Goal: Task Accomplishment & Management: Manage account settings

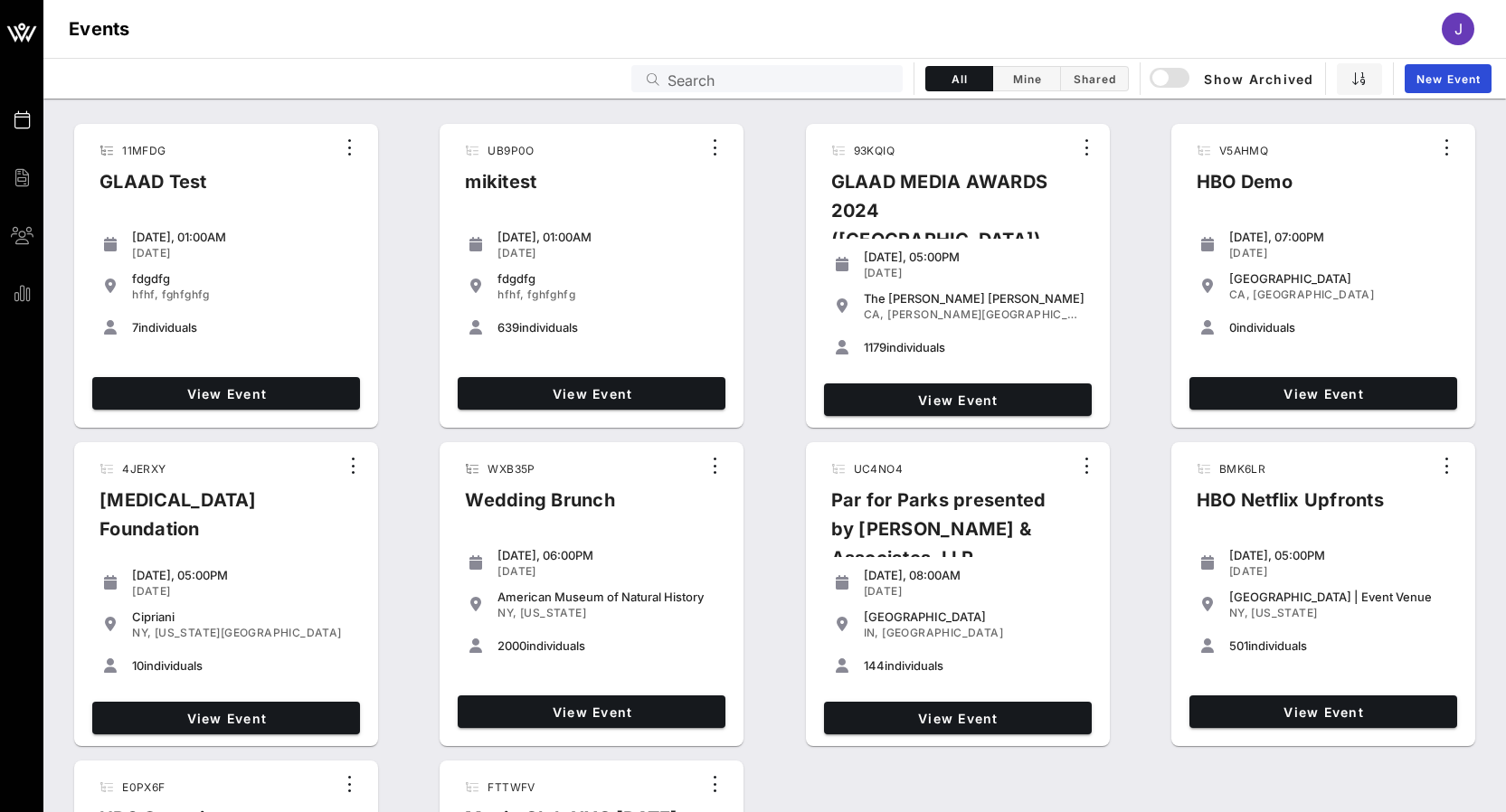
click at [815, 82] on input "Search" at bounding box center [779, 78] width 224 height 23
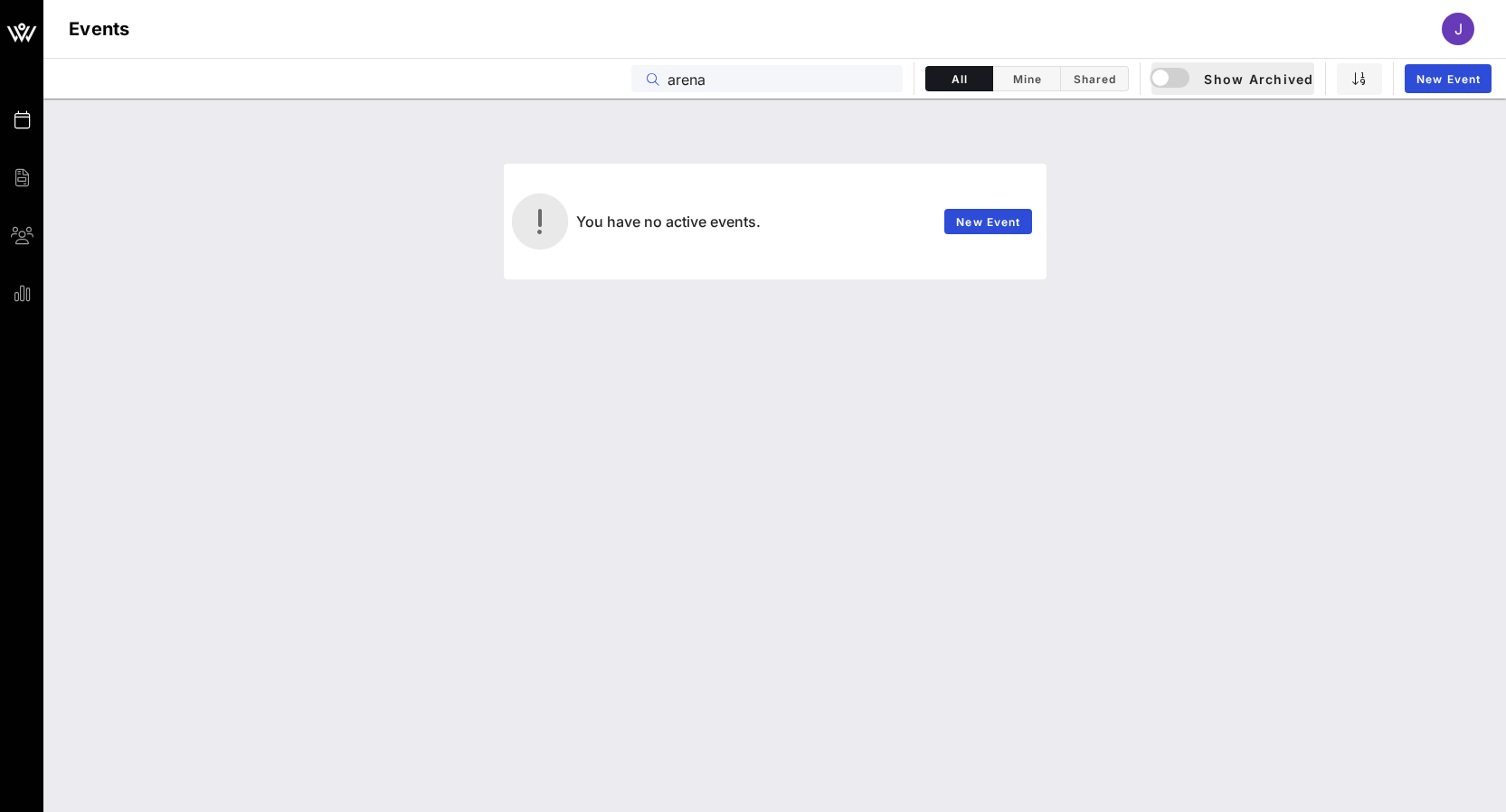
type input "arena"
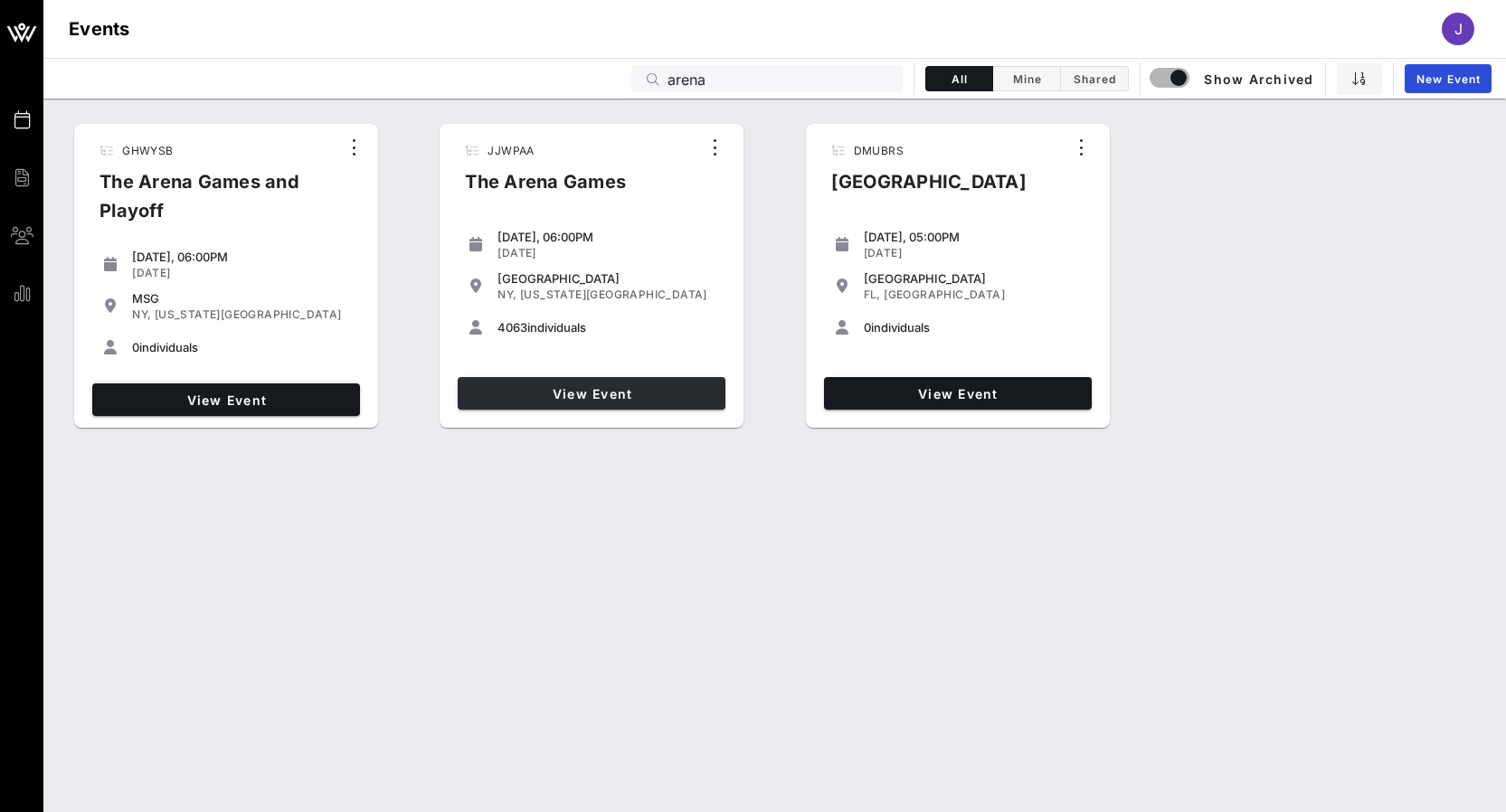
click at [639, 393] on span "View Event" at bounding box center [591, 393] width 253 height 16
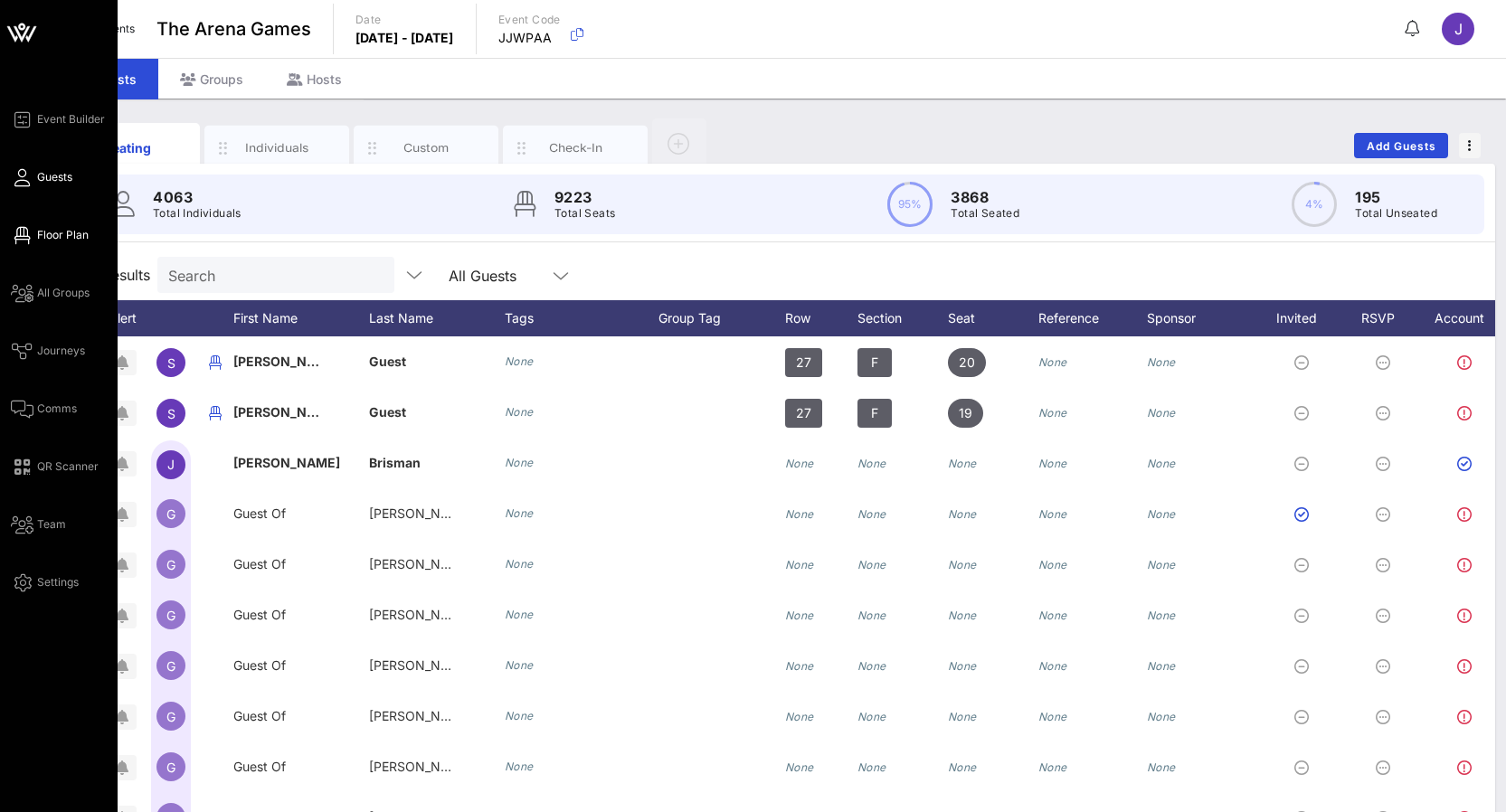
click at [33, 235] on link "Floor Plan" at bounding box center [50, 234] width 78 height 21
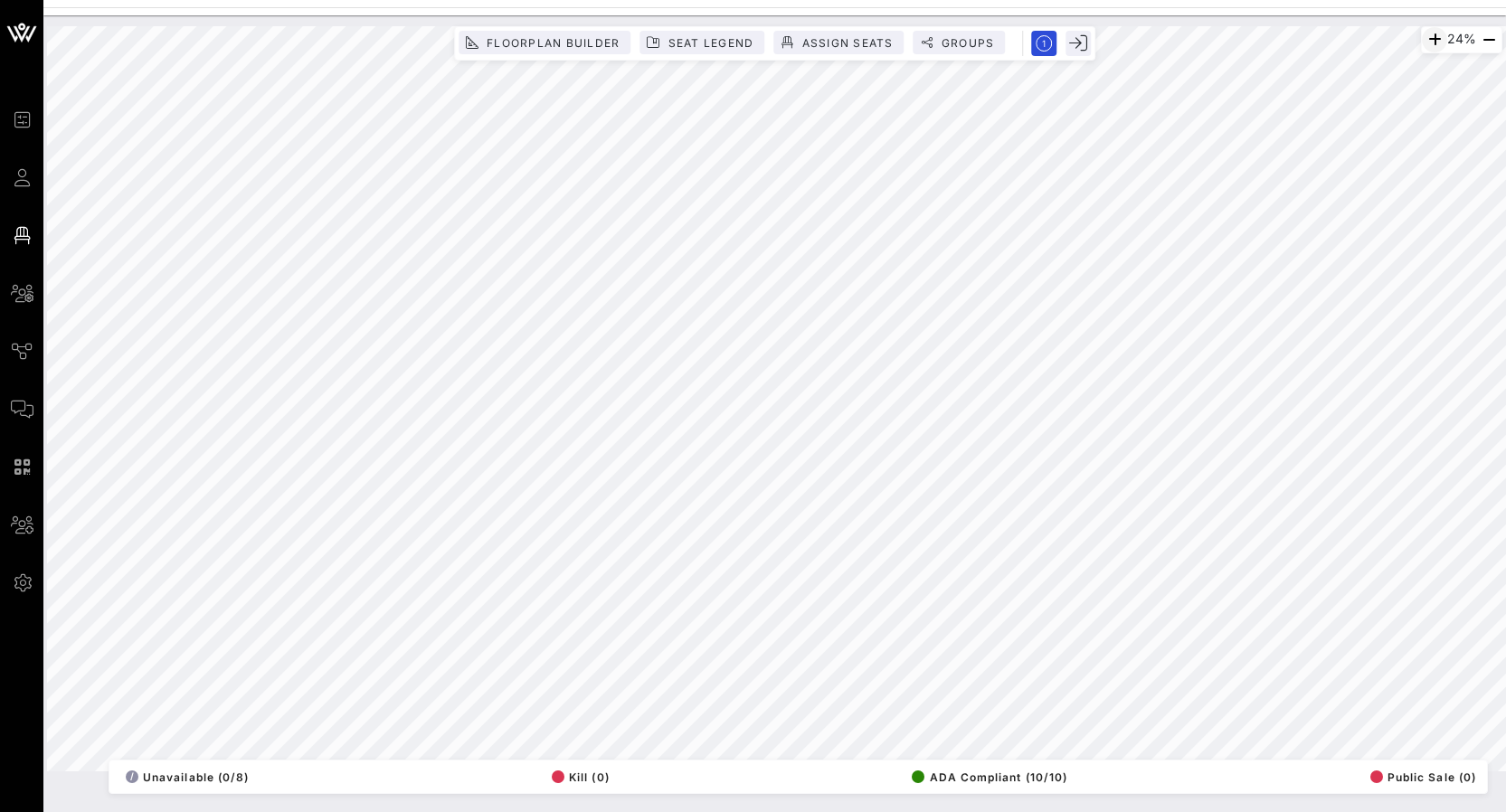
click at [1433, 43] on icon "button" at bounding box center [1433, 39] width 21 height 21
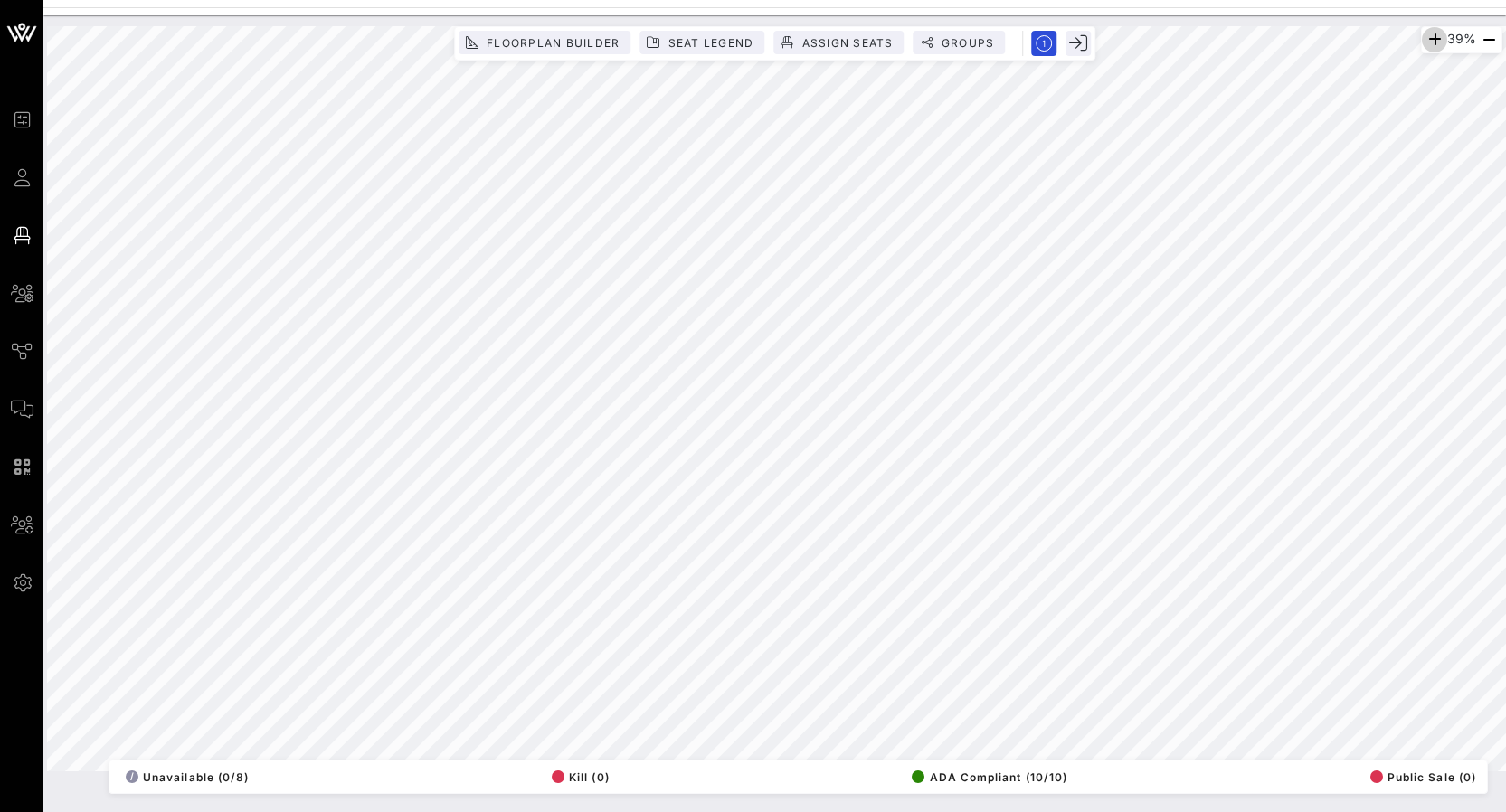
click at [1433, 43] on icon "button" at bounding box center [1433, 39] width 21 height 21
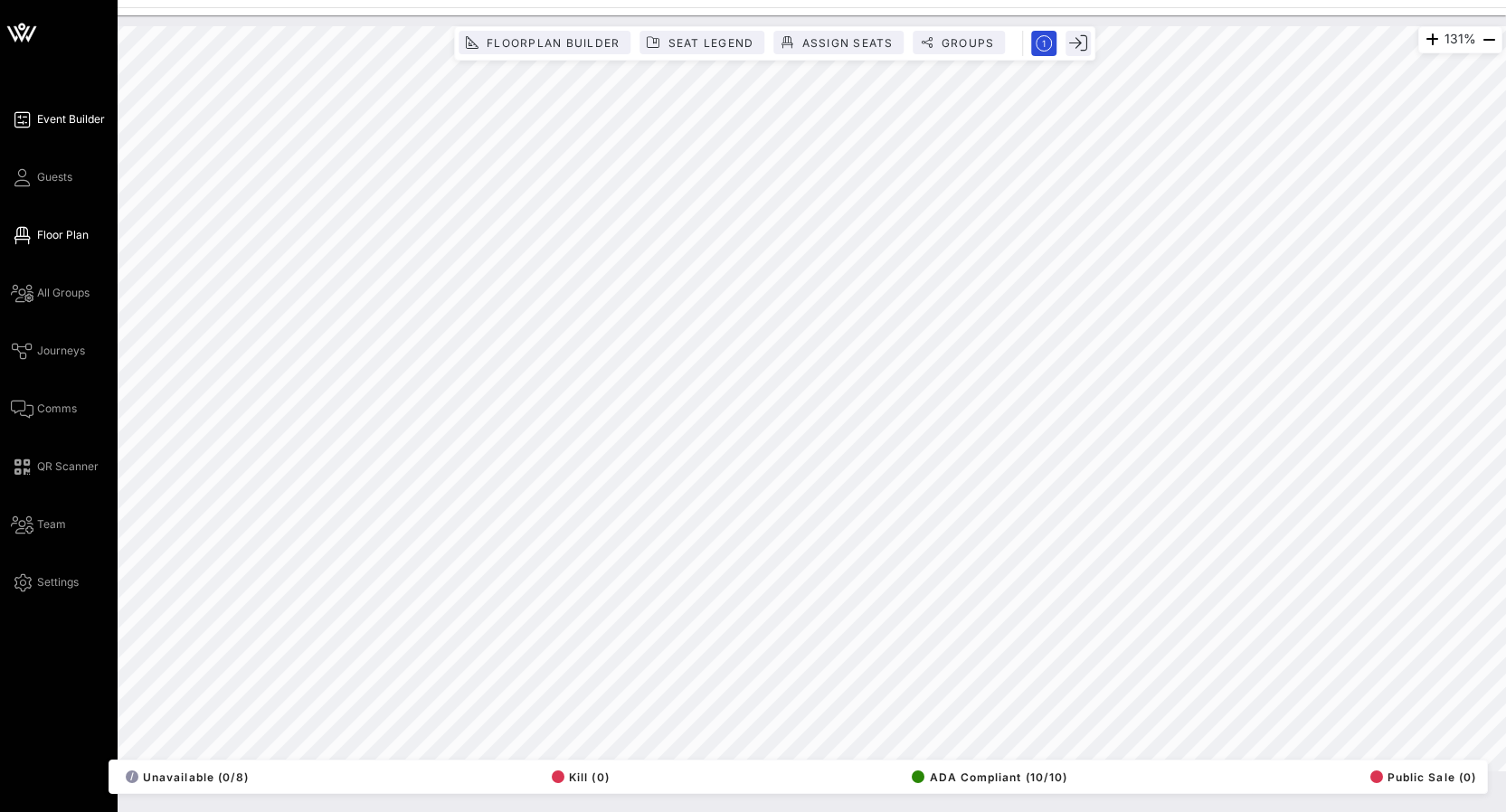
click at [50, 117] on span "Event Builder" at bounding box center [71, 120] width 68 height 17
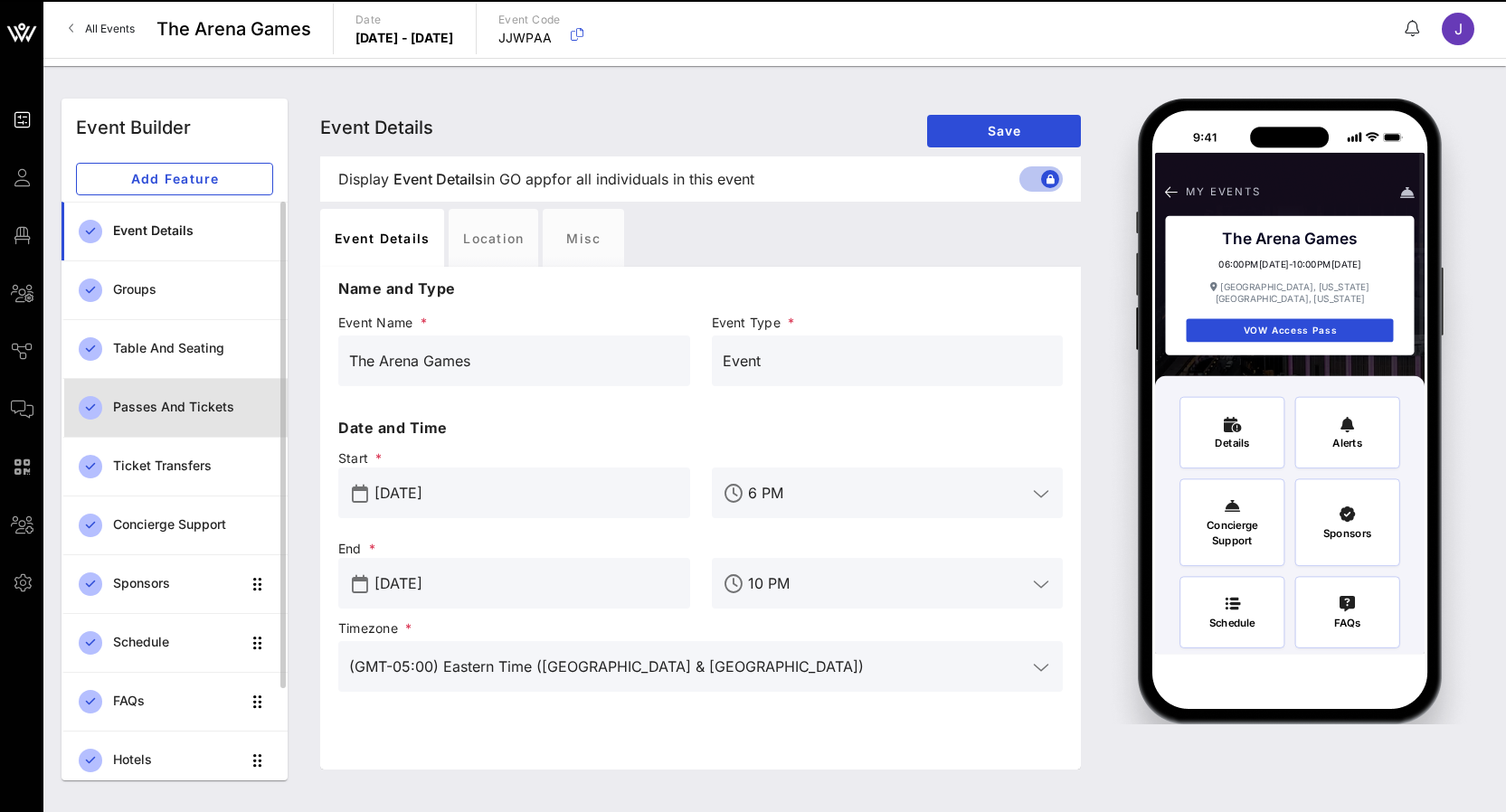
click at [158, 422] on div "Passes and Tickets" at bounding box center [193, 407] width 160 height 37
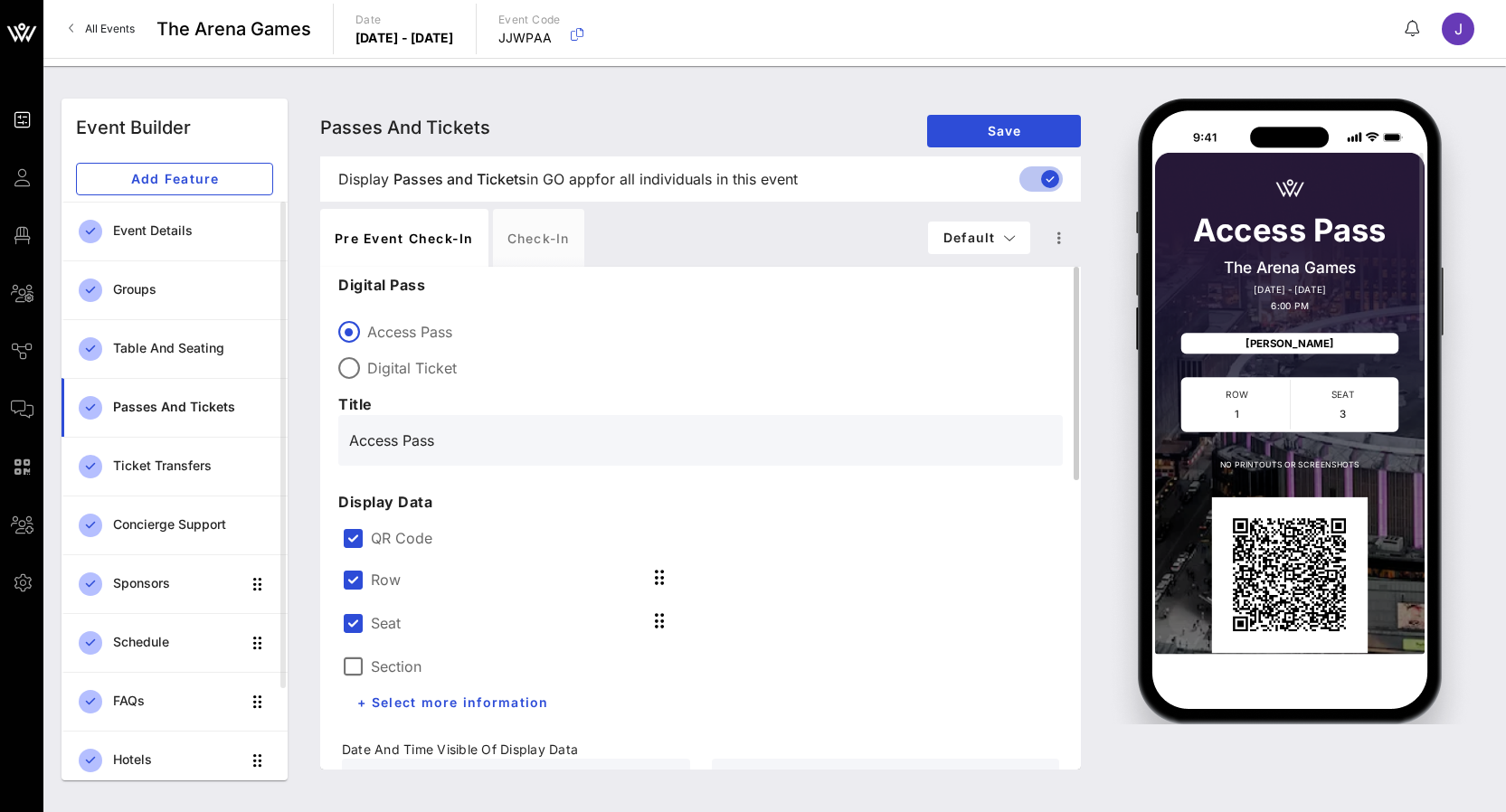
click at [390, 530] on label "QR Code" at bounding box center [715, 537] width 688 height 18
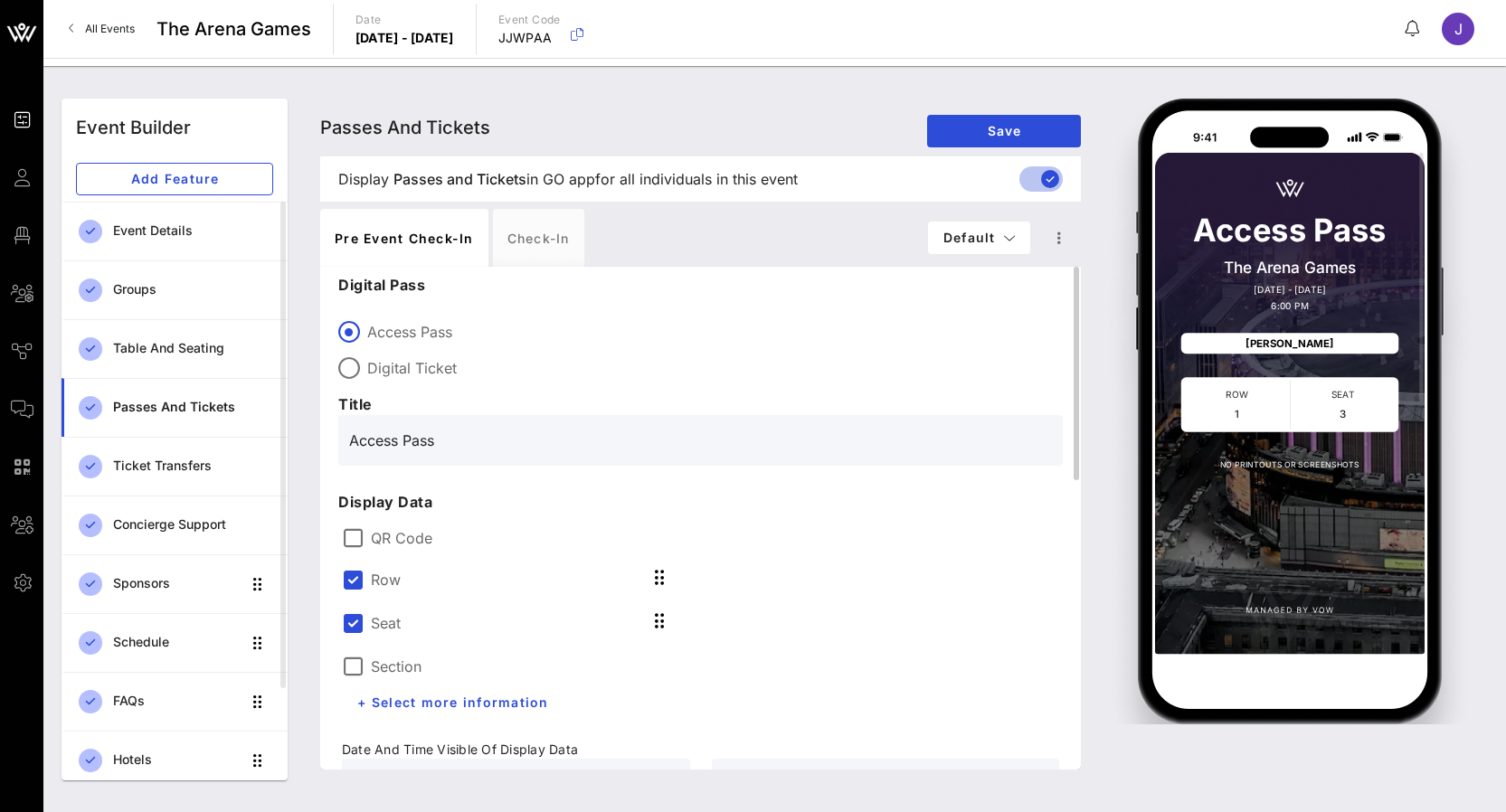
click at [372, 577] on label "Row" at bounding box center [386, 579] width 30 height 18
click at [376, 600] on div "Section" at bounding box center [516, 621] width 349 height 44
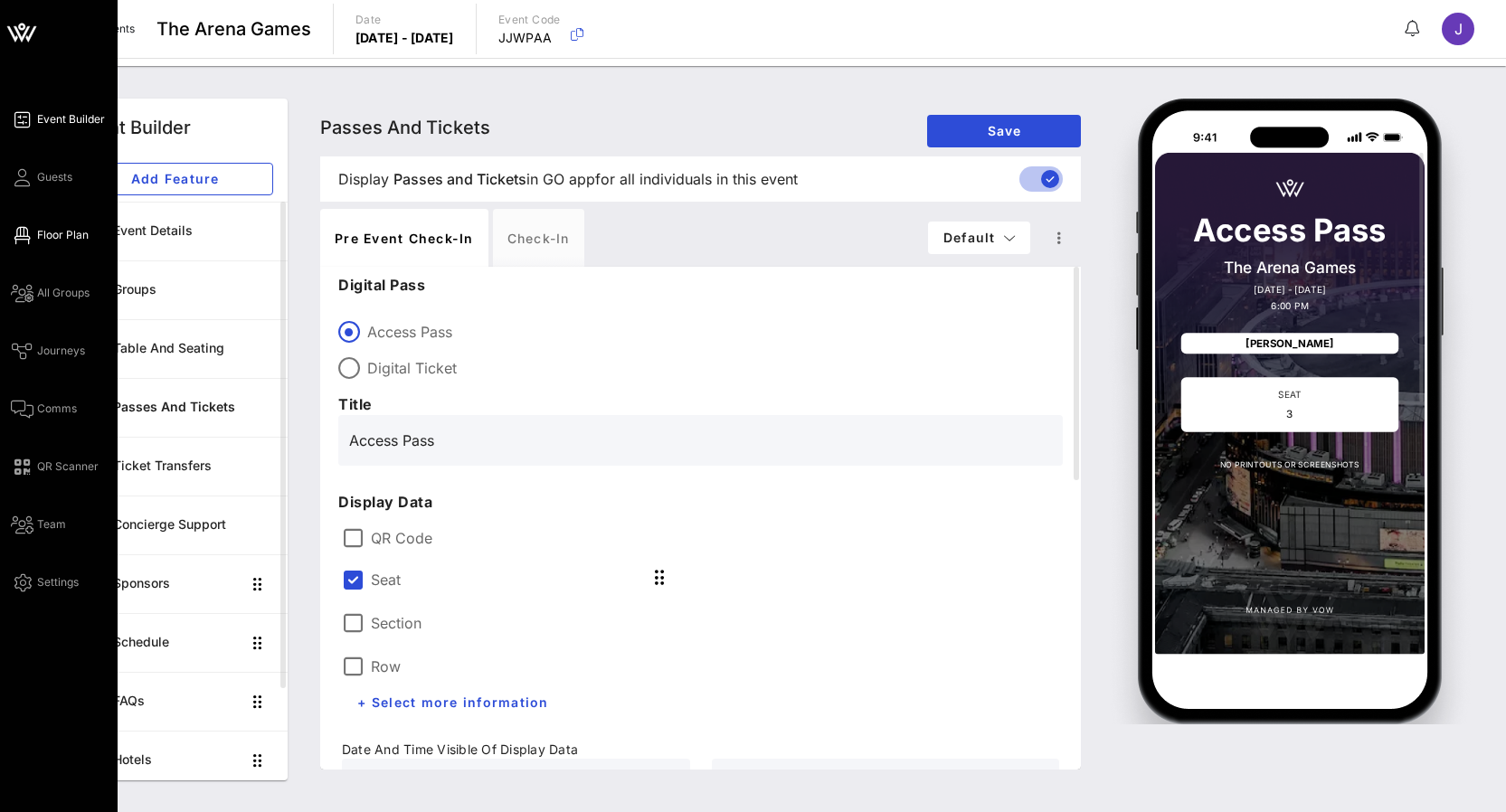
click at [27, 234] on icon at bounding box center [22, 235] width 22 height 3
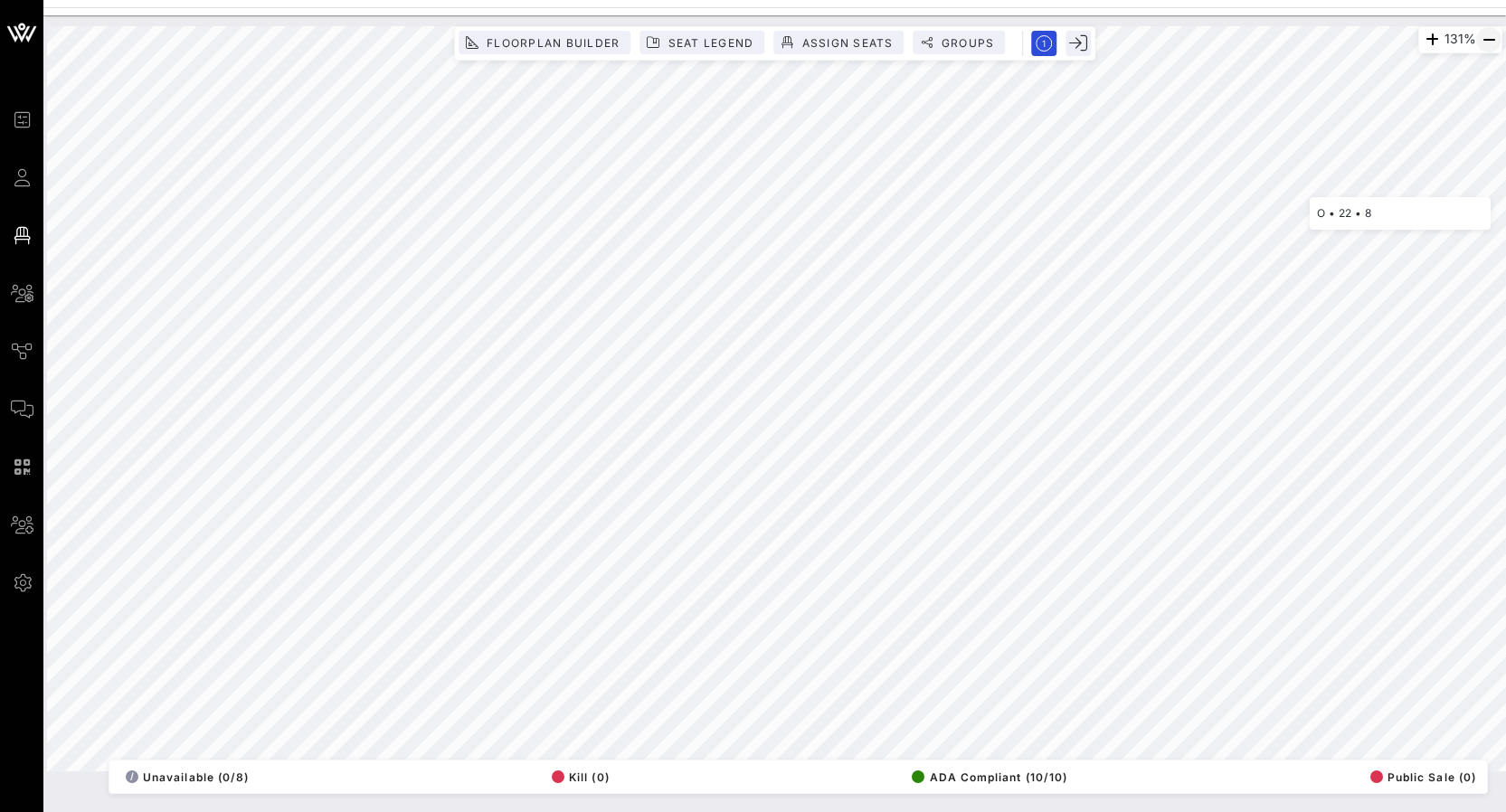
drag, startPoint x: 54, startPoint y: 216, endPoint x: 1488, endPoint y: 39, distance: 1444.9
click at [1488, 39] on icon "button" at bounding box center [1487, 39] width 21 height 21
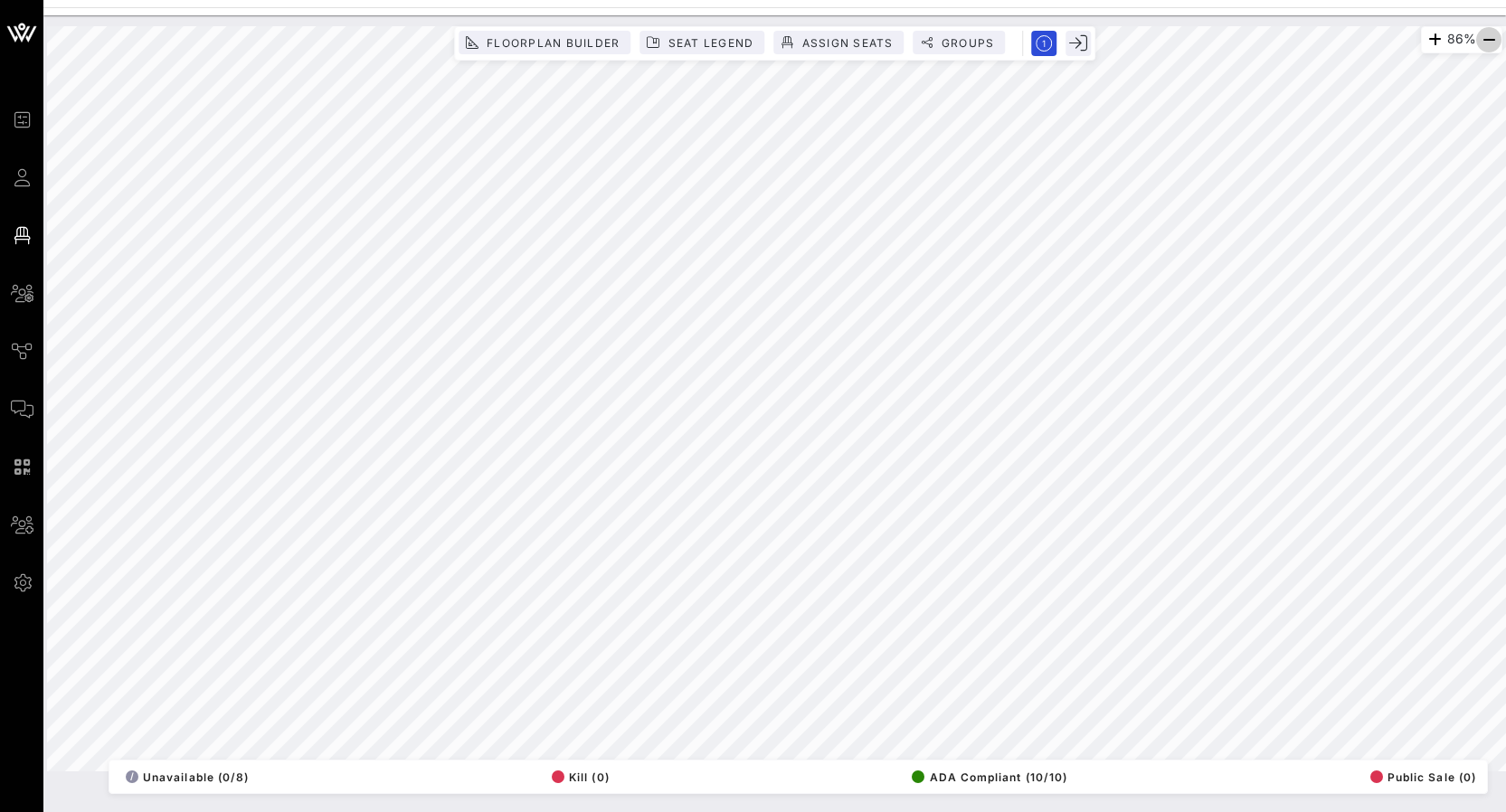
click at [1488, 39] on icon "button" at bounding box center [1487, 39] width 21 height 21
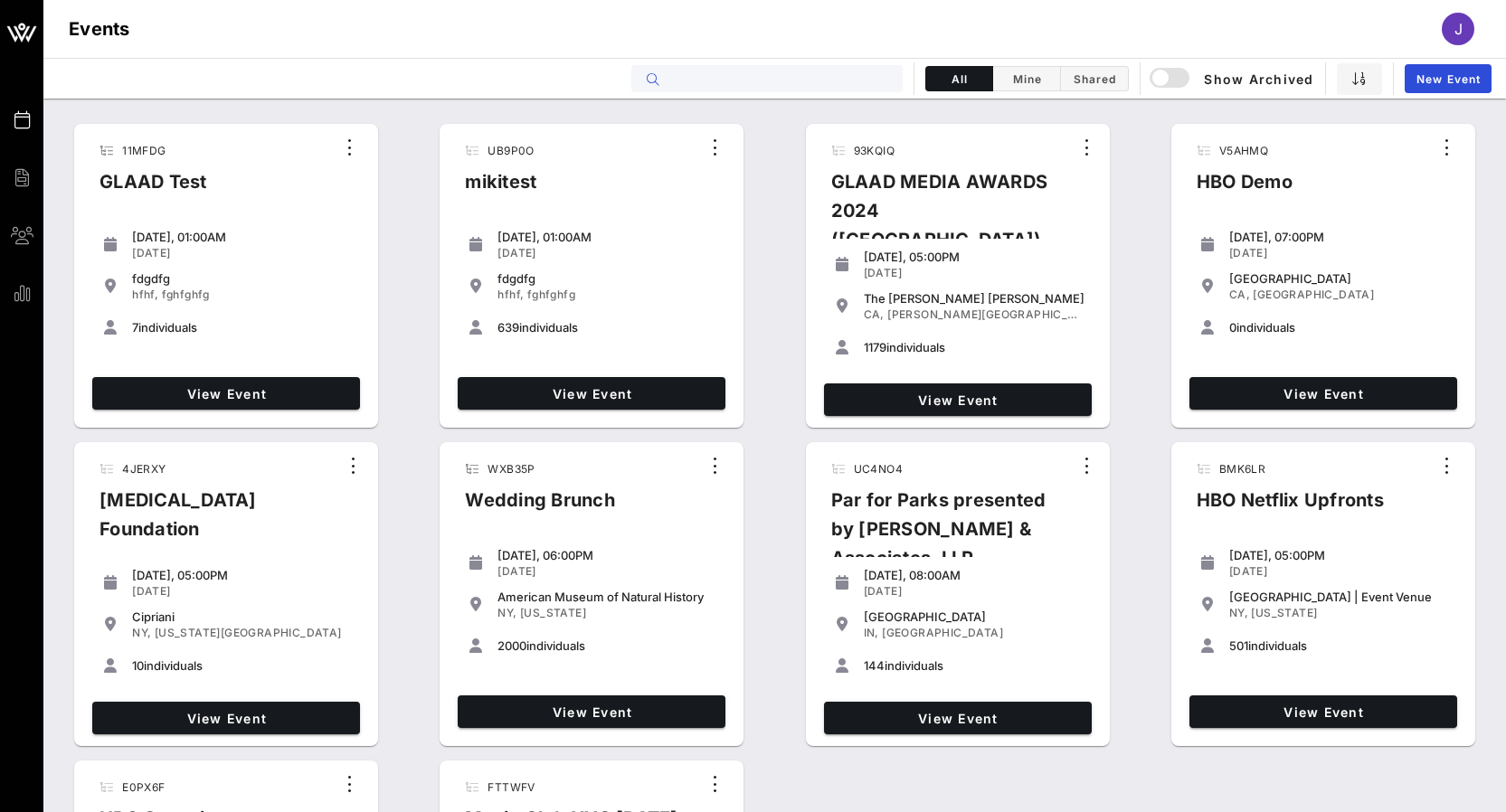
click at [839, 85] on input "text" at bounding box center [779, 78] width 224 height 23
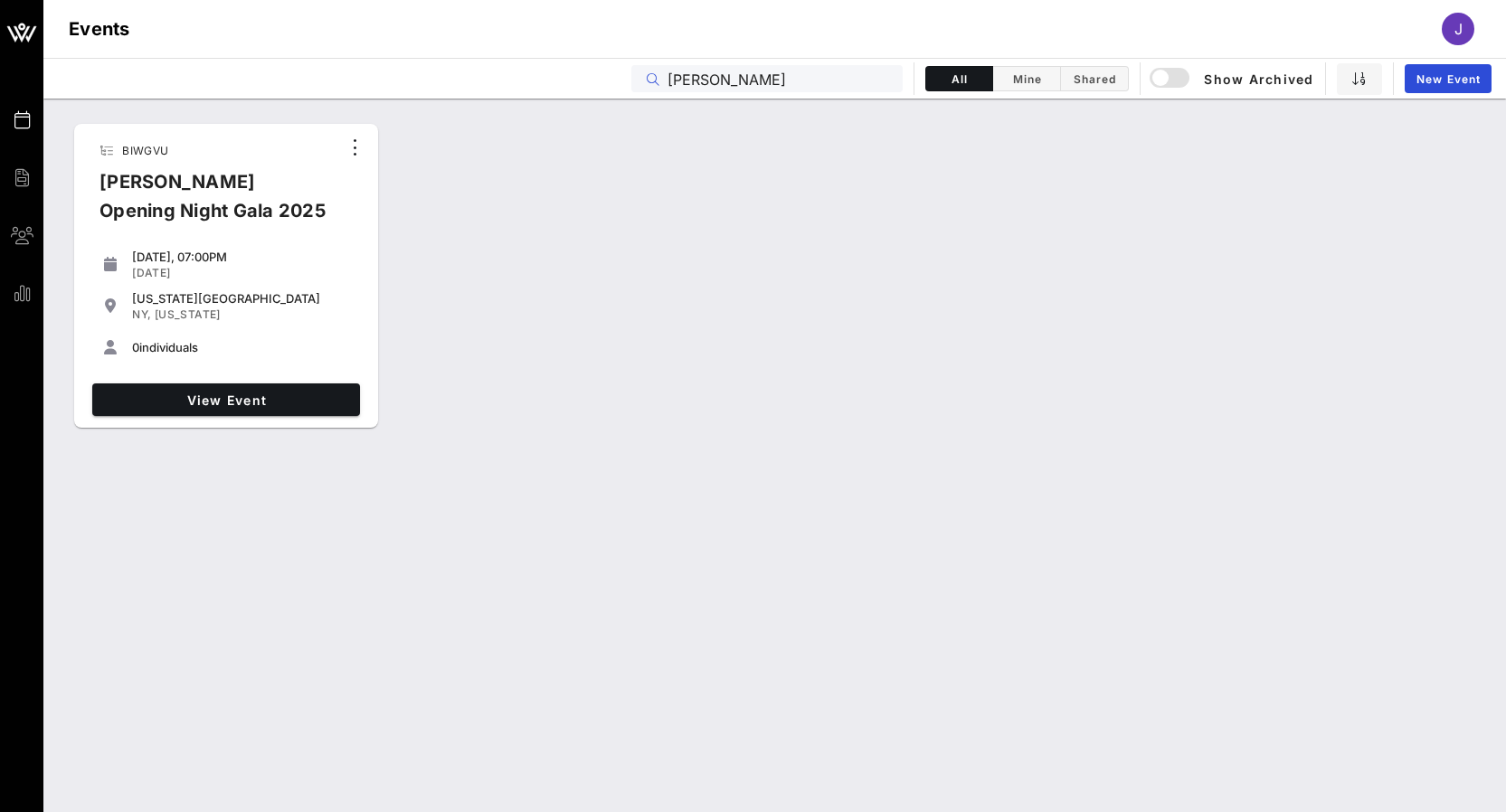
type input "[PERSON_NAME]"
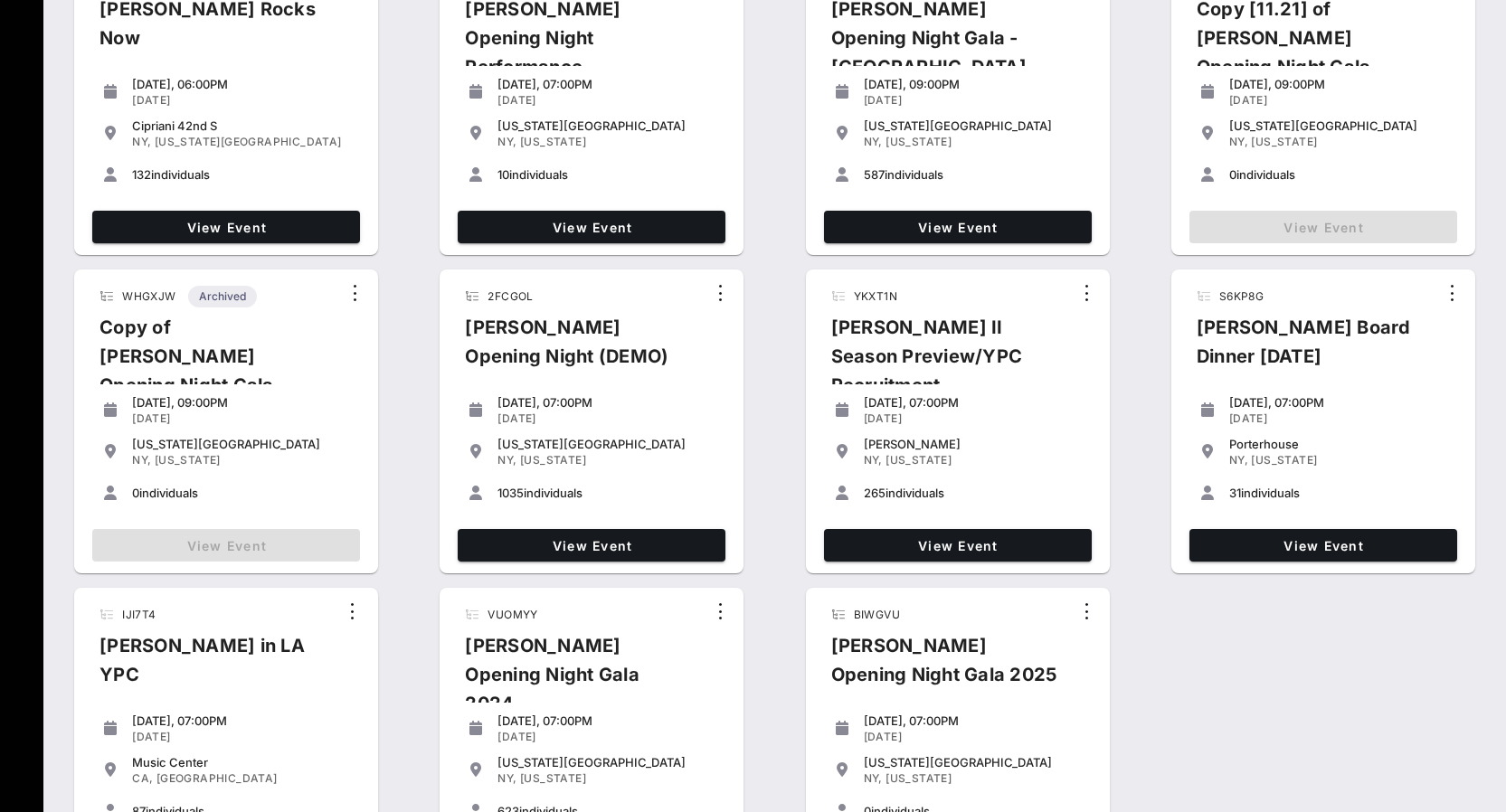
scroll to position [579, 0]
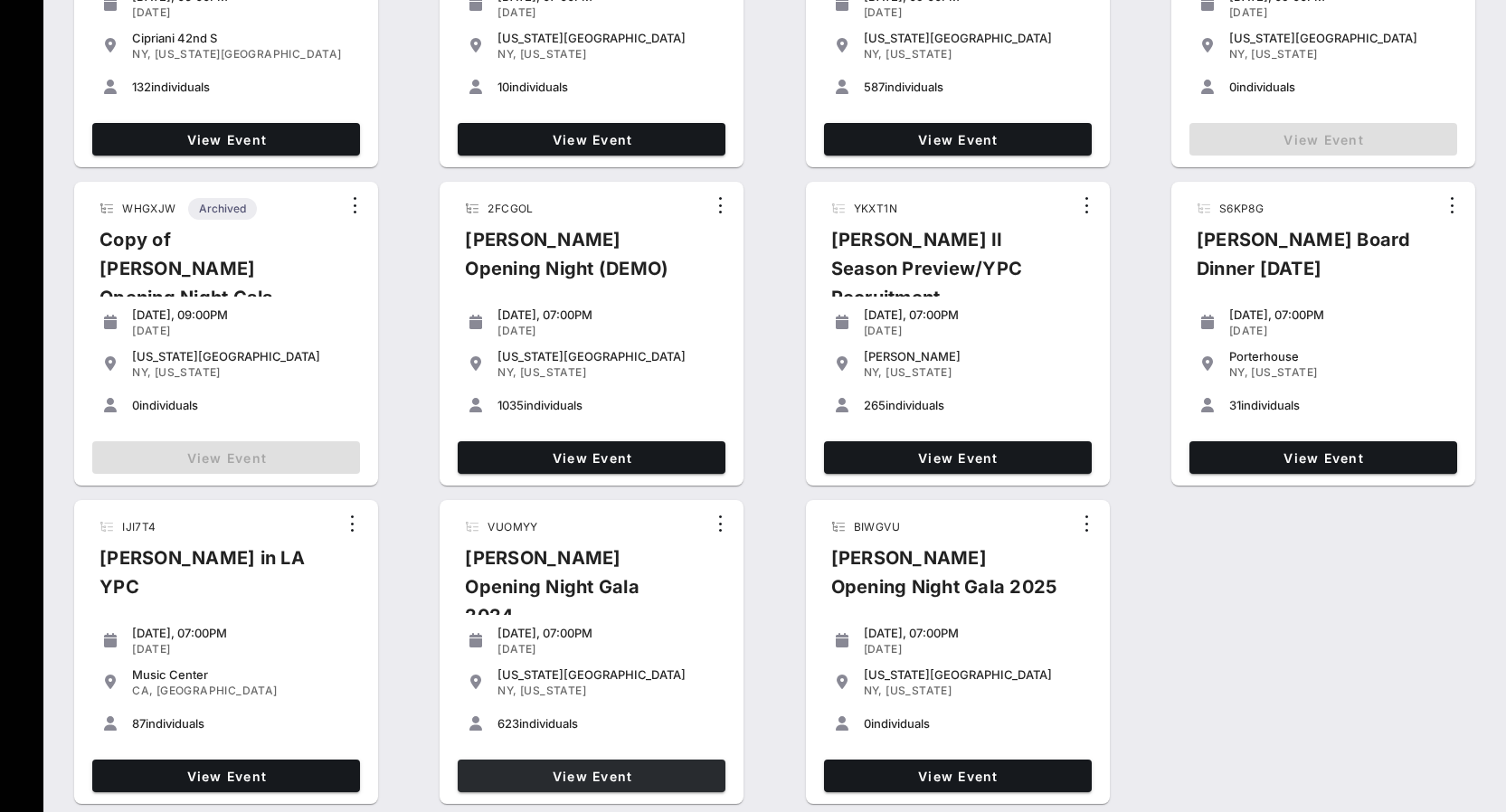
click at [564, 770] on span "View Event" at bounding box center [591, 776] width 253 height 16
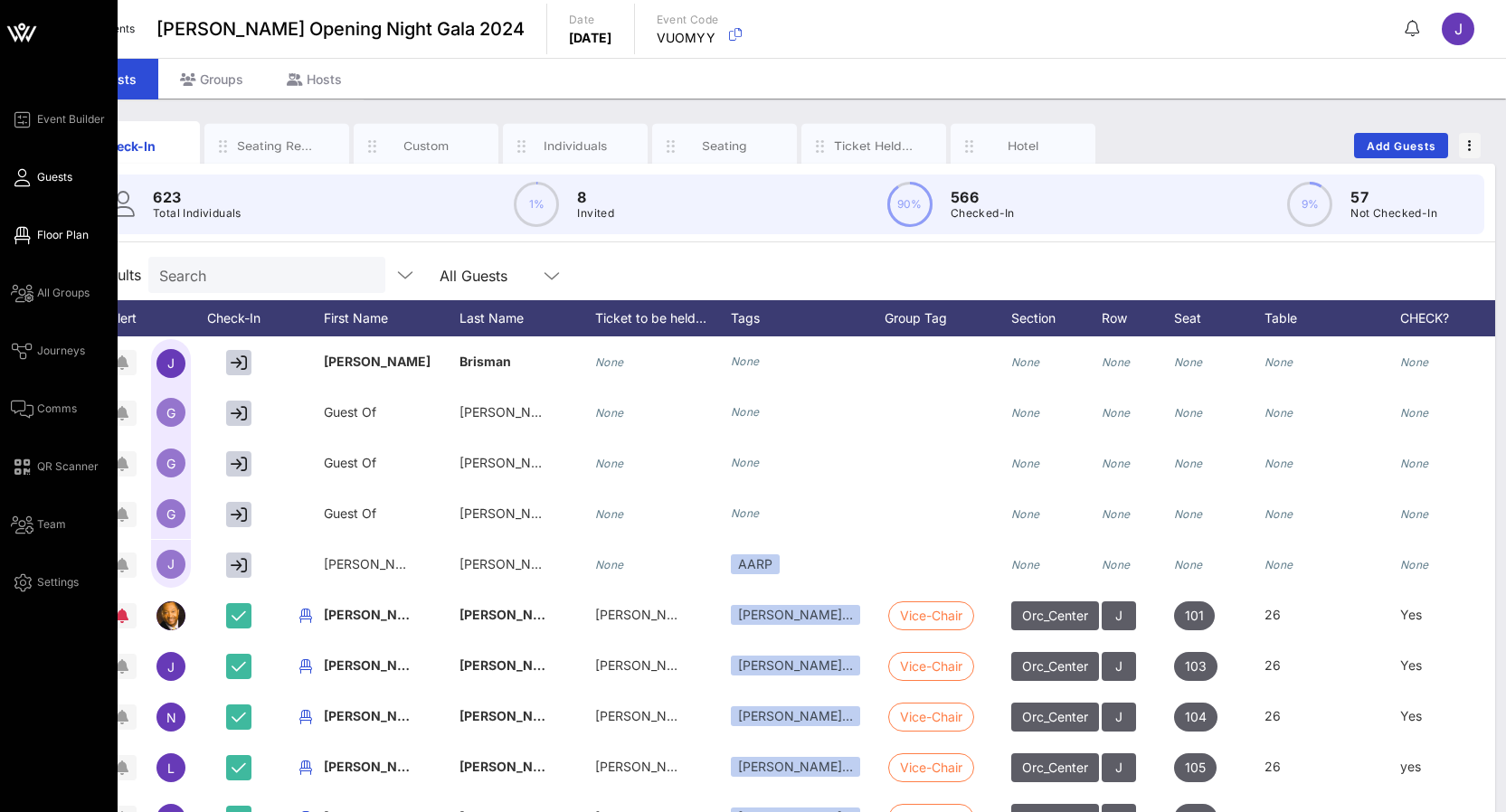
click at [32, 225] on link "Floor Plan" at bounding box center [50, 234] width 78 height 21
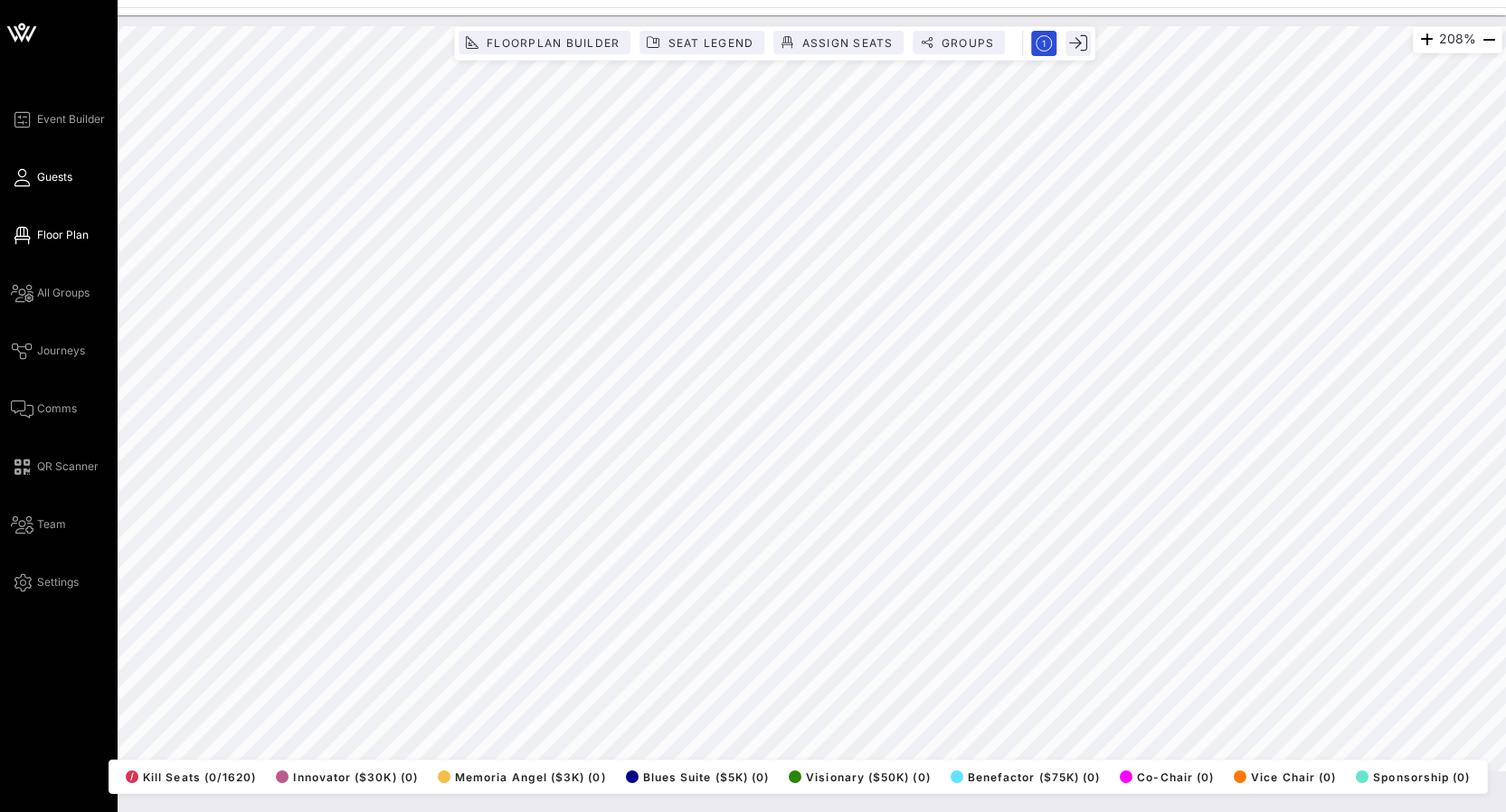
click at [29, 179] on icon at bounding box center [22, 177] width 22 height 3
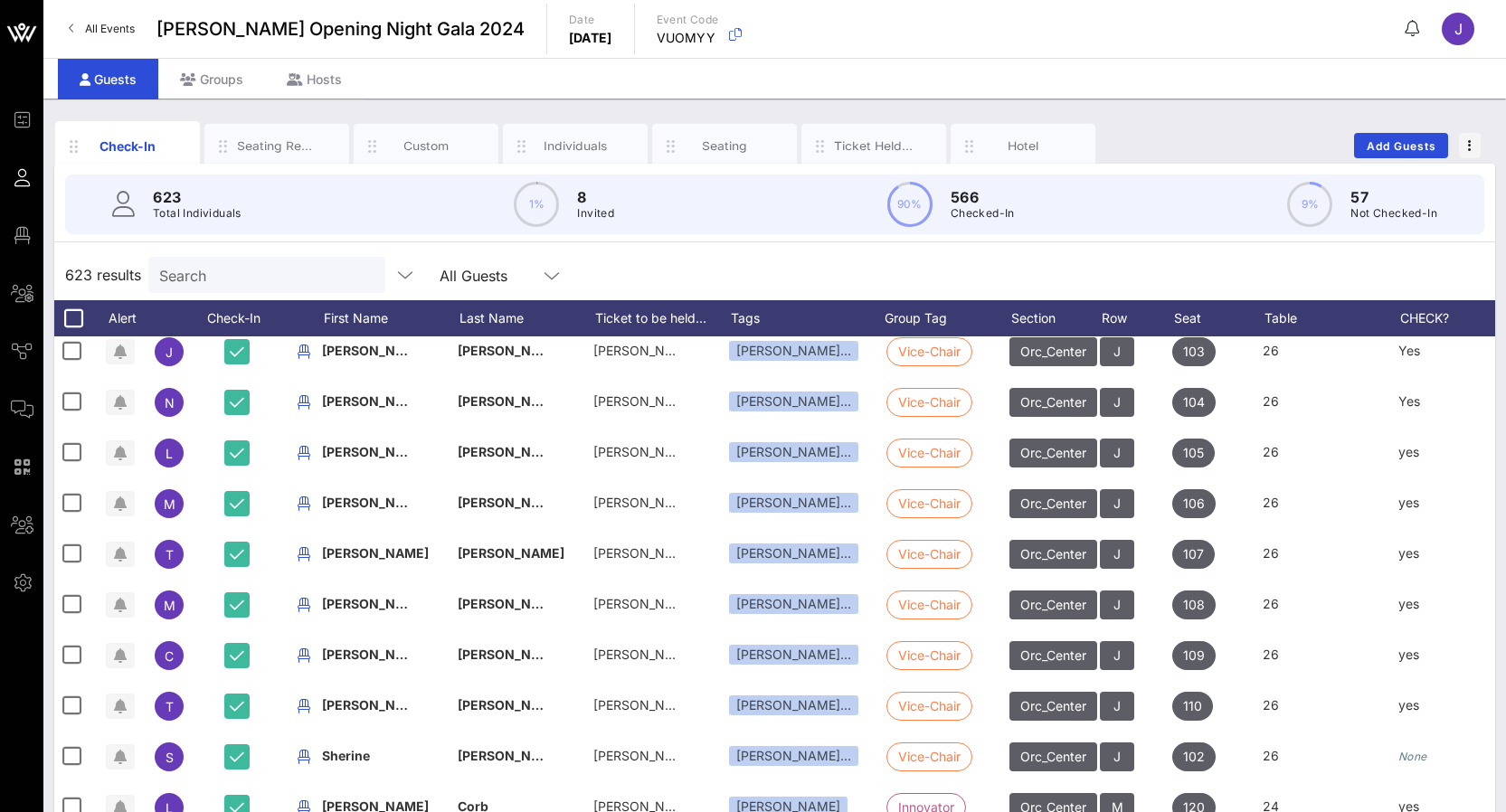
scroll to position [0, 2]
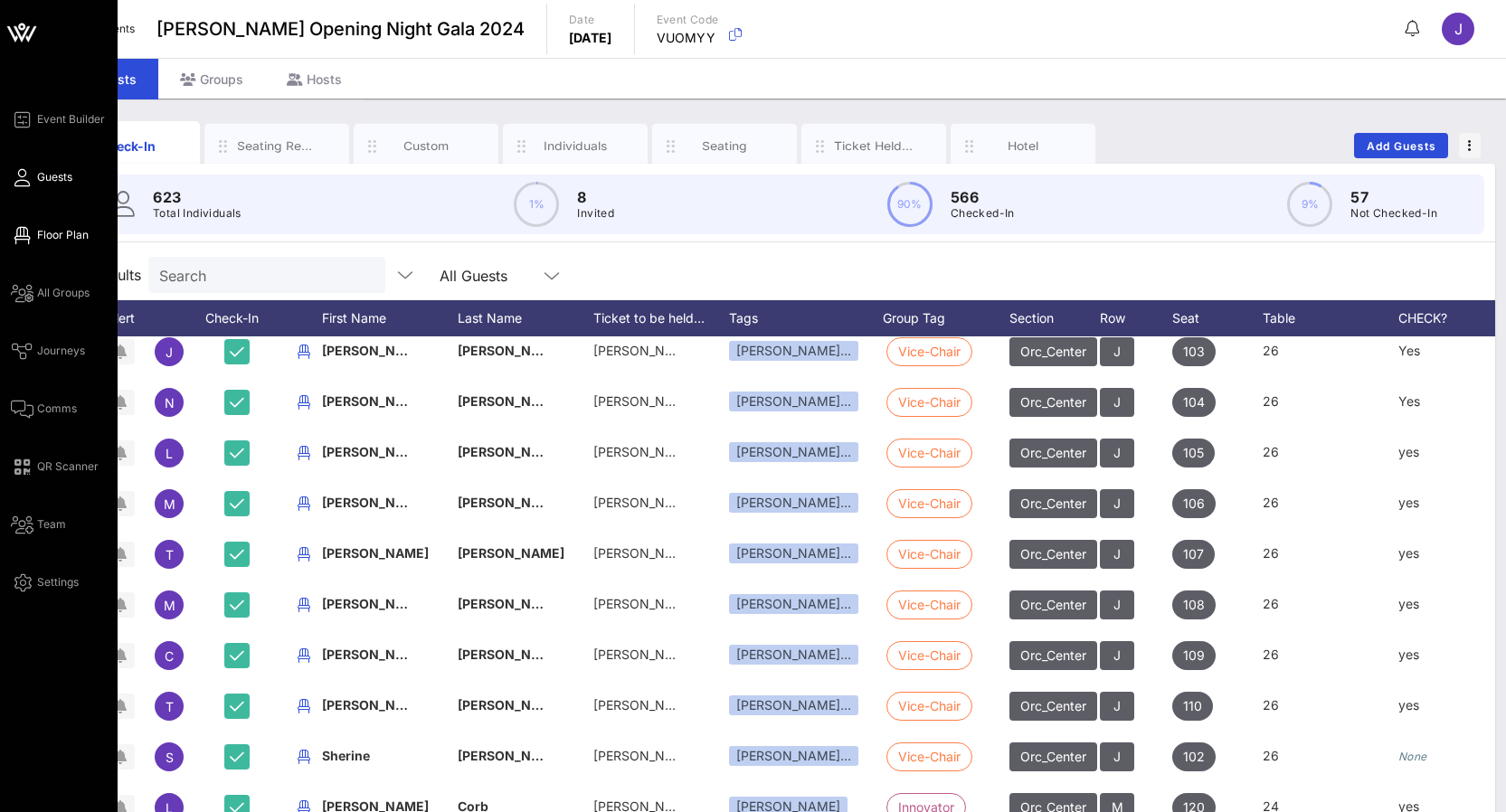
click at [43, 226] on link "Floor Plan" at bounding box center [50, 234] width 78 height 21
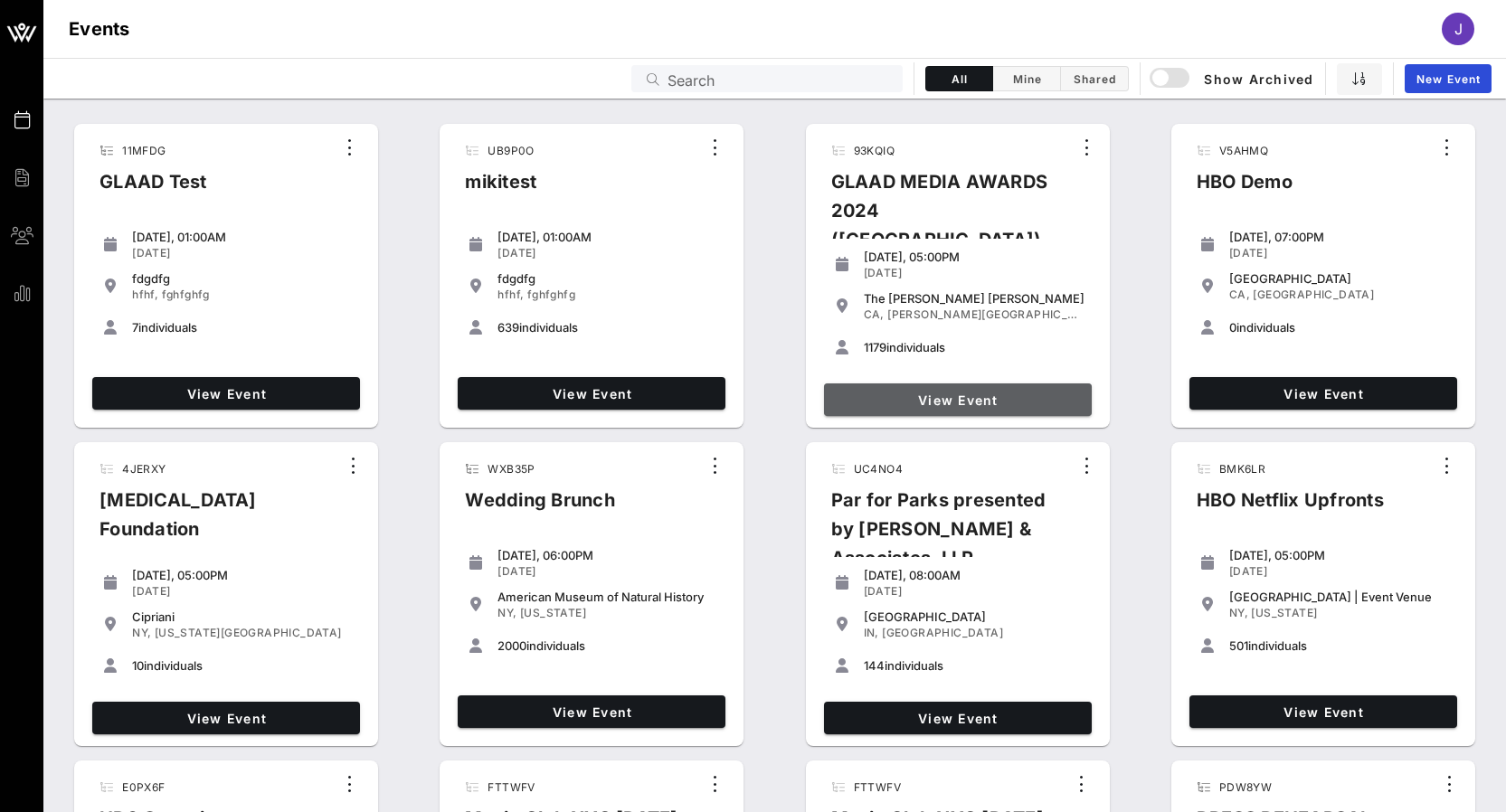
click at [948, 392] on span "View Event" at bounding box center [958, 399] width 253 height 16
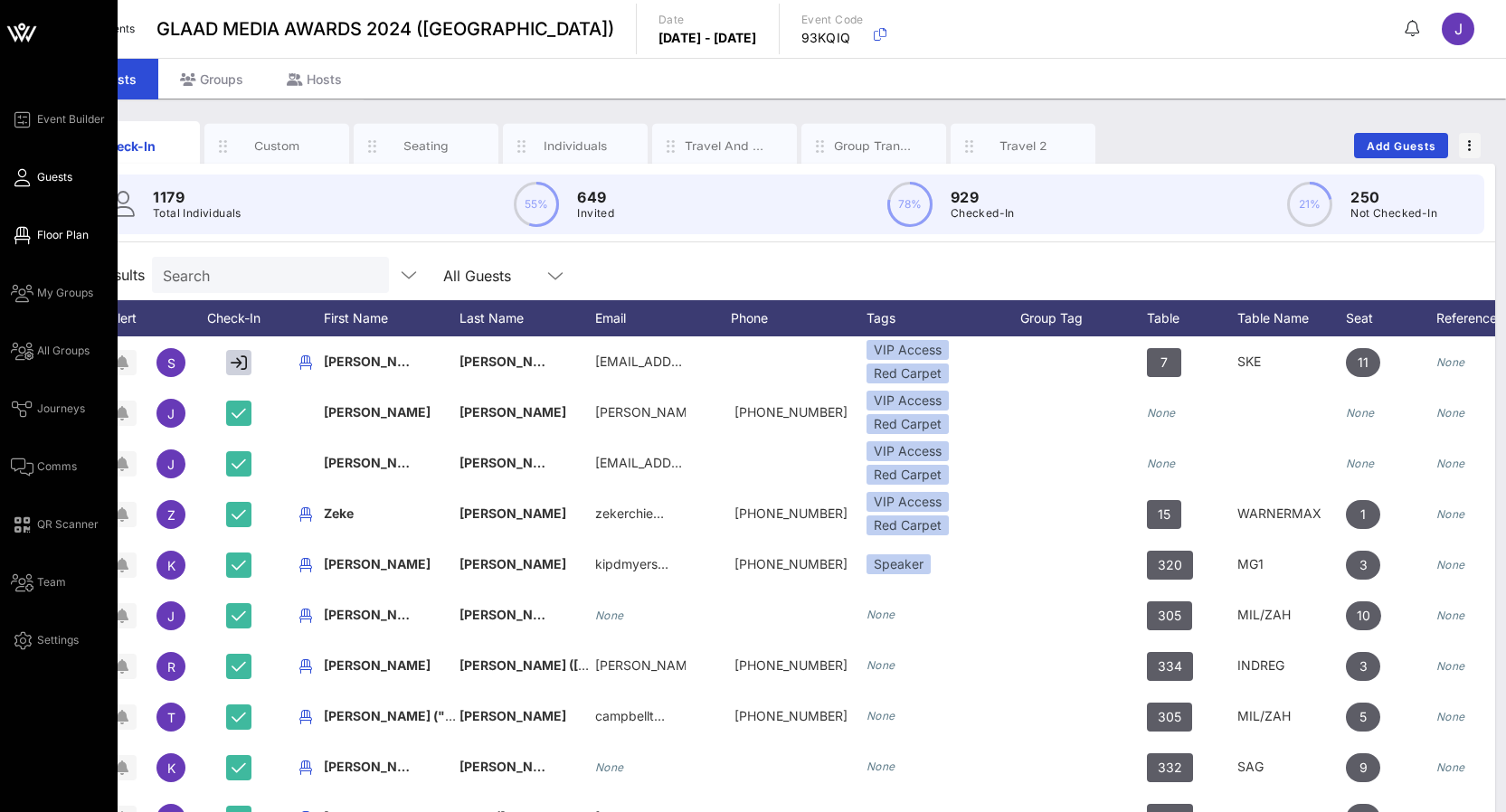
click at [27, 235] on icon at bounding box center [22, 235] width 22 height 3
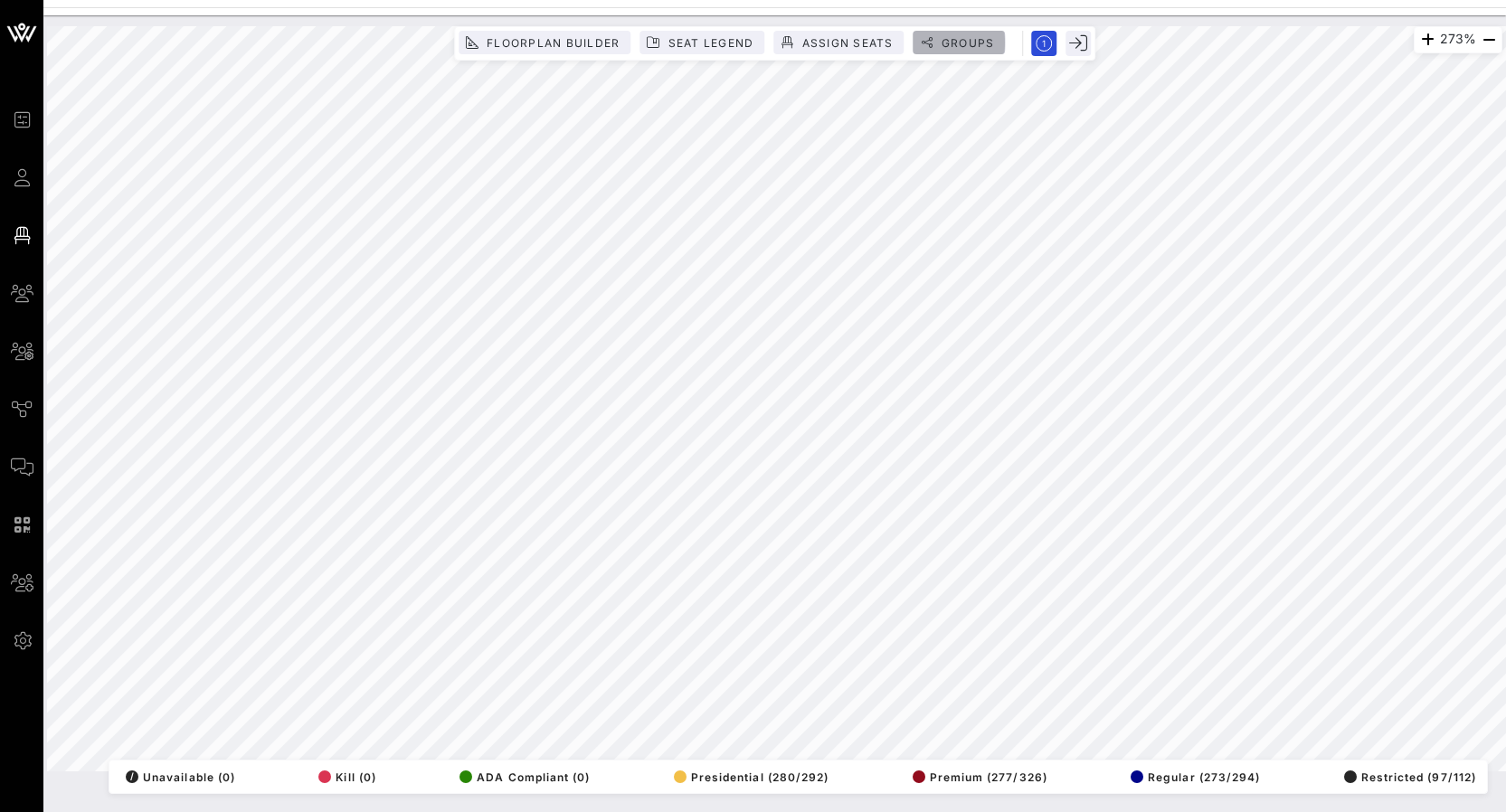
click at [947, 45] on span "Groups" at bounding box center [968, 43] width 54 height 14
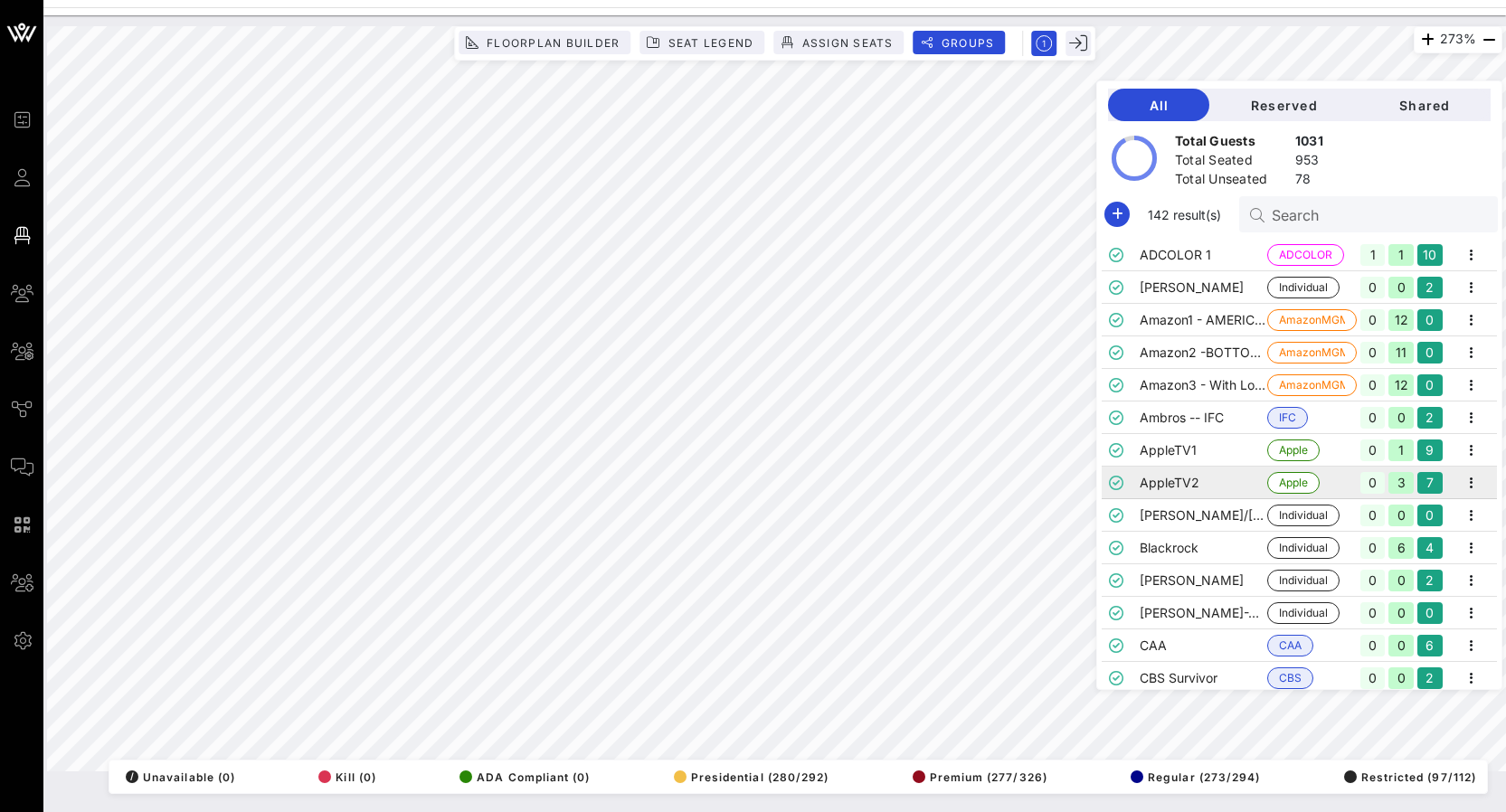
scroll to position [144, 0]
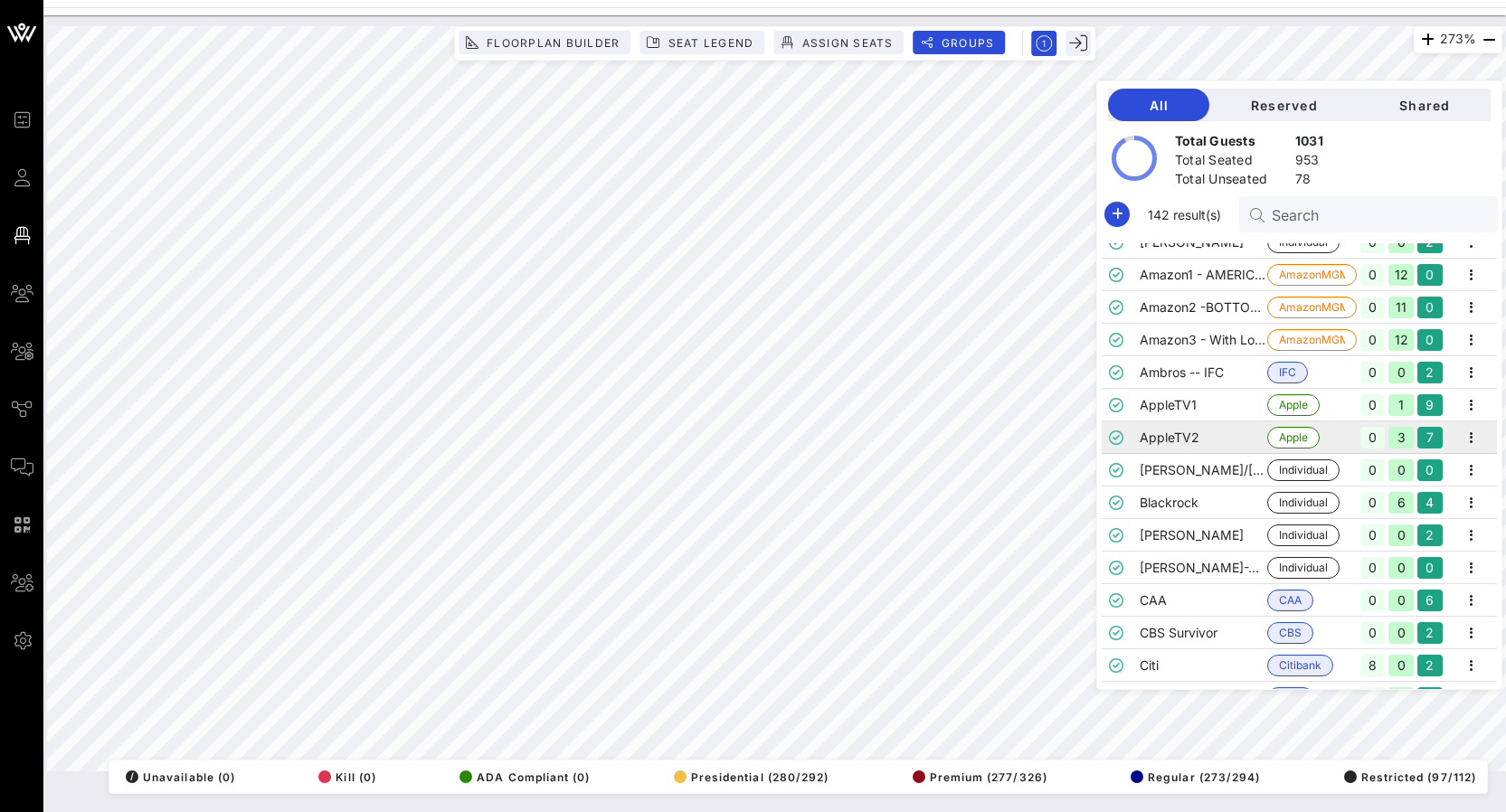
click at [1182, 428] on td "AppleTV2" at bounding box center [1203, 437] width 127 height 33
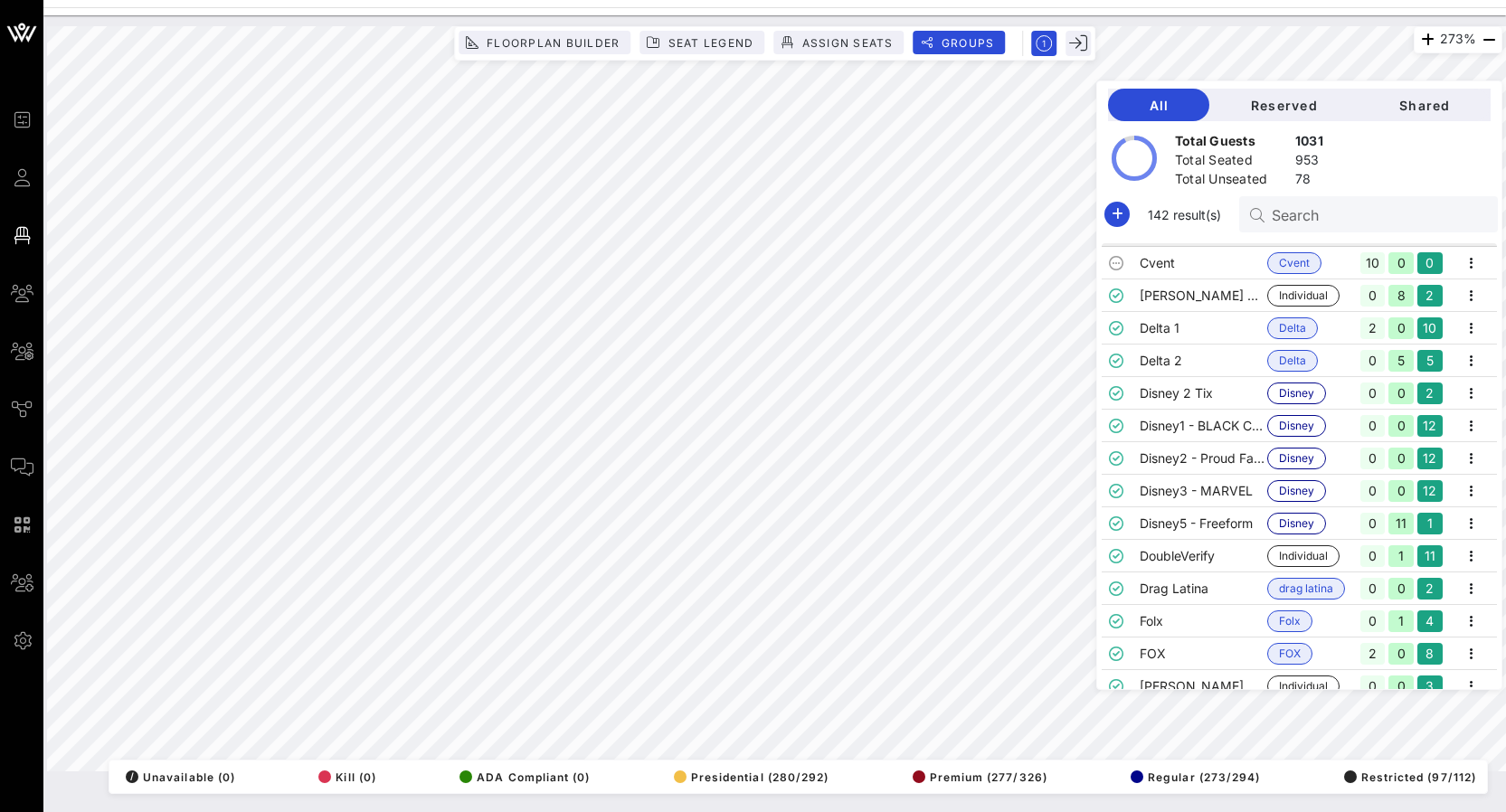
scroll to position [679, 0]
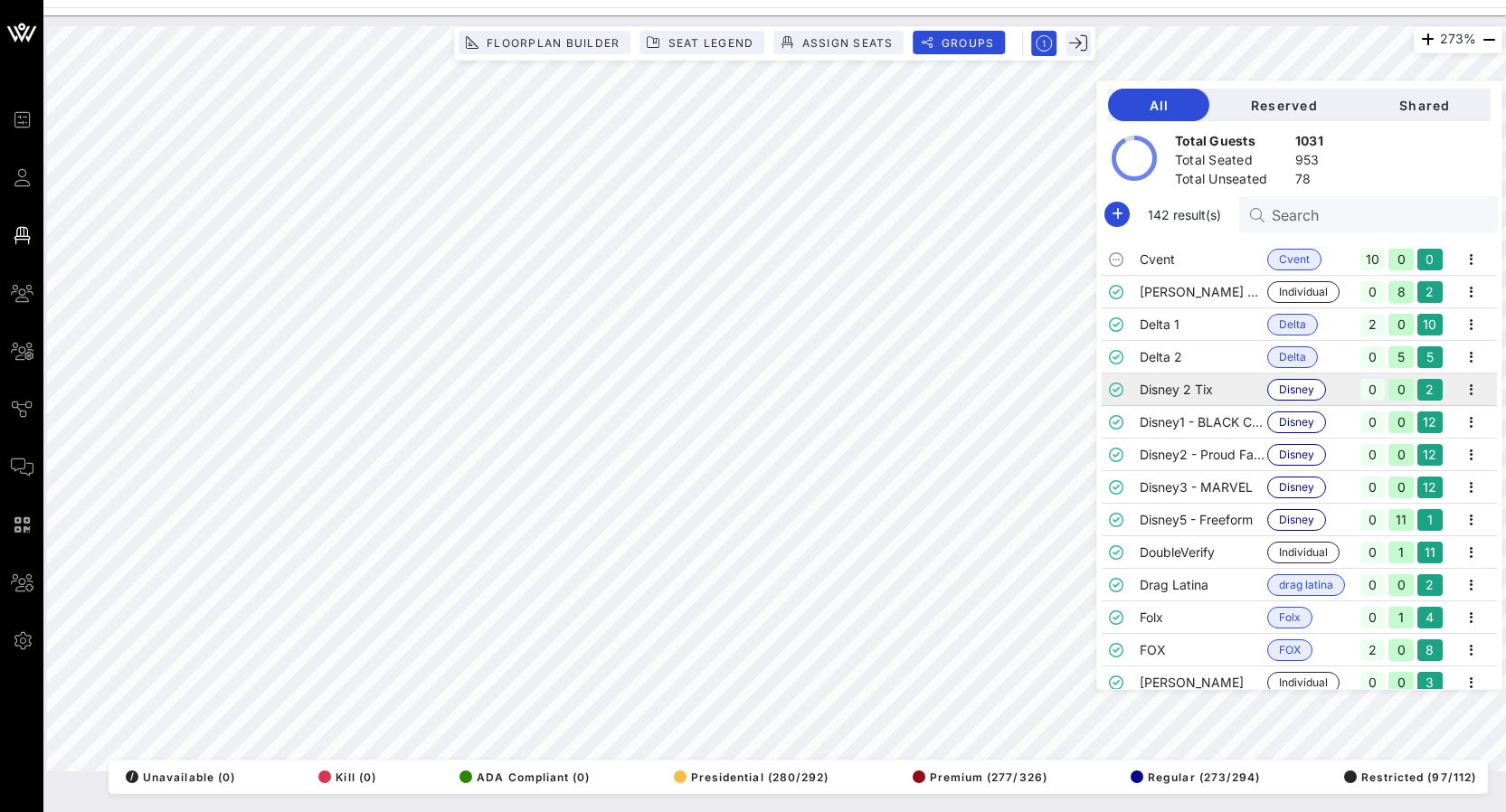
click at [1171, 384] on td "Disney 2 Tix" at bounding box center [1203, 389] width 127 height 33
click at [1173, 425] on td "Disney1 - BLACK CAKE" at bounding box center [1203, 422] width 127 height 33
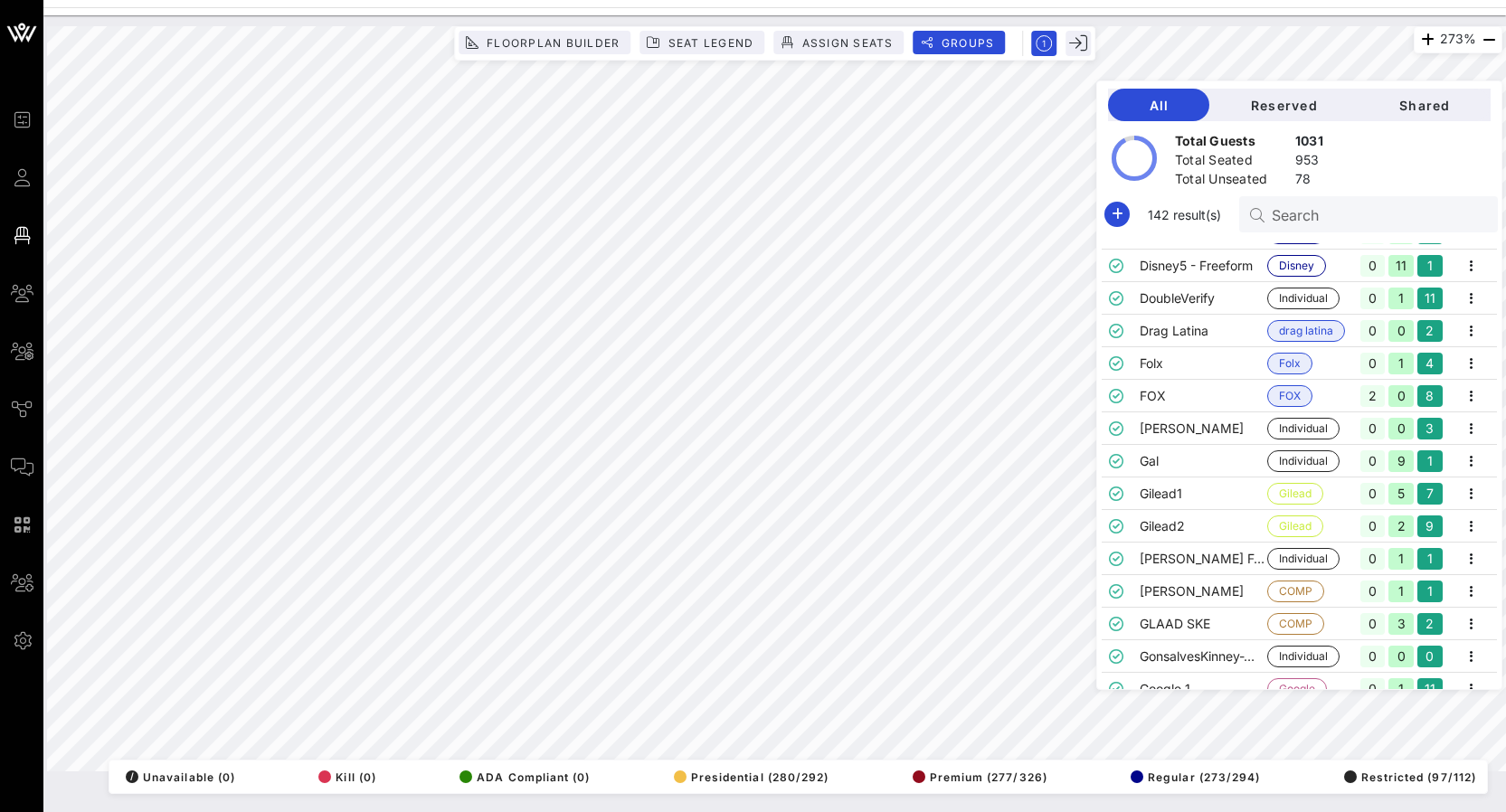
scroll to position [944, 0]
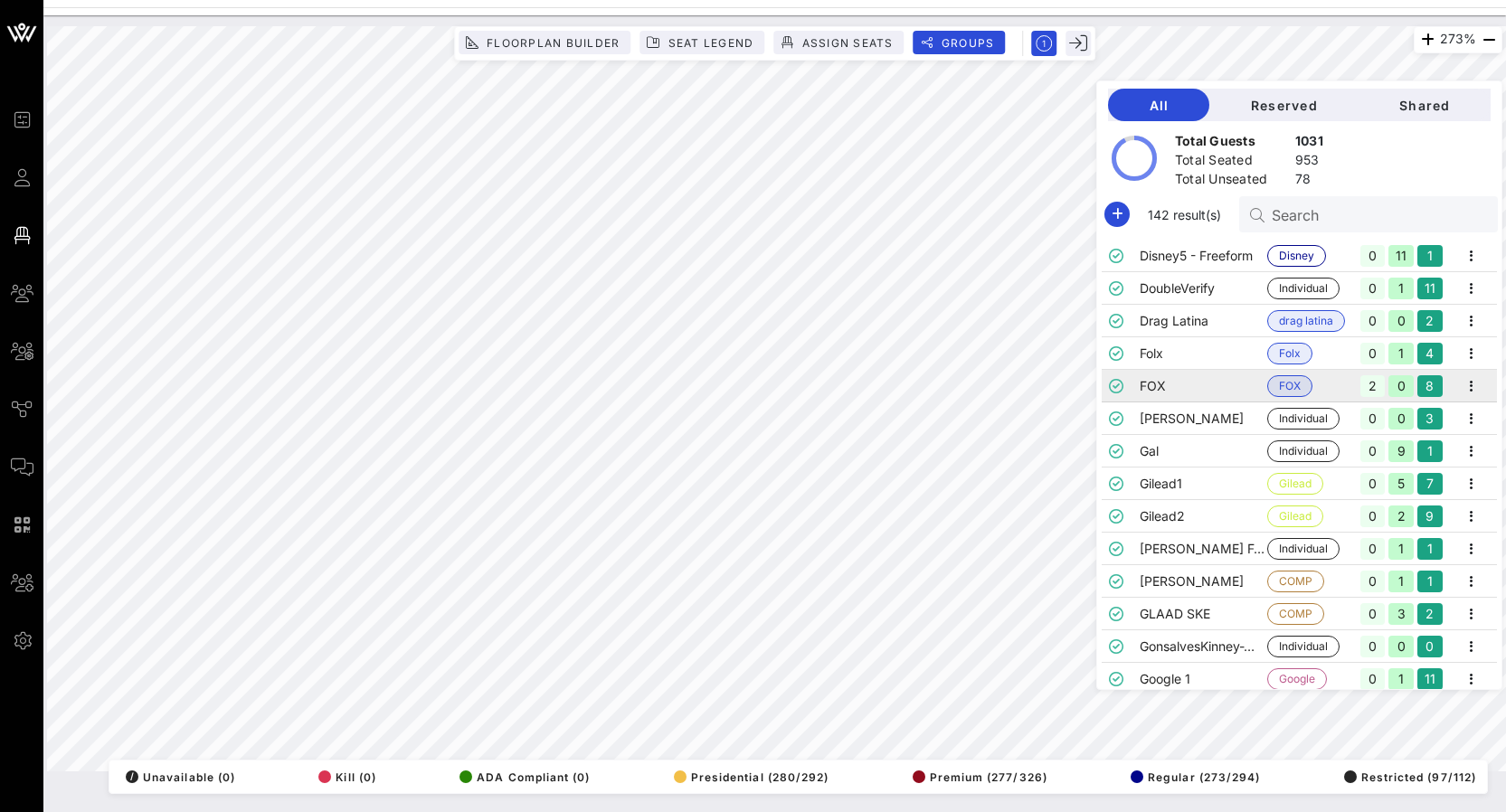
click at [1155, 384] on td "FOX" at bounding box center [1203, 386] width 127 height 33
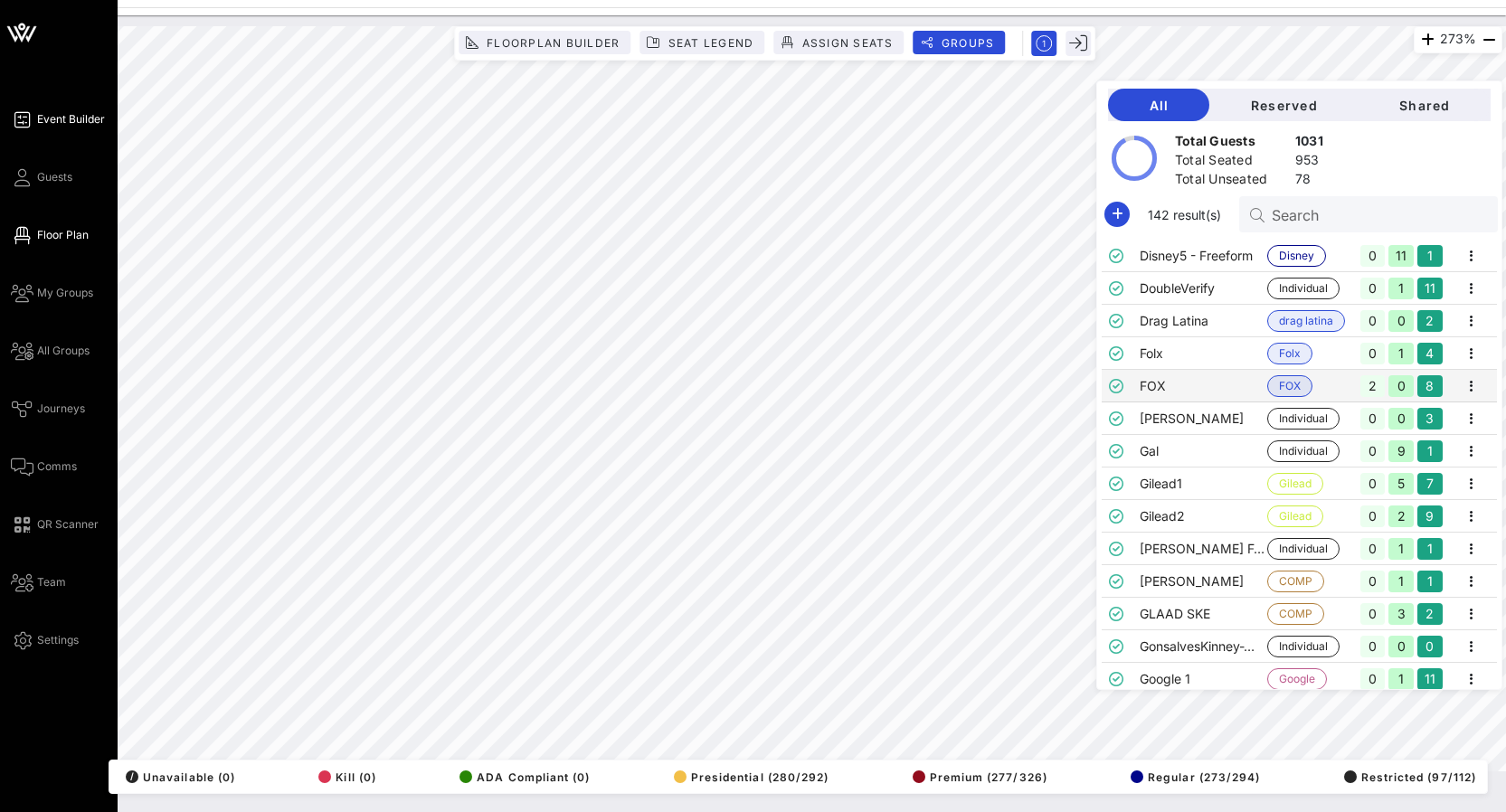
click at [29, 121] on icon at bounding box center [22, 119] width 22 height 3
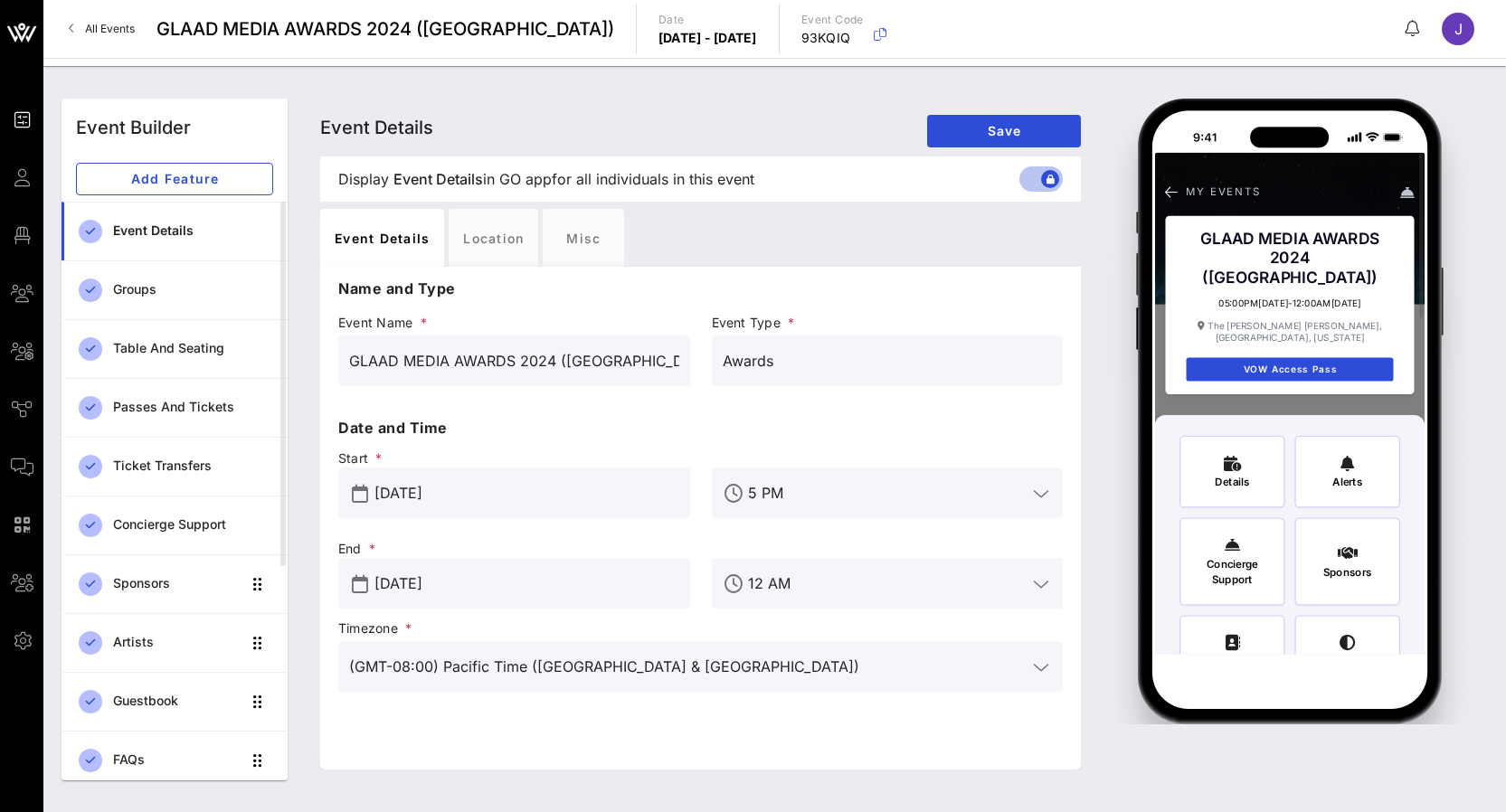
click at [117, 28] on span "All Events" at bounding box center [110, 28] width 50 height 14
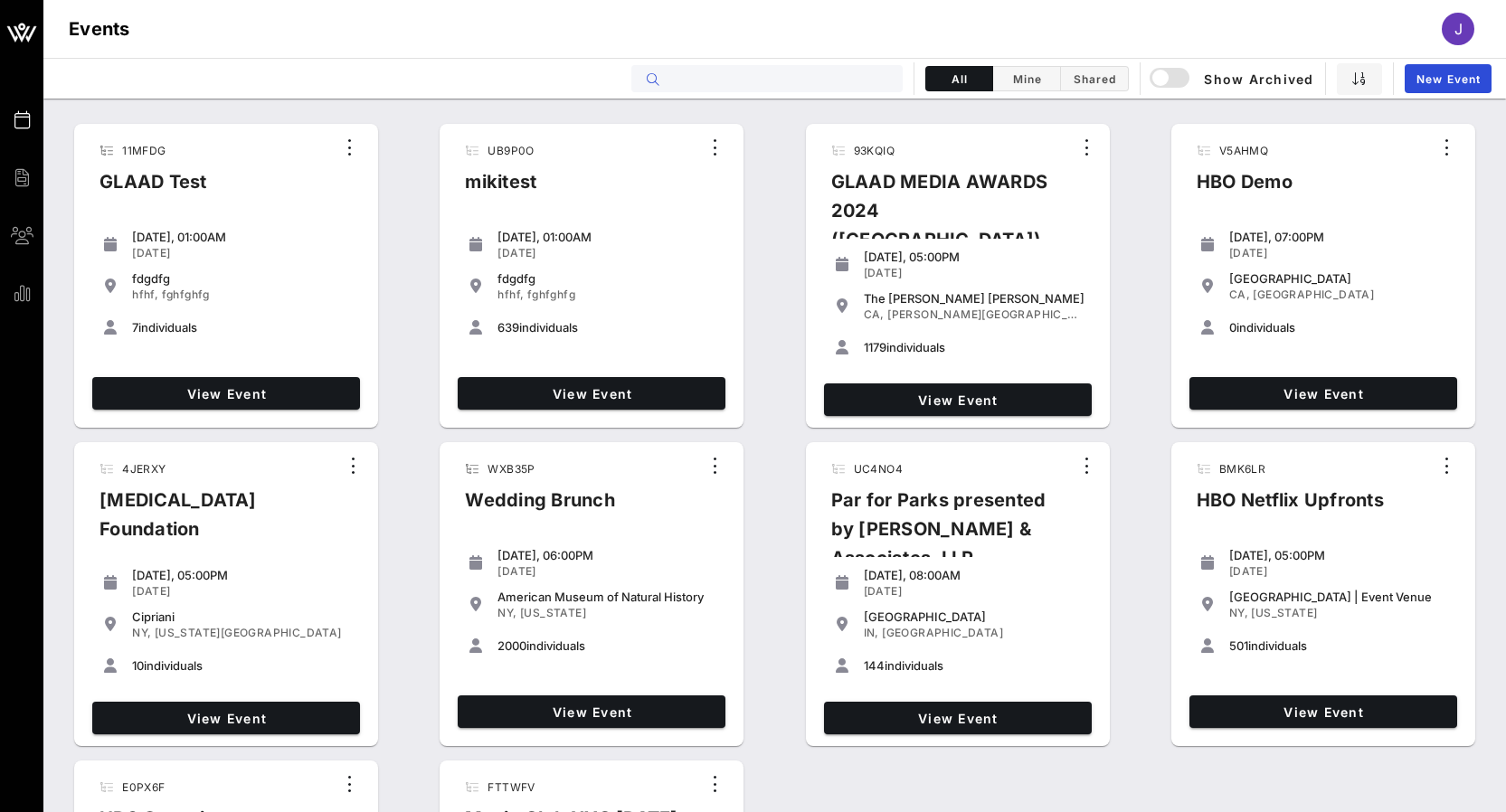
click at [741, 75] on input "text" at bounding box center [779, 78] width 224 height 23
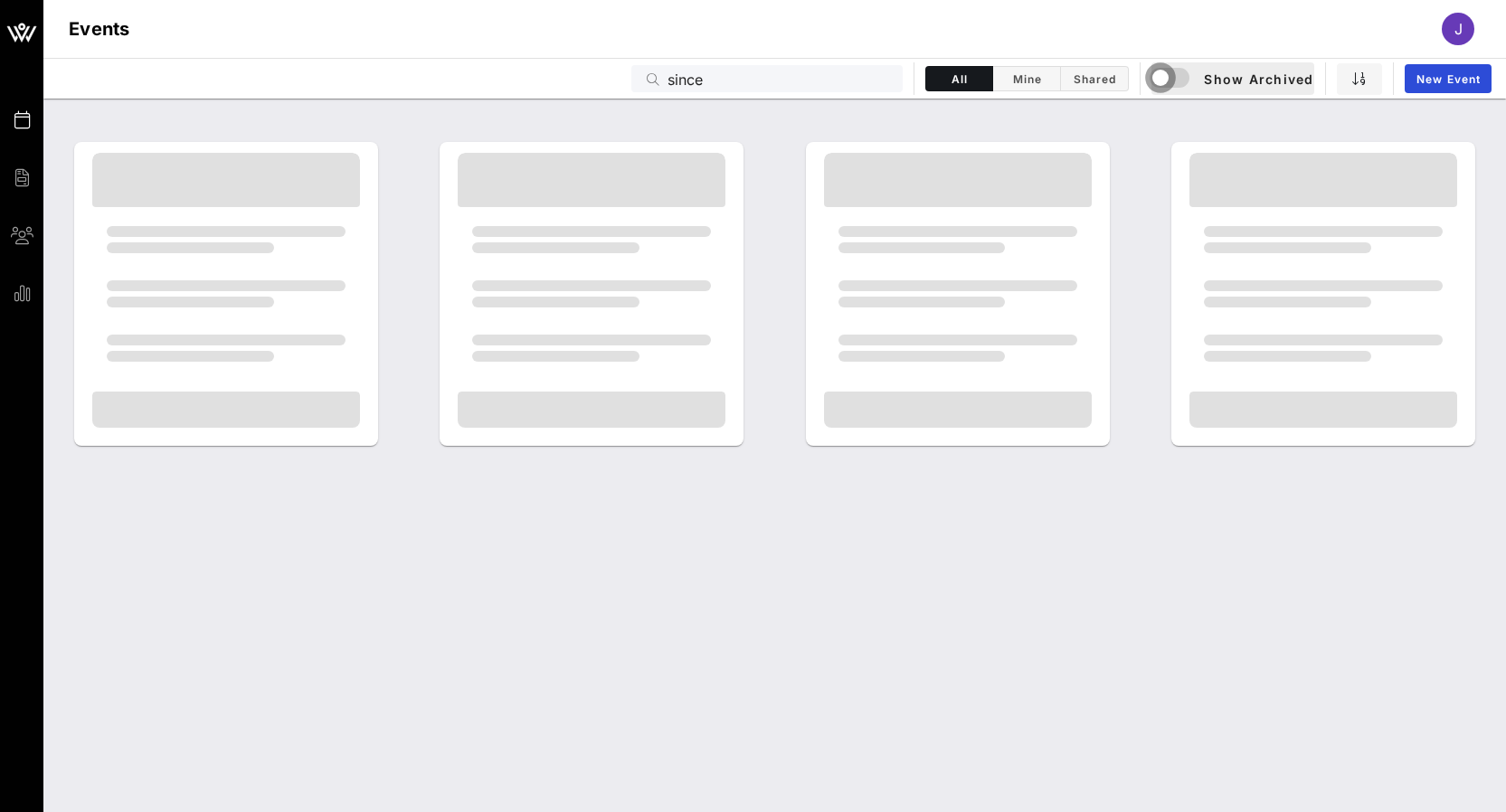
drag, startPoint x: 741, startPoint y: 75, endPoint x: 1167, endPoint y: 74, distance: 426.0
click at [1167, 74] on div "button" at bounding box center [1159, 77] width 25 height 25
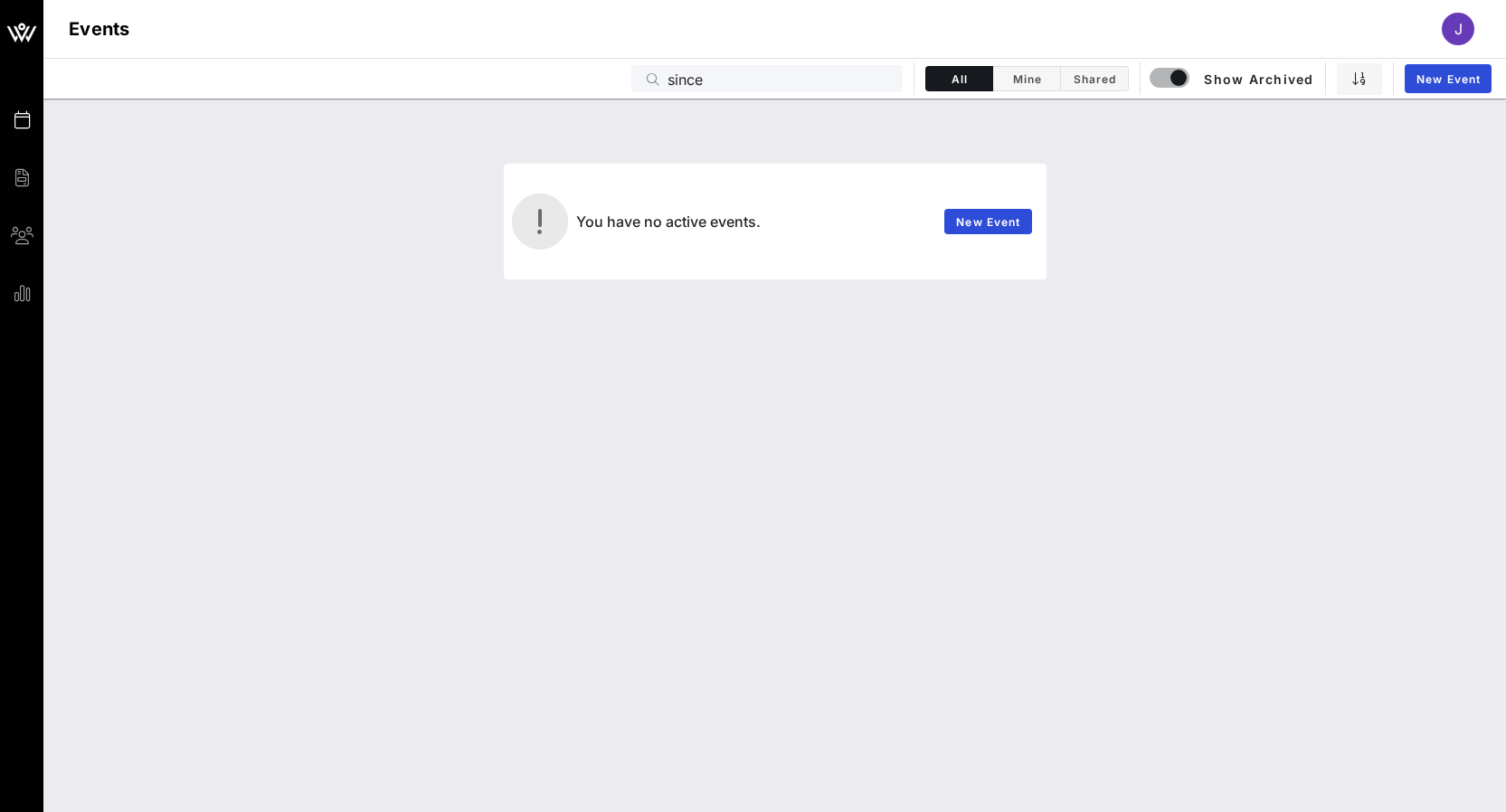
click at [839, 85] on input "since" at bounding box center [779, 78] width 224 height 23
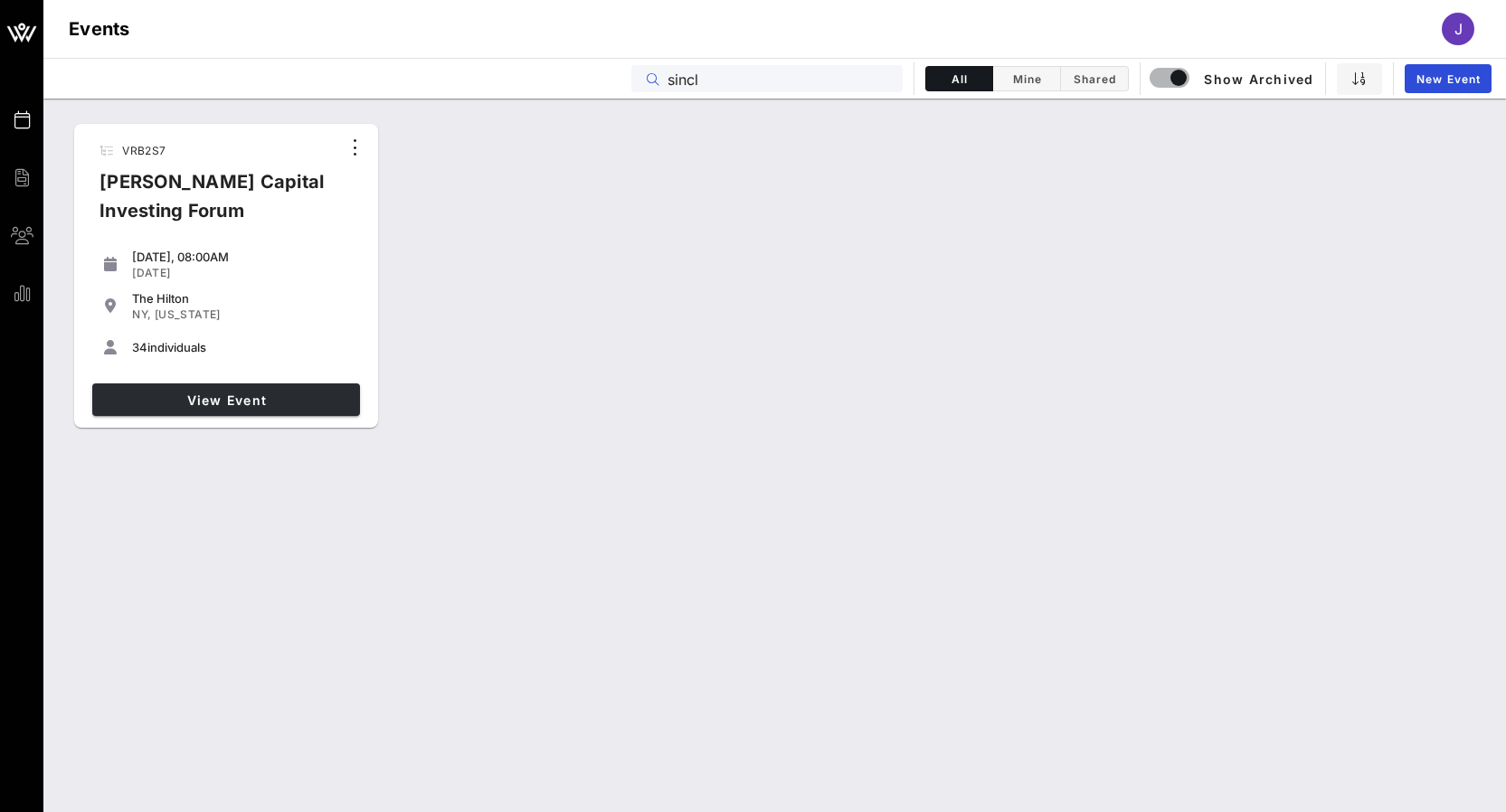
type input "sincl"
click at [295, 392] on span "View Event" at bounding box center [226, 399] width 253 height 16
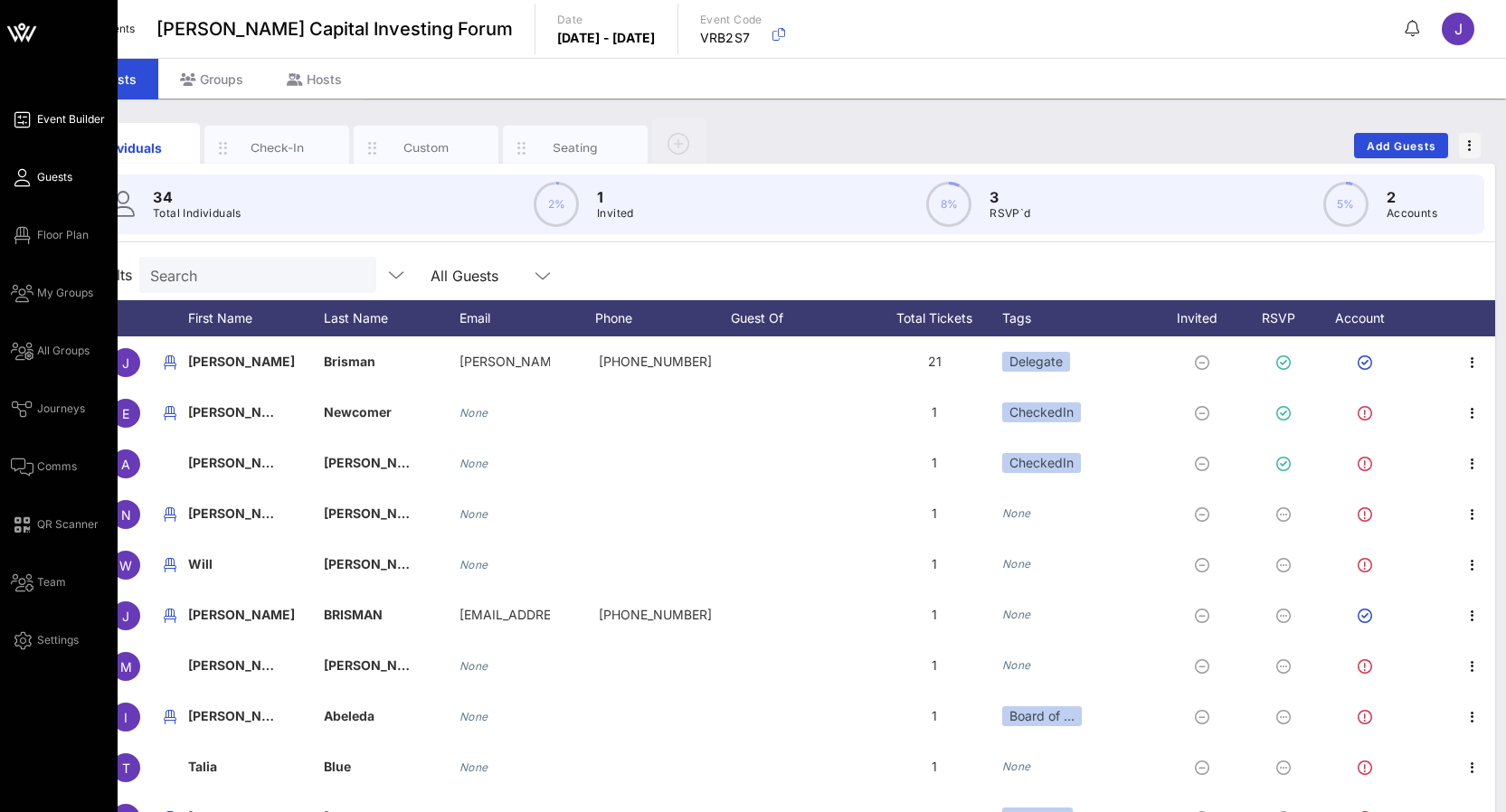
click at [47, 124] on span "Event Builder" at bounding box center [71, 120] width 68 height 17
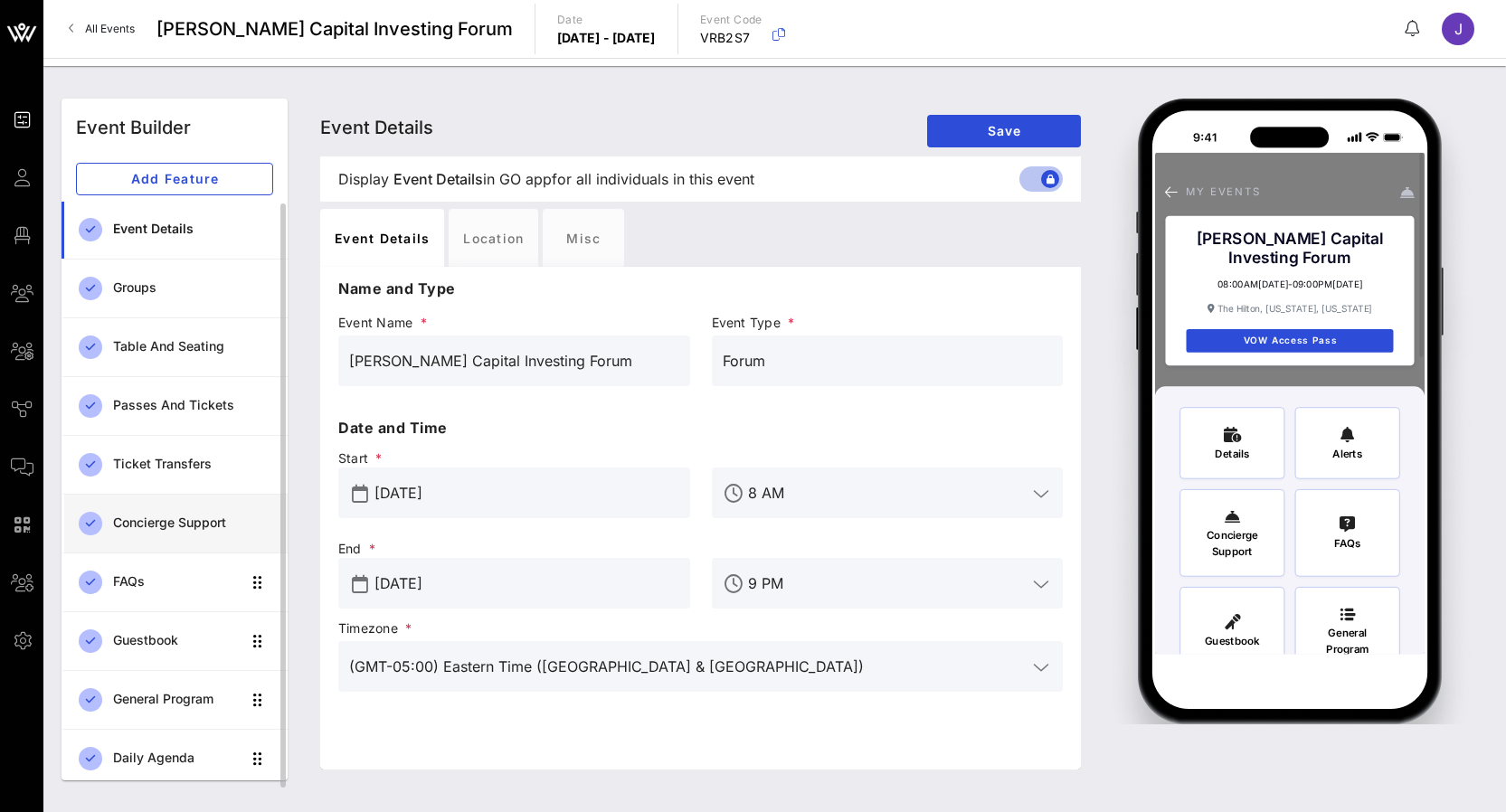
scroll to position [1, 0]
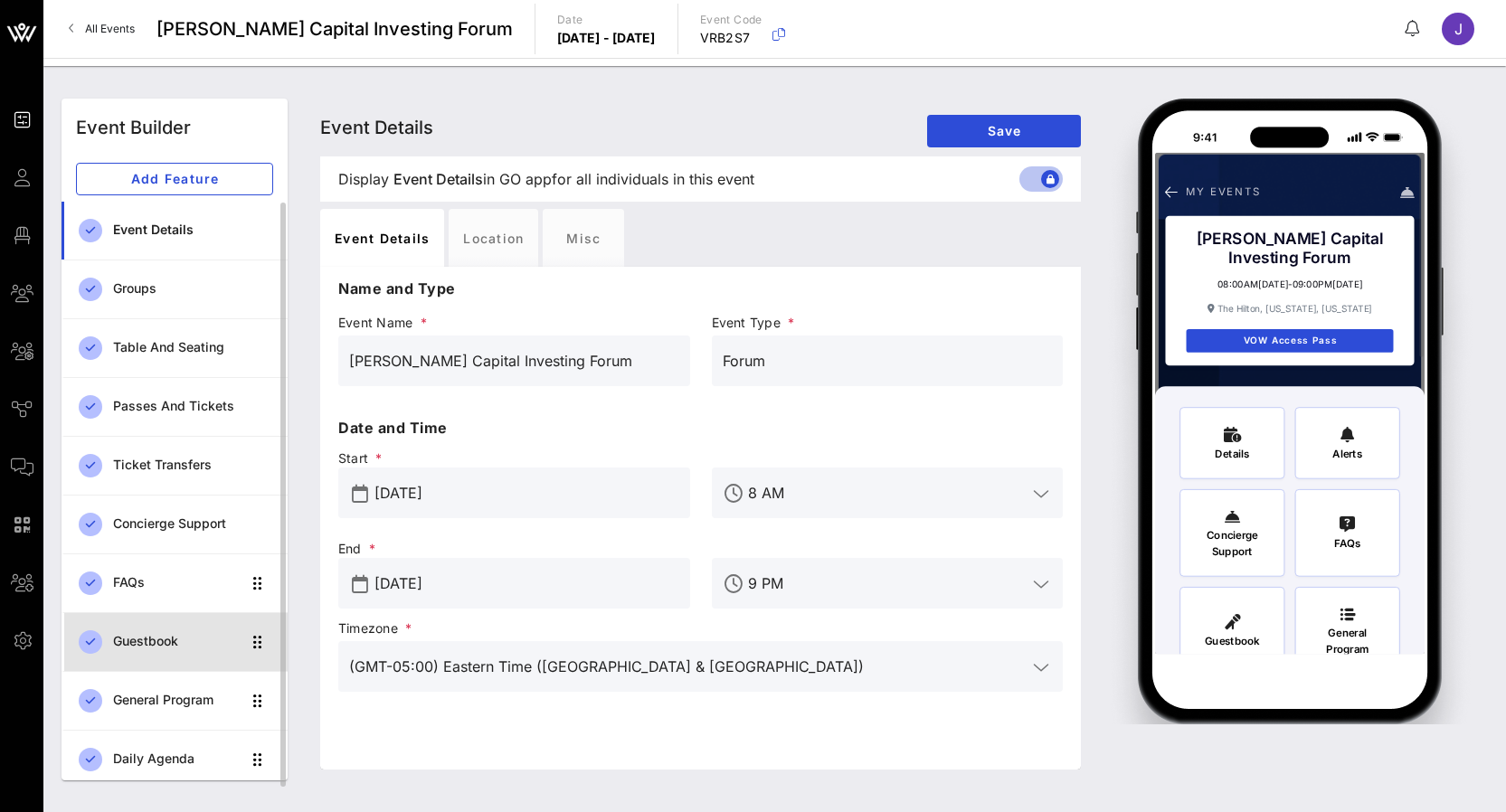
click at [152, 631] on div "Guestbook" at bounding box center [177, 641] width 127 height 37
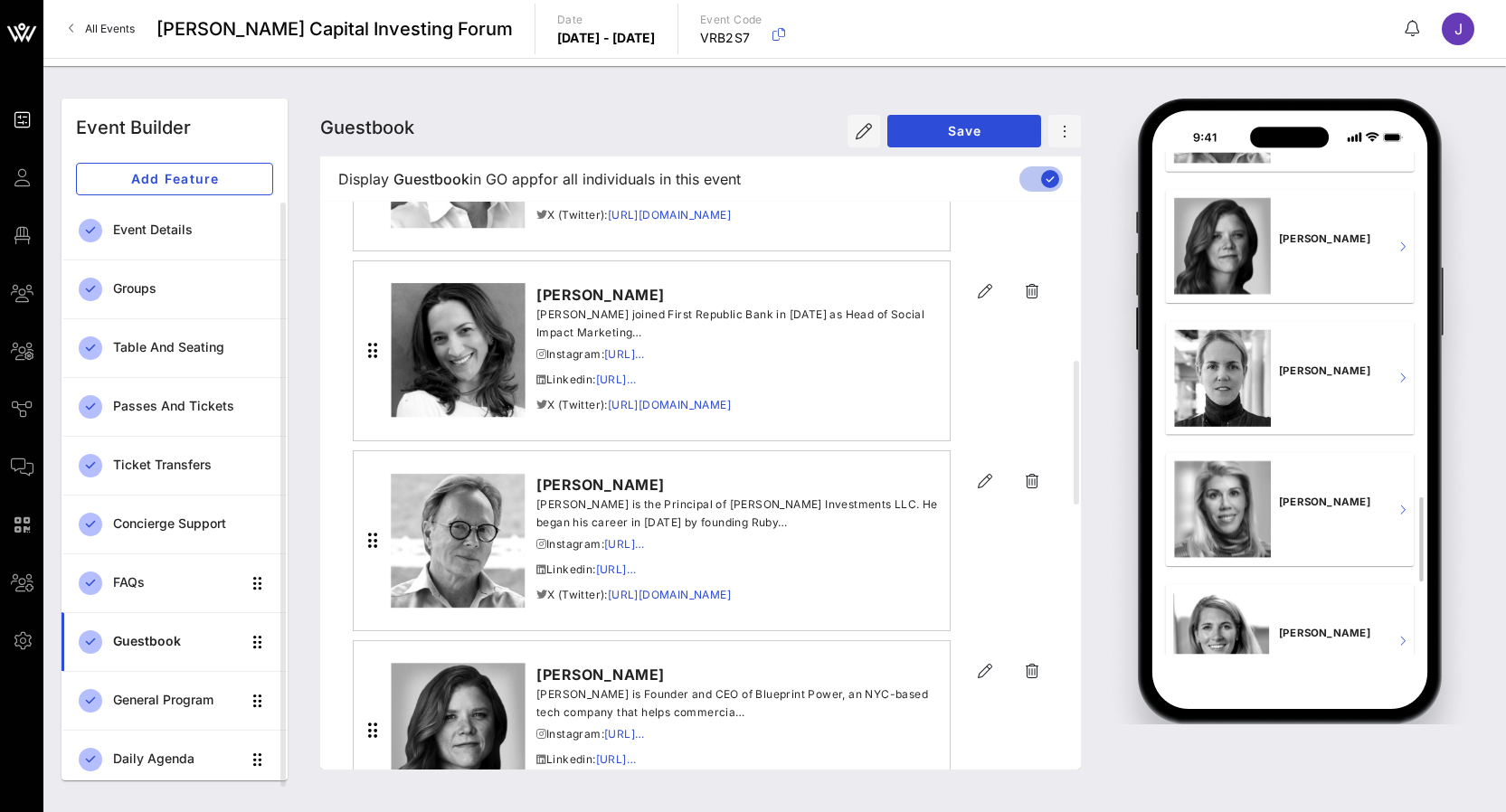
scroll to position [1182, 0]
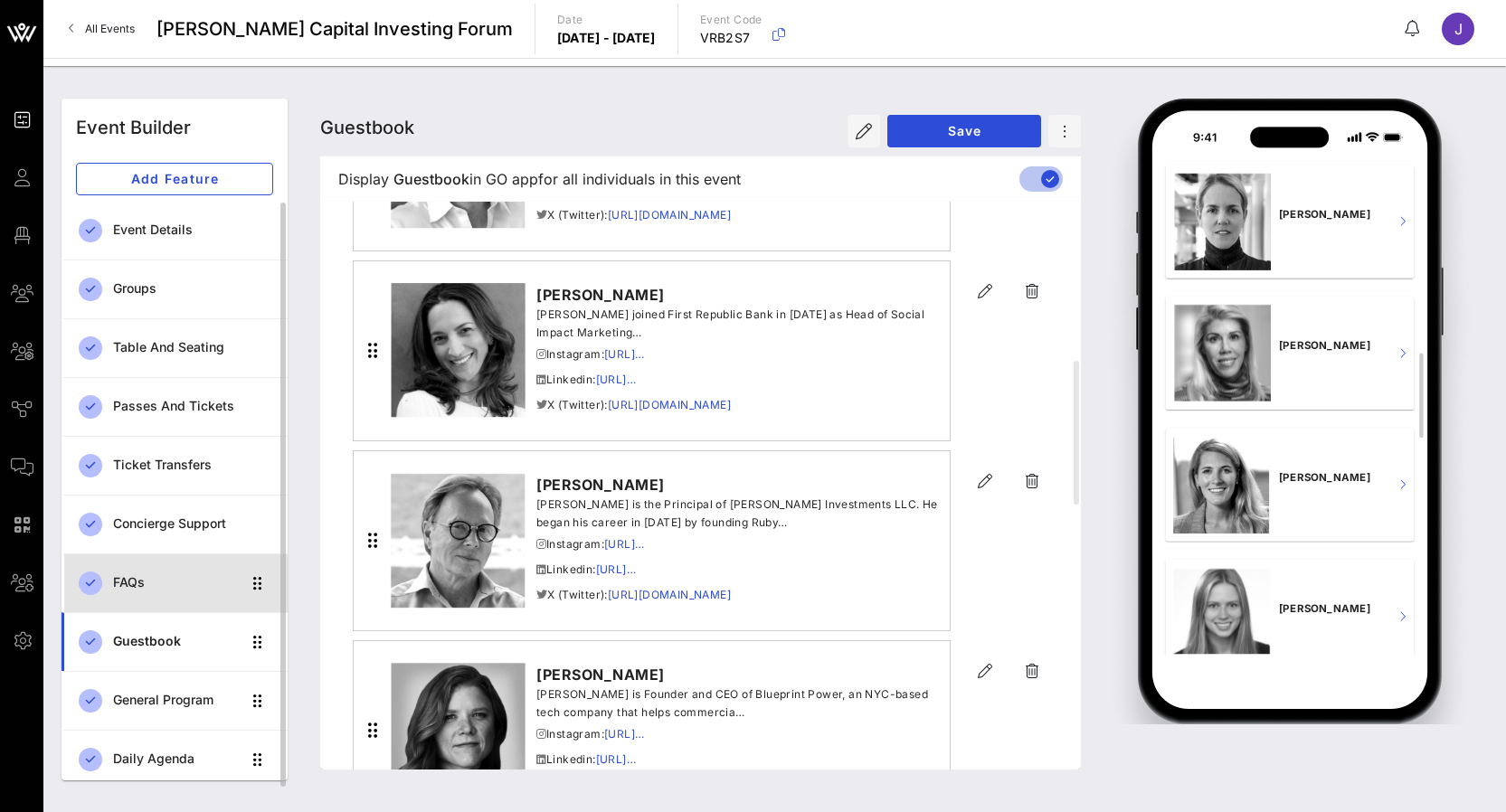
click at [178, 585] on div "FAQs" at bounding box center [177, 583] width 127 height 16
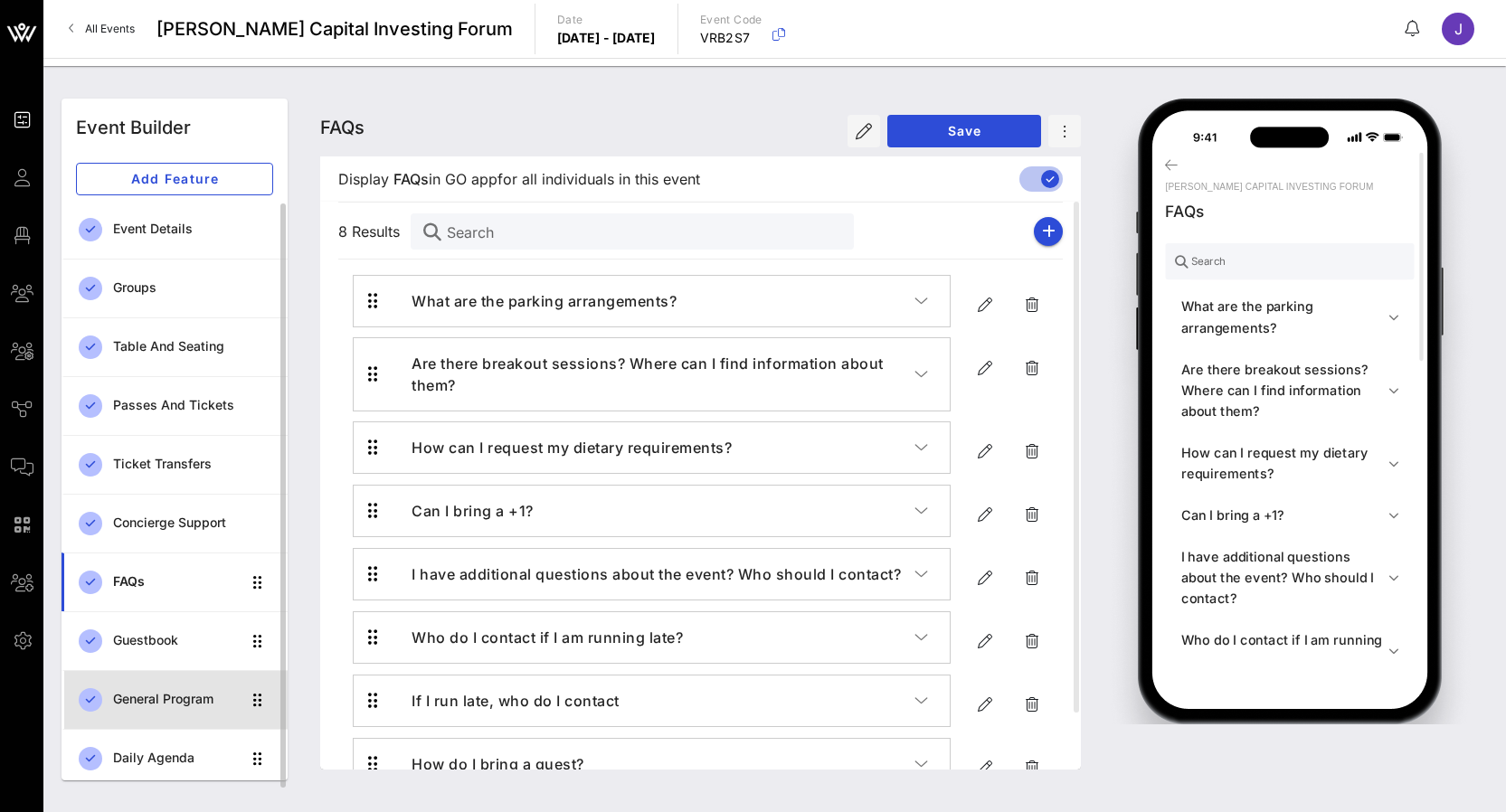
click at [190, 702] on div "General Program" at bounding box center [177, 699] width 127 height 16
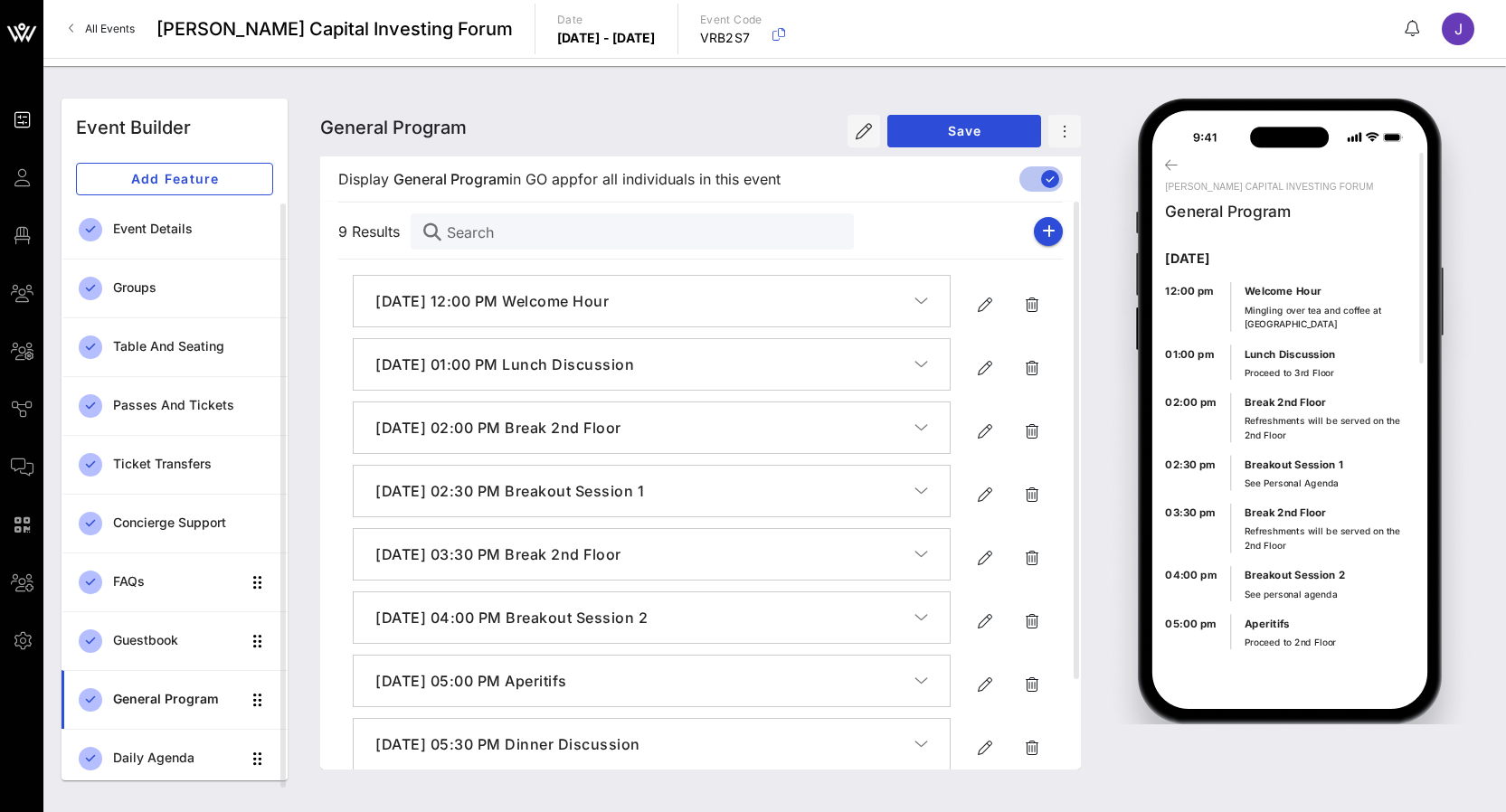
click at [129, 23] on span "All Events" at bounding box center [110, 28] width 50 height 14
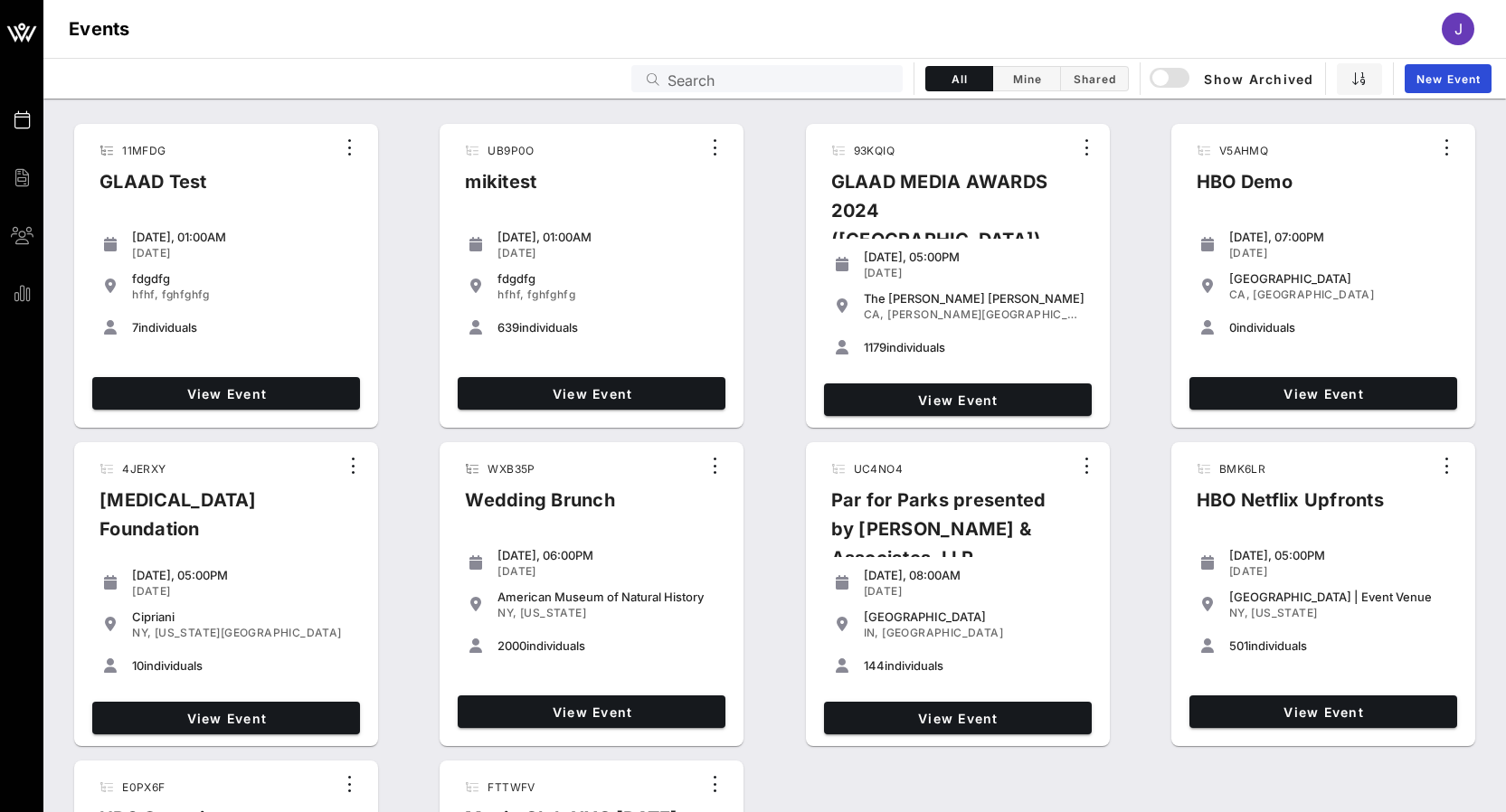
click at [714, 82] on input "Search" at bounding box center [779, 78] width 224 height 23
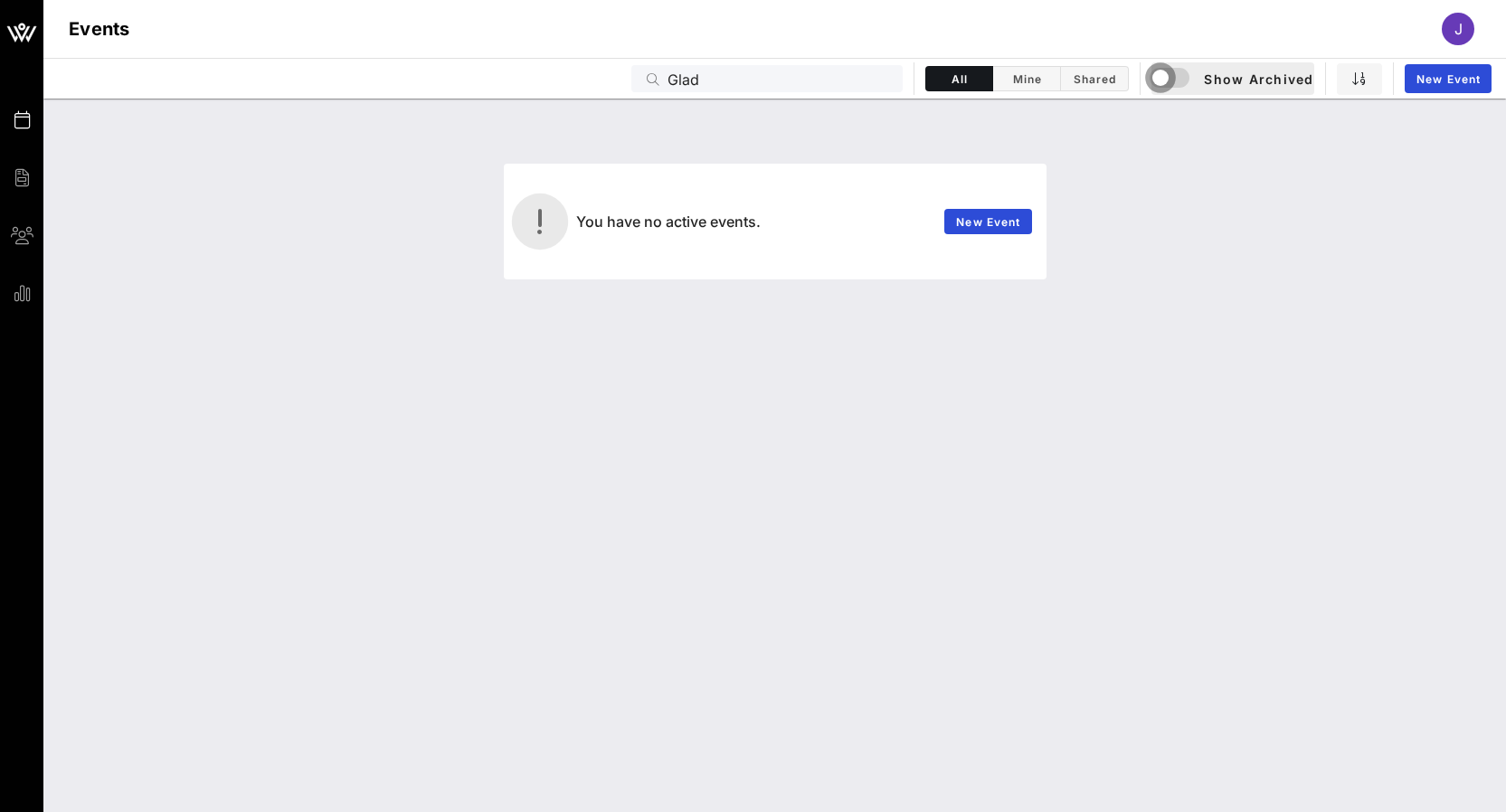
drag, startPoint x: 1409, startPoint y: 108, endPoint x: 1165, endPoint y: 78, distance: 245.8
click at [1165, 78] on div "button" at bounding box center [1159, 77] width 25 height 25
click at [684, 74] on input "Glad" at bounding box center [779, 78] width 224 height 23
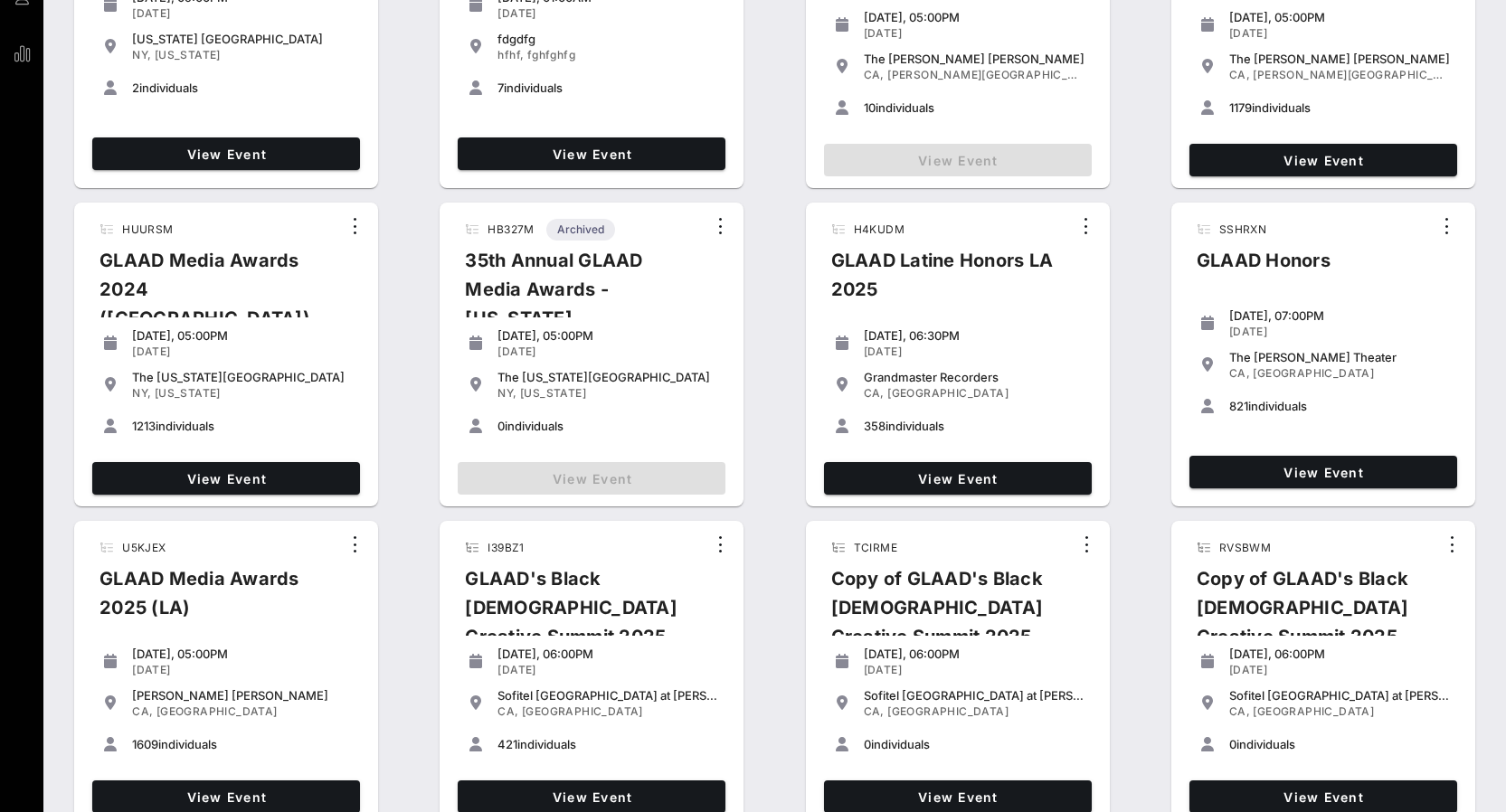
scroll to position [245, 0]
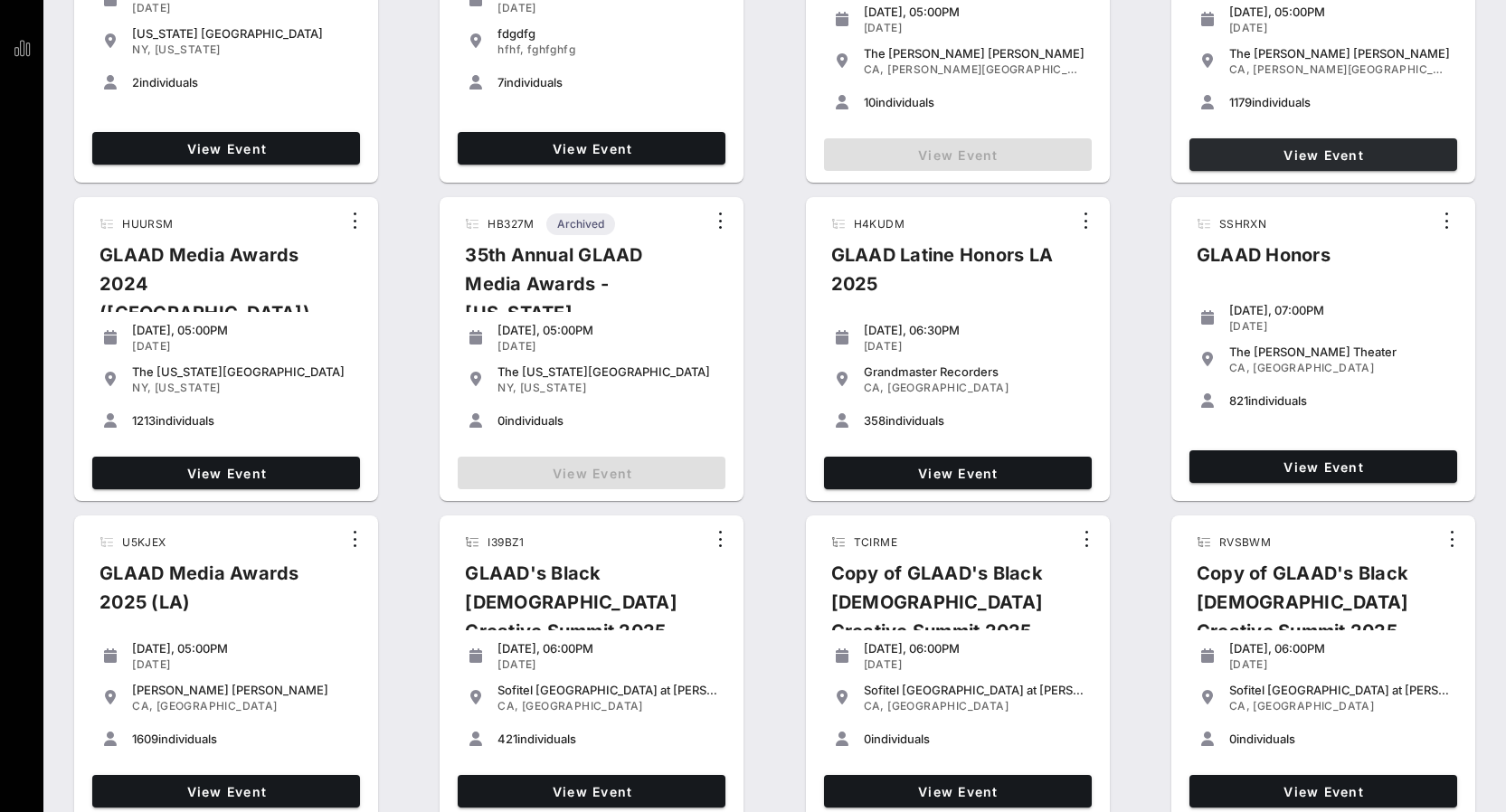
type input "Glaad"
click at [1292, 158] on span "View Event" at bounding box center [1323, 155] width 253 height 16
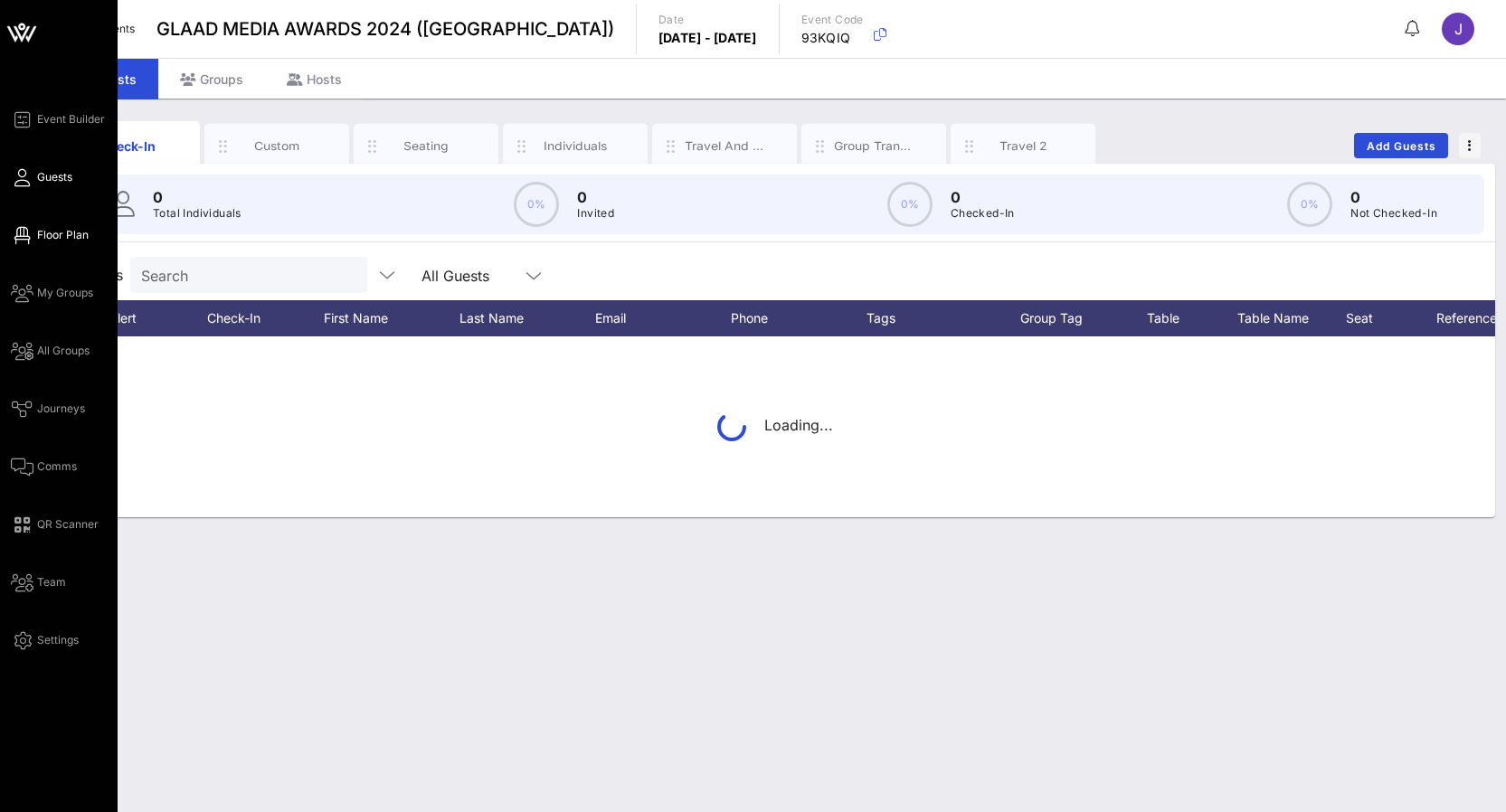
click at [28, 235] on icon at bounding box center [22, 235] width 22 height 3
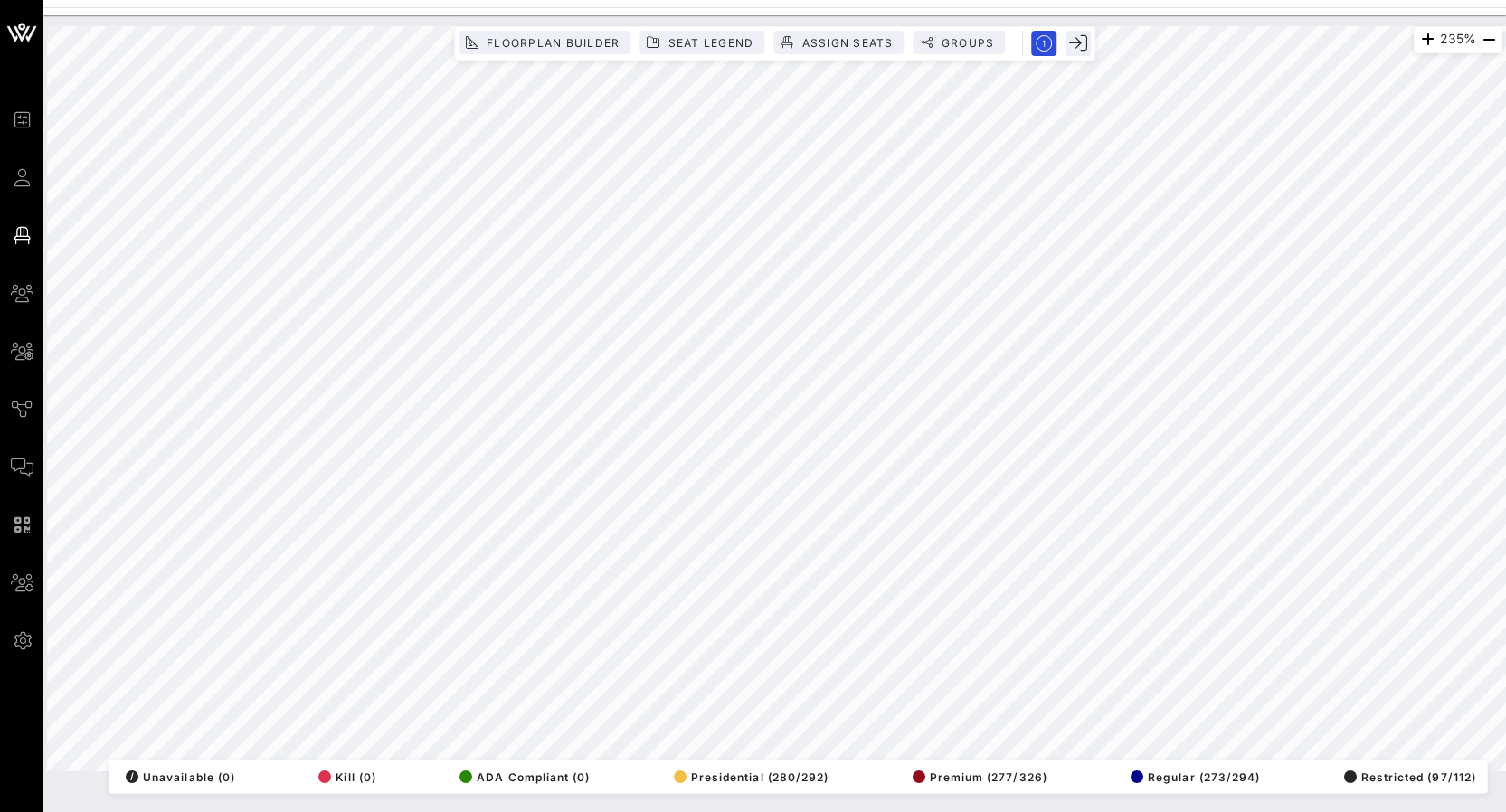
click at [970, 26] on div "Floorplan Builder Seat Legend Assign Seats Groups" at bounding box center [774, 43] width 642 height 34
click at [970, 41] on span "Groups" at bounding box center [968, 43] width 54 height 14
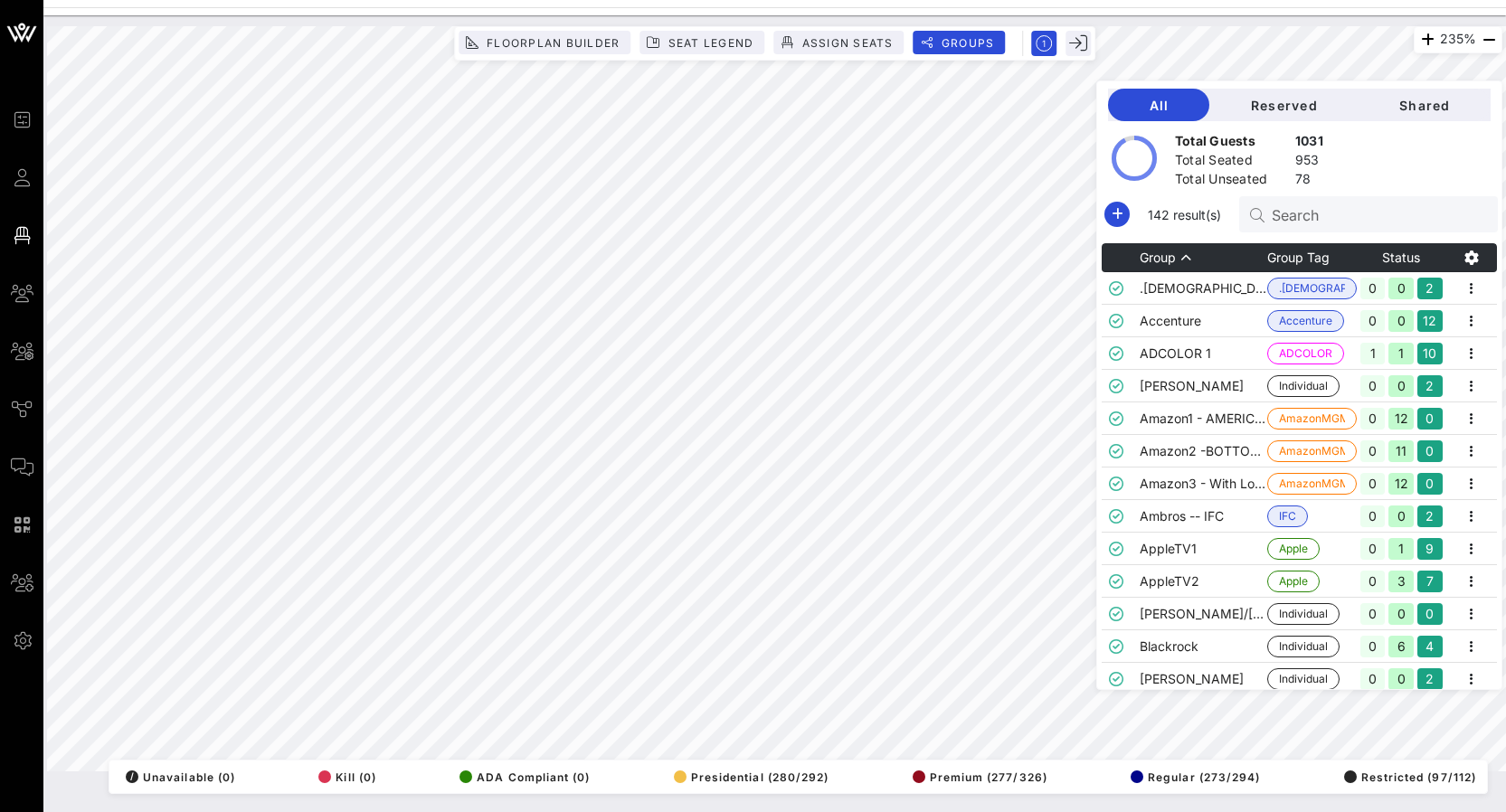
scroll to position [0, 2]
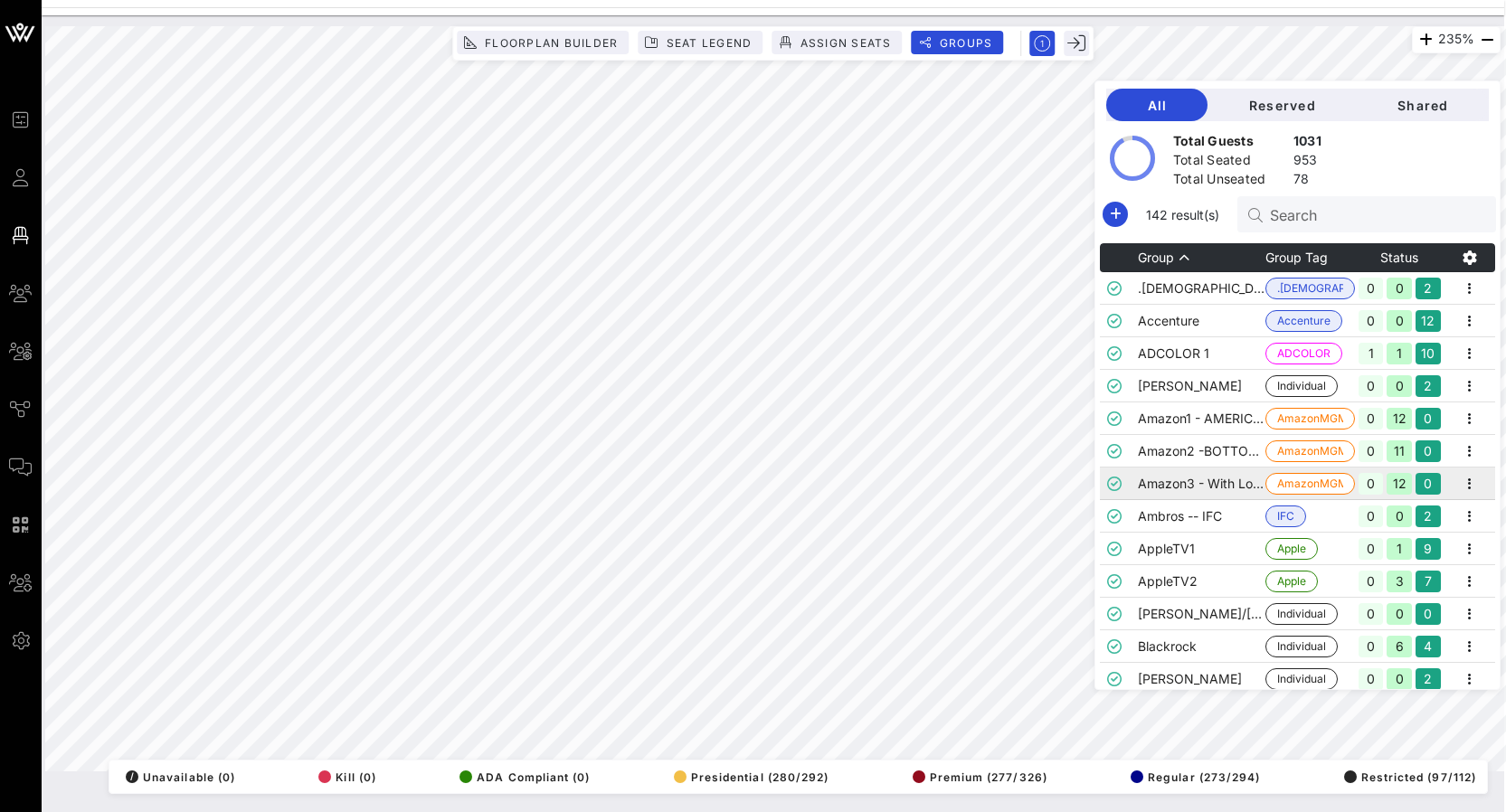
click at [1173, 470] on td "Amazon3 - With Love" at bounding box center [1201, 483] width 127 height 33
click at [1191, 541] on td "AppleTV1" at bounding box center [1201, 548] width 127 height 33
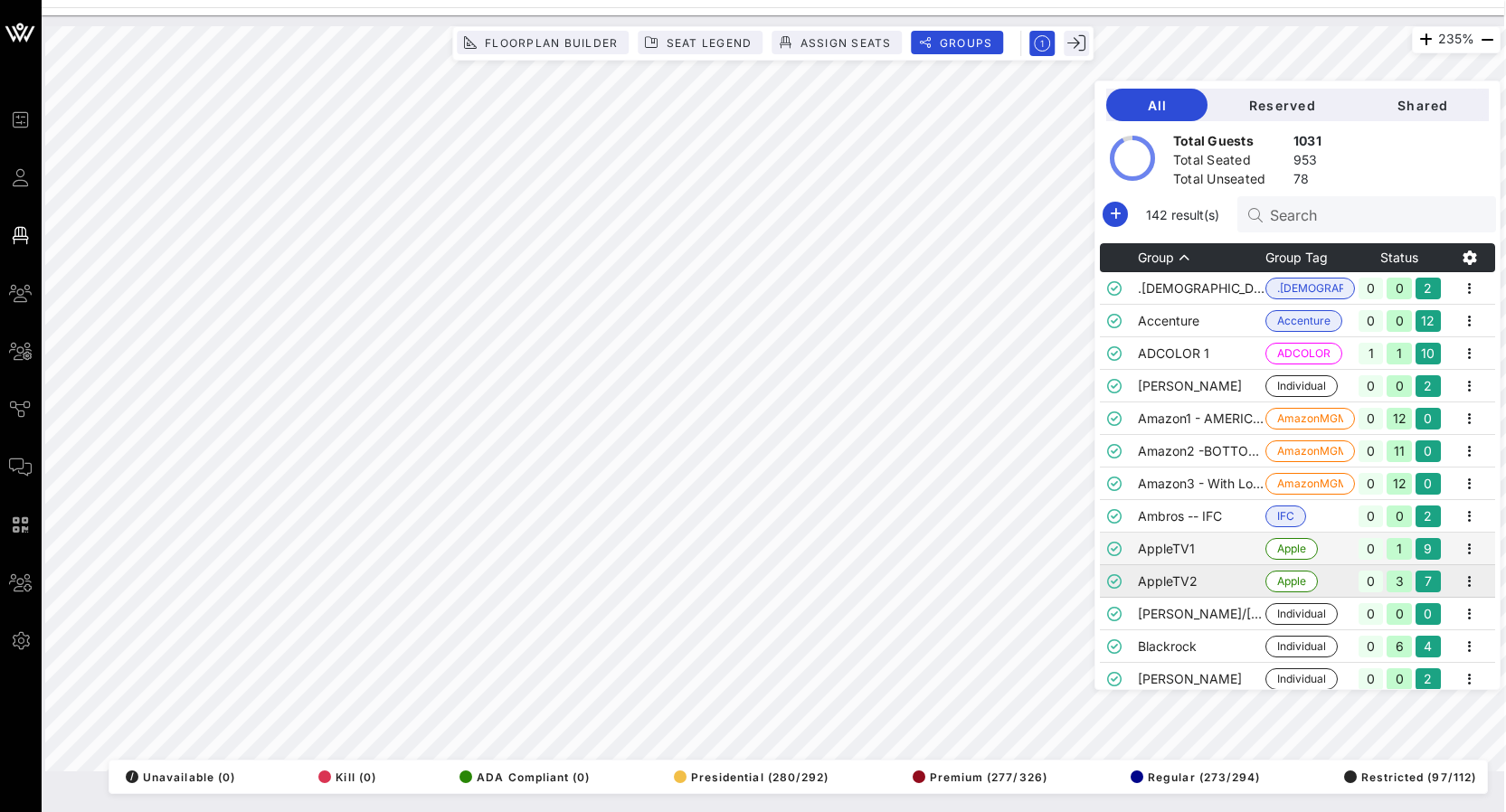
click at [1209, 593] on td "AppleTV2" at bounding box center [1201, 581] width 127 height 33
click at [1213, 638] on td "Blackrock" at bounding box center [1201, 646] width 127 height 33
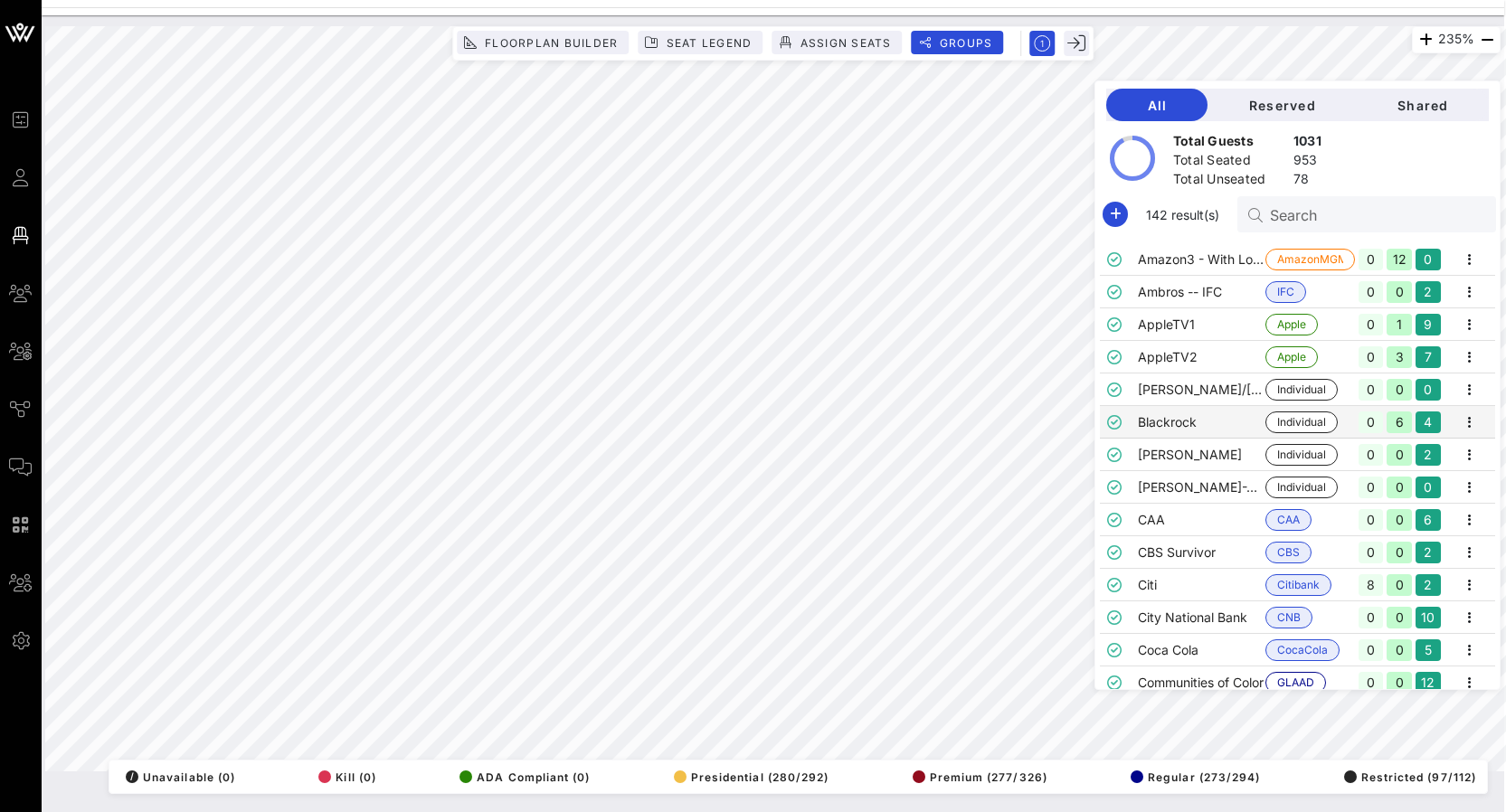
scroll to position [222, 0]
click at [1178, 547] on td "CBS Survivor" at bounding box center [1201, 554] width 127 height 33
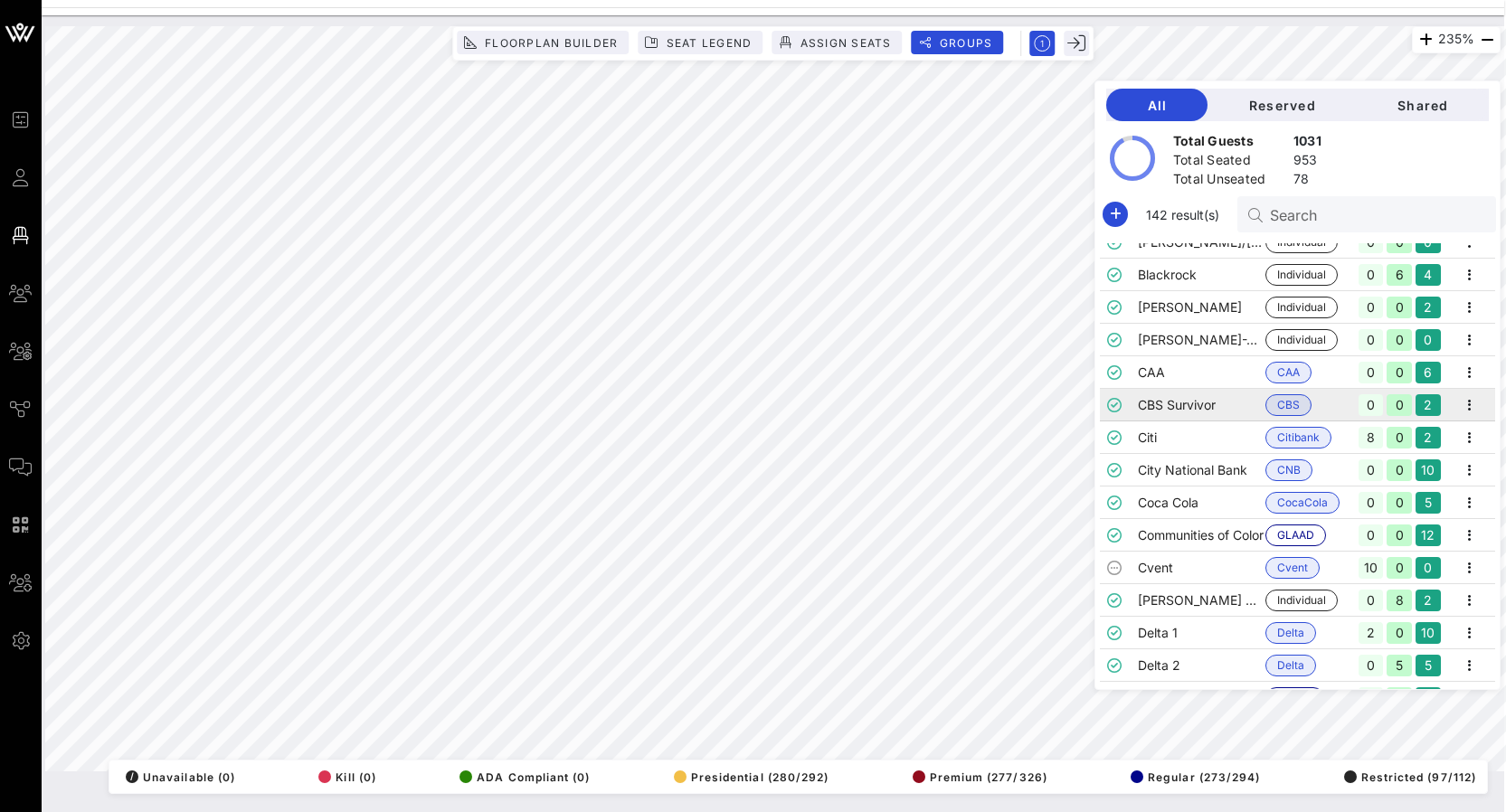
scroll to position [404, 0]
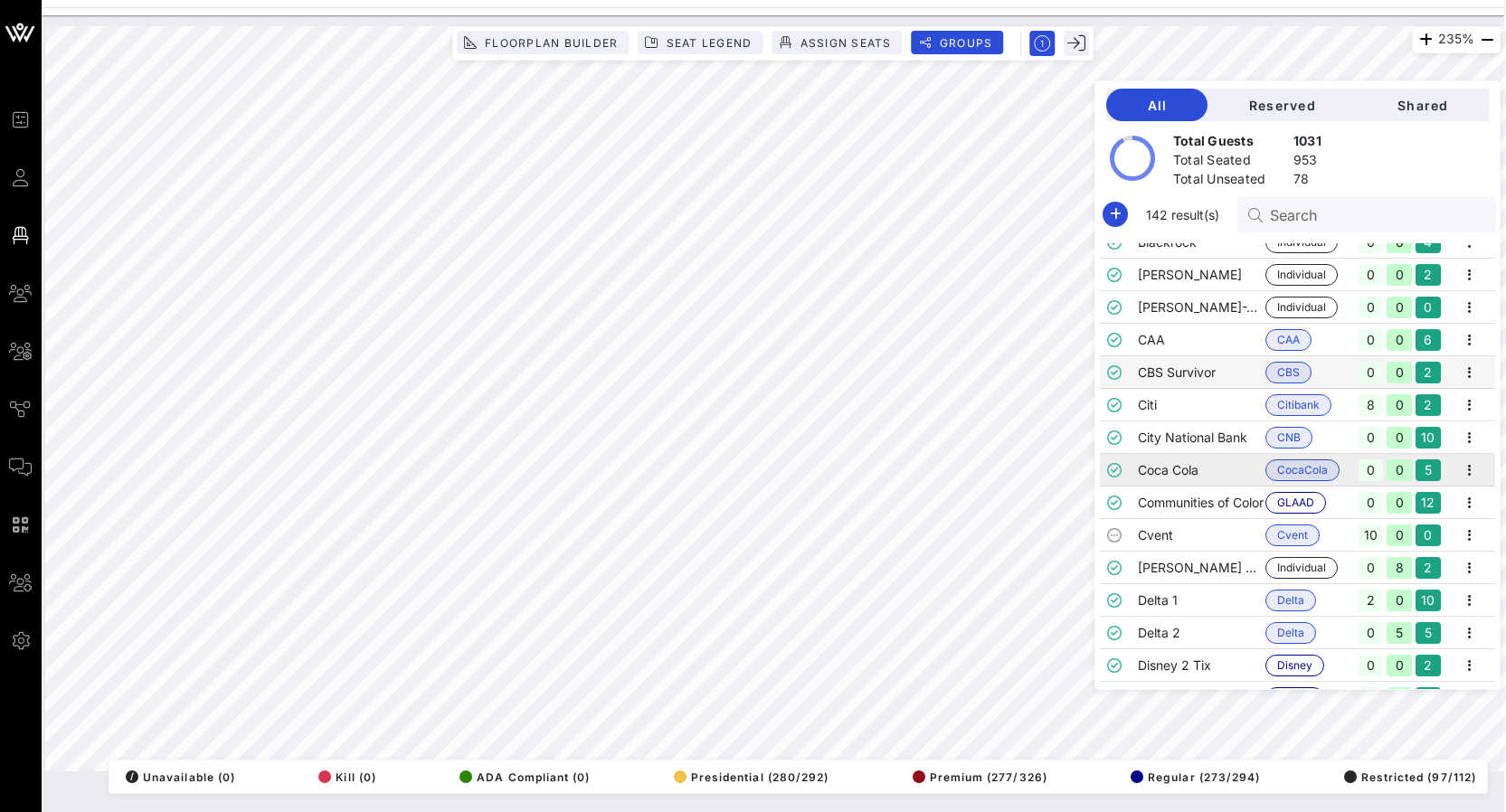
click at [1177, 457] on td "Coca Cola" at bounding box center [1201, 469] width 127 height 33
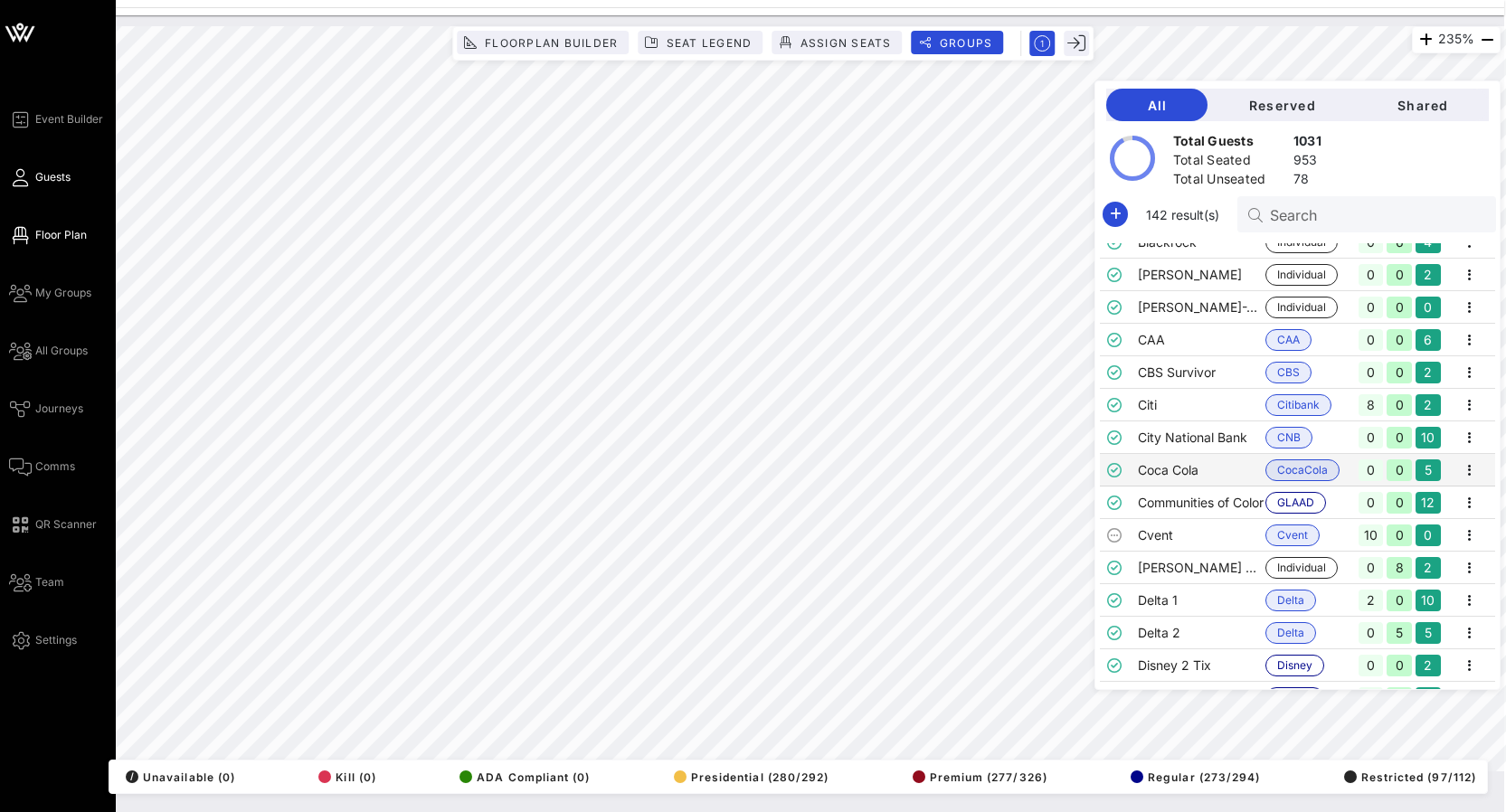
click at [41, 174] on span "Guests" at bounding box center [53, 177] width 35 height 17
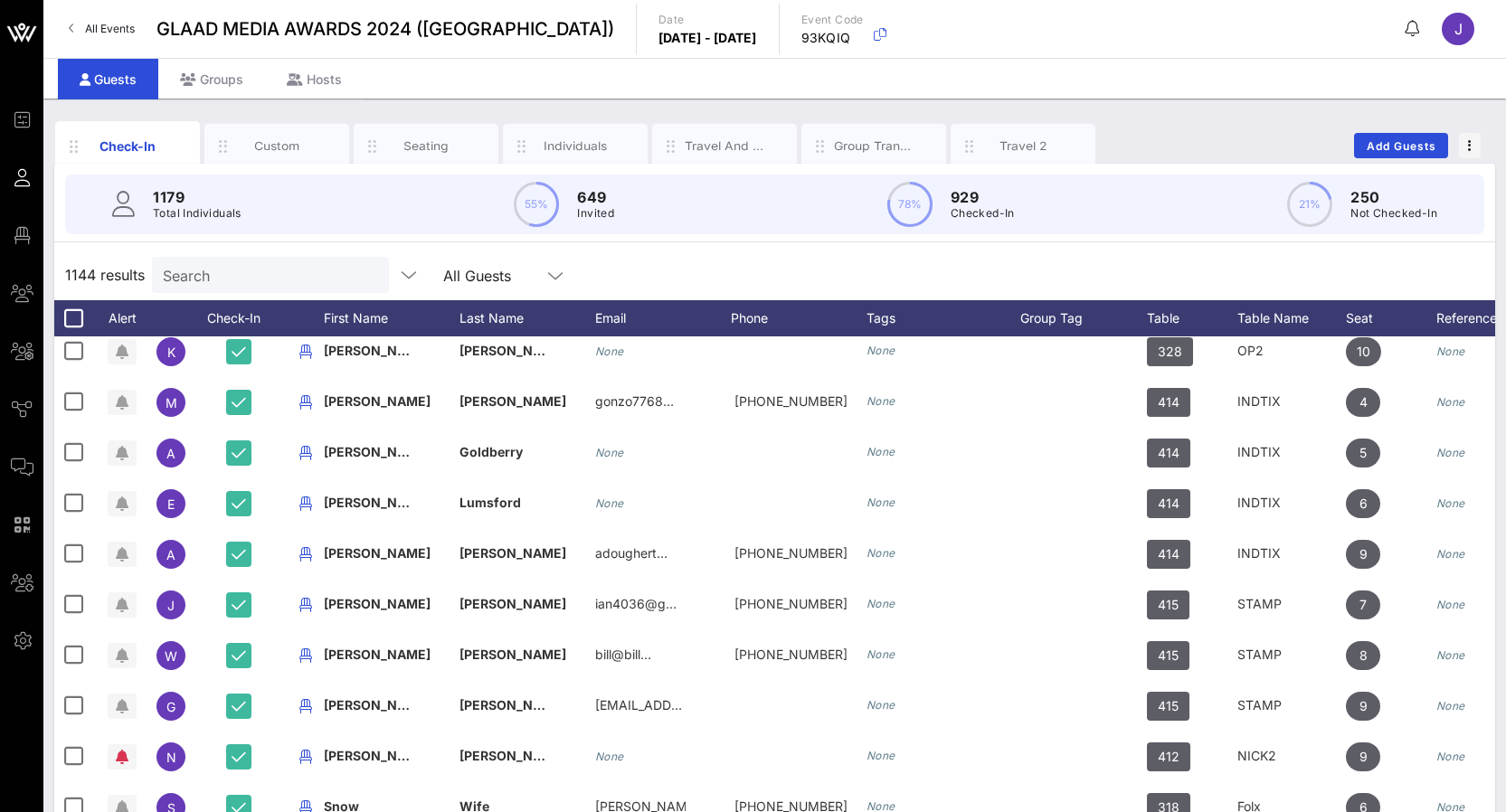
scroll to position [0, 1]
click at [285, 272] on input "text" at bounding box center [269, 274] width 212 height 23
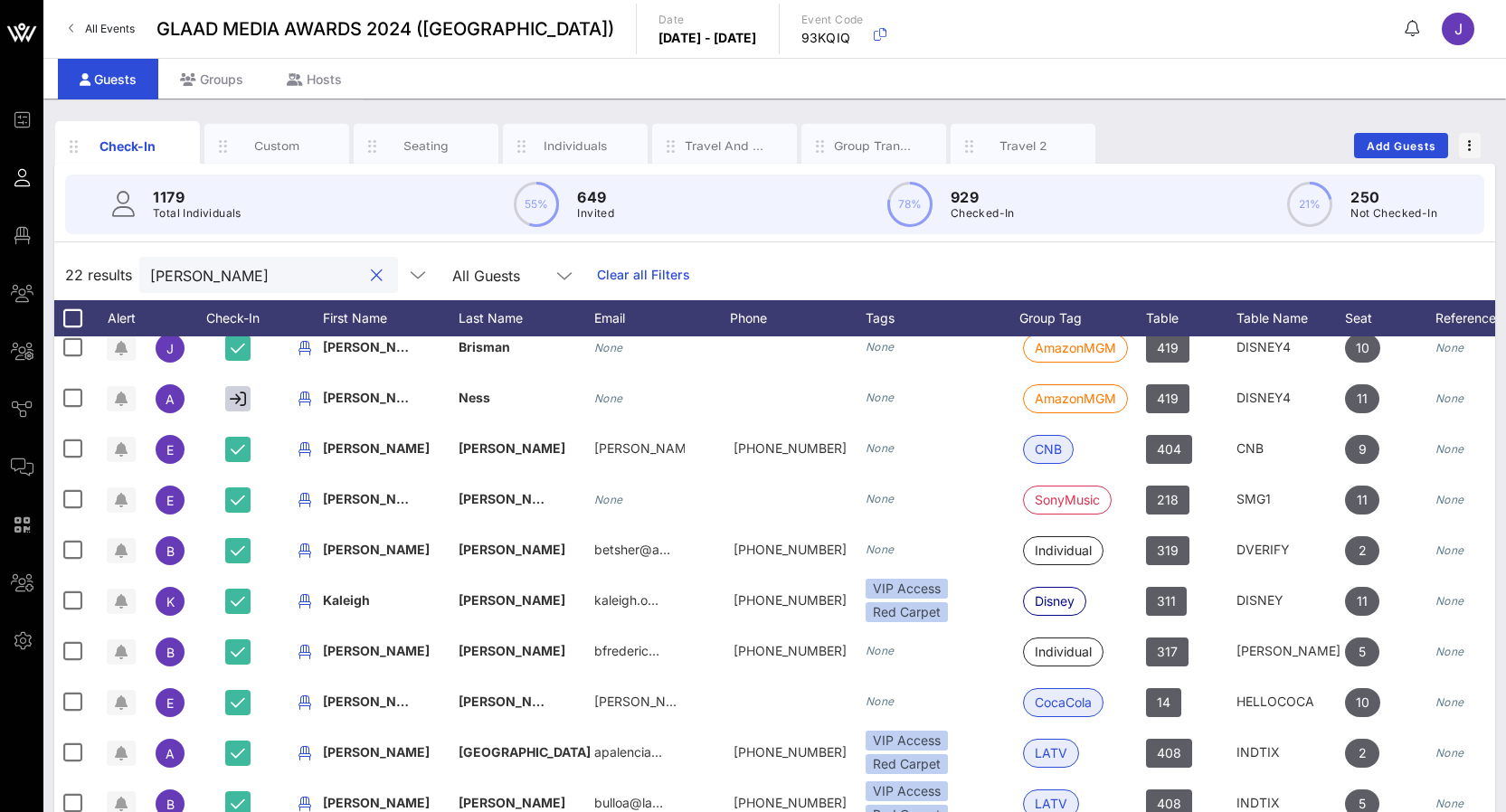
scroll to position [571, 1]
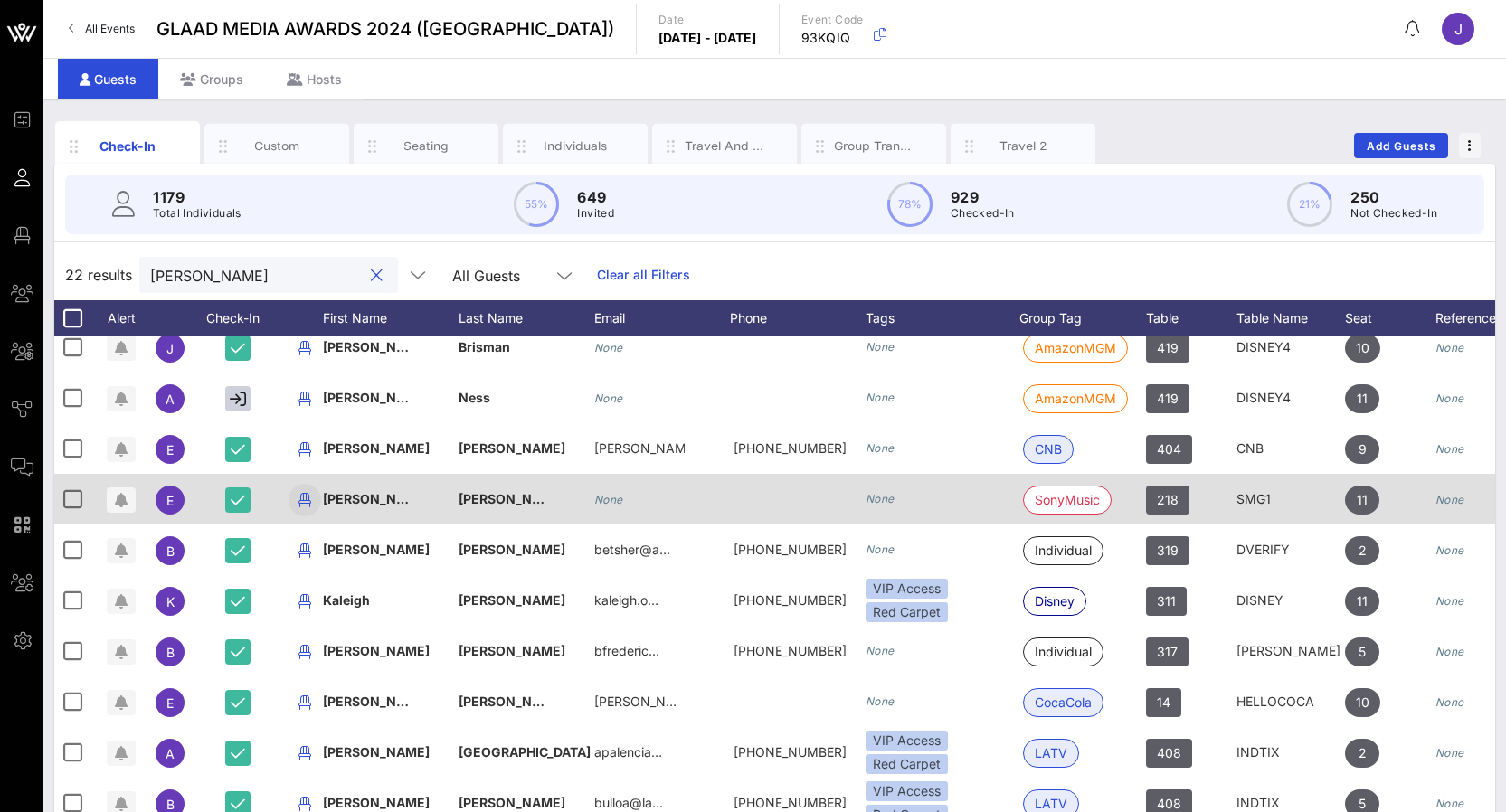
type input "Eric"
click at [306, 492] on icon "button" at bounding box center [304, 499] width 21 height 21
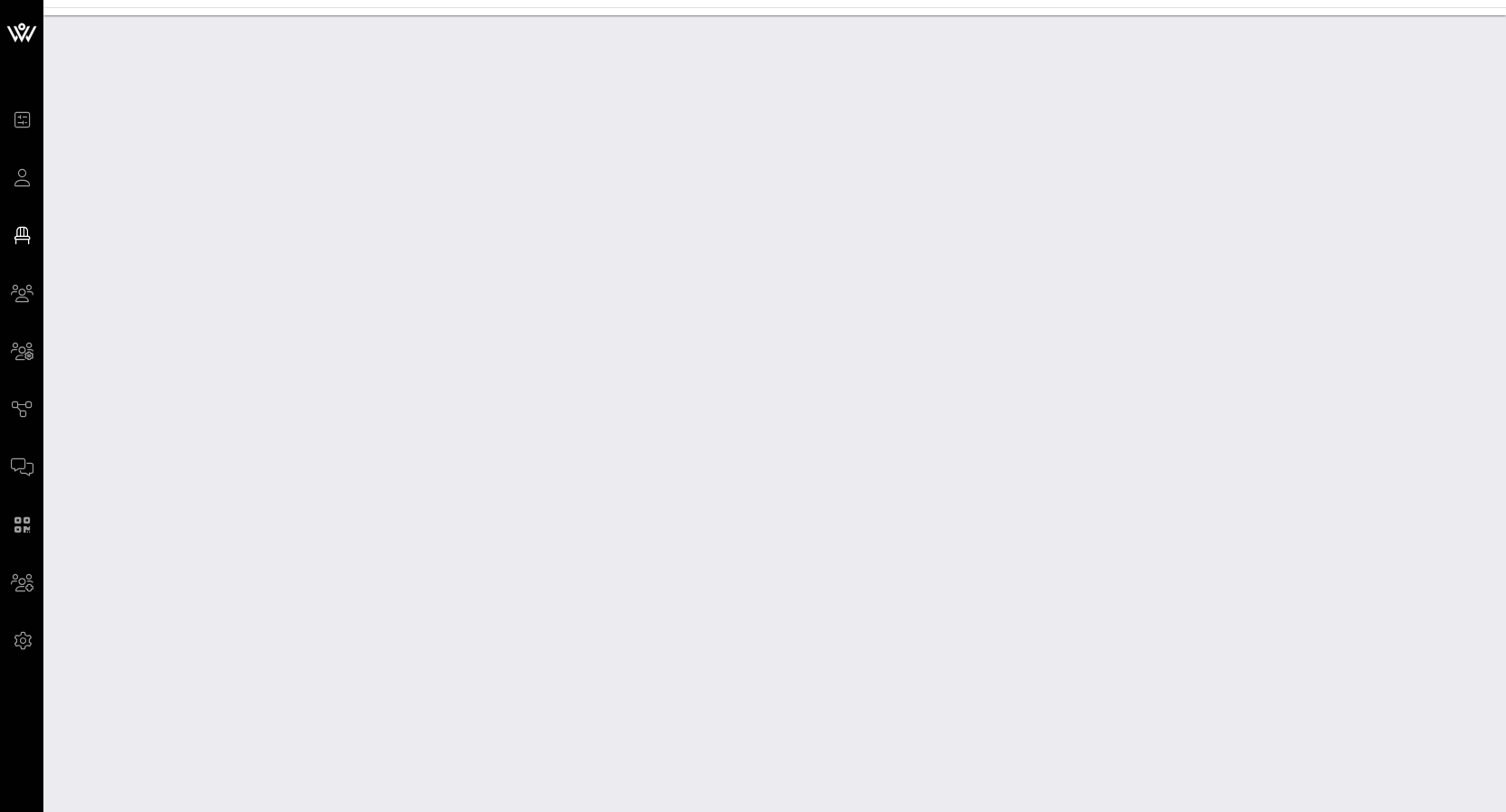
scroll to position [37514, 0]
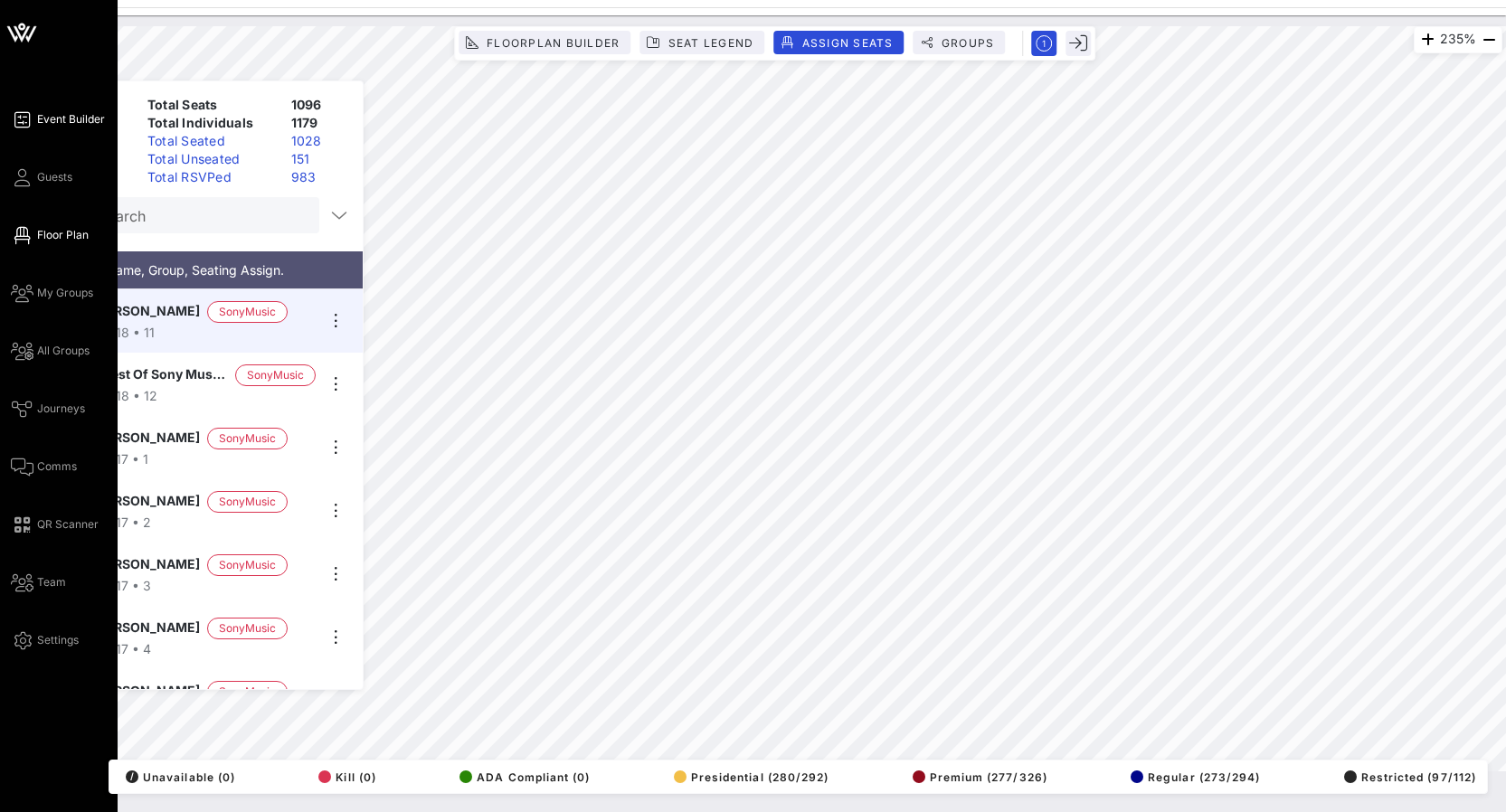
click at [27, 121] on icon at bounding box center [22, 119] width 22 height 3
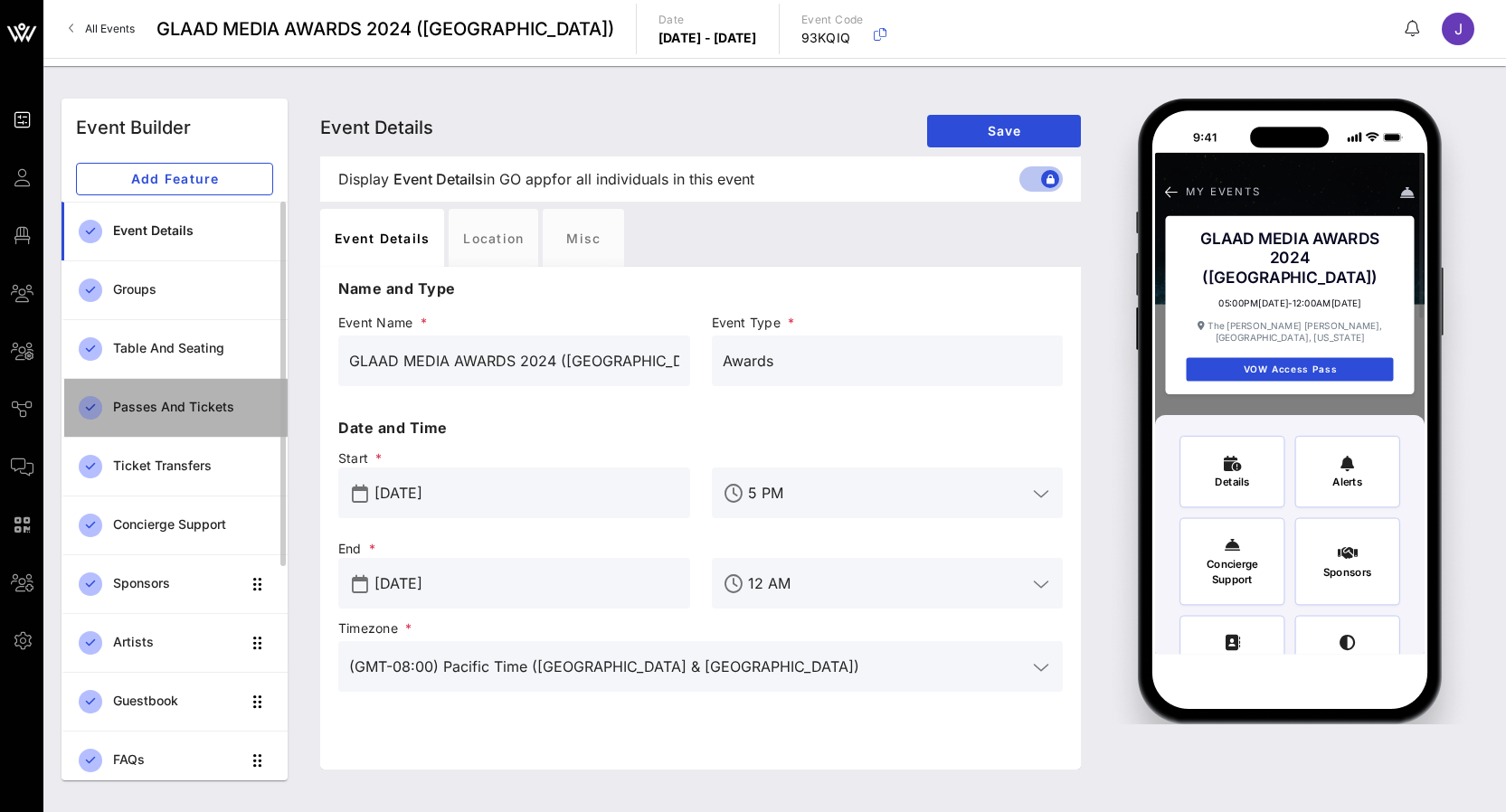
click at [197, 406] on div "Passes and Tickets" at bounding box center [193, 407] width 160 height 16
